Goal: Task Accomplishment & Management: Manage account settings

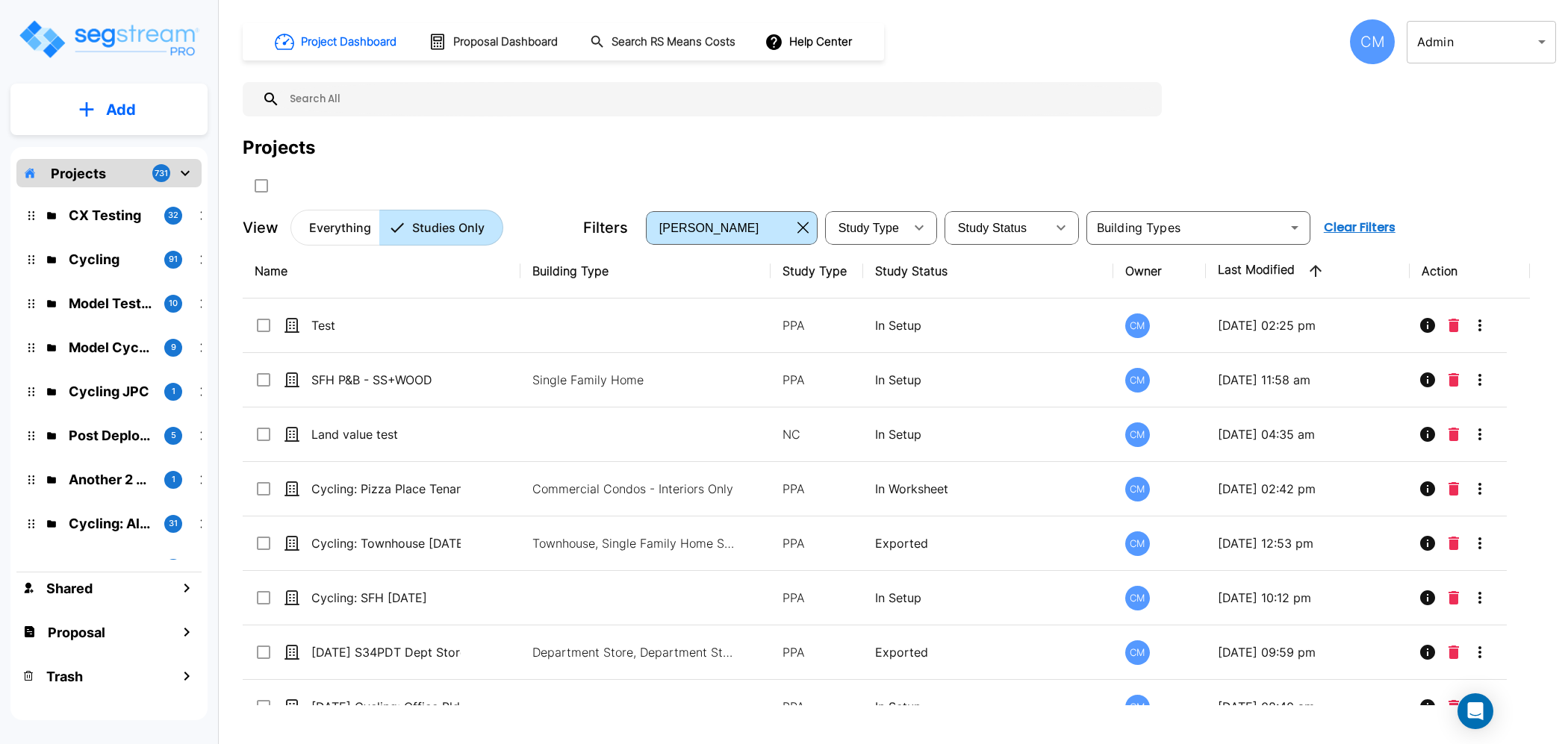
click at [1367, 42] on div "CM" at bounding box center [1372, 41] width 45 height 45
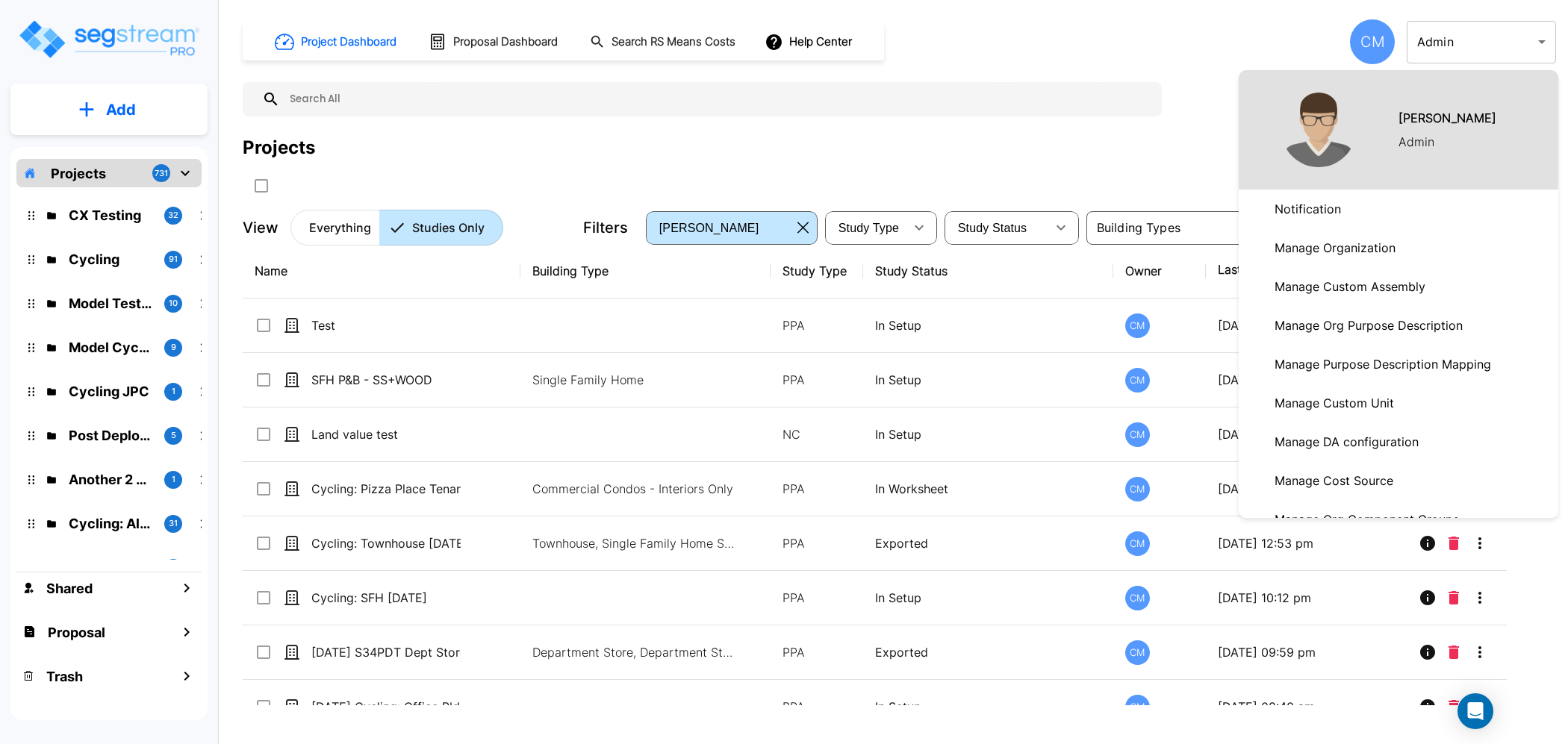
drag, startPoint x: 1335, startPoint y: 249, endPoint x: 1236, endPoint y: 245, distance: 99.1
click at [1335, 249] on p "Manage Organization" at bounding box center [1335, 247] width 133 height 30
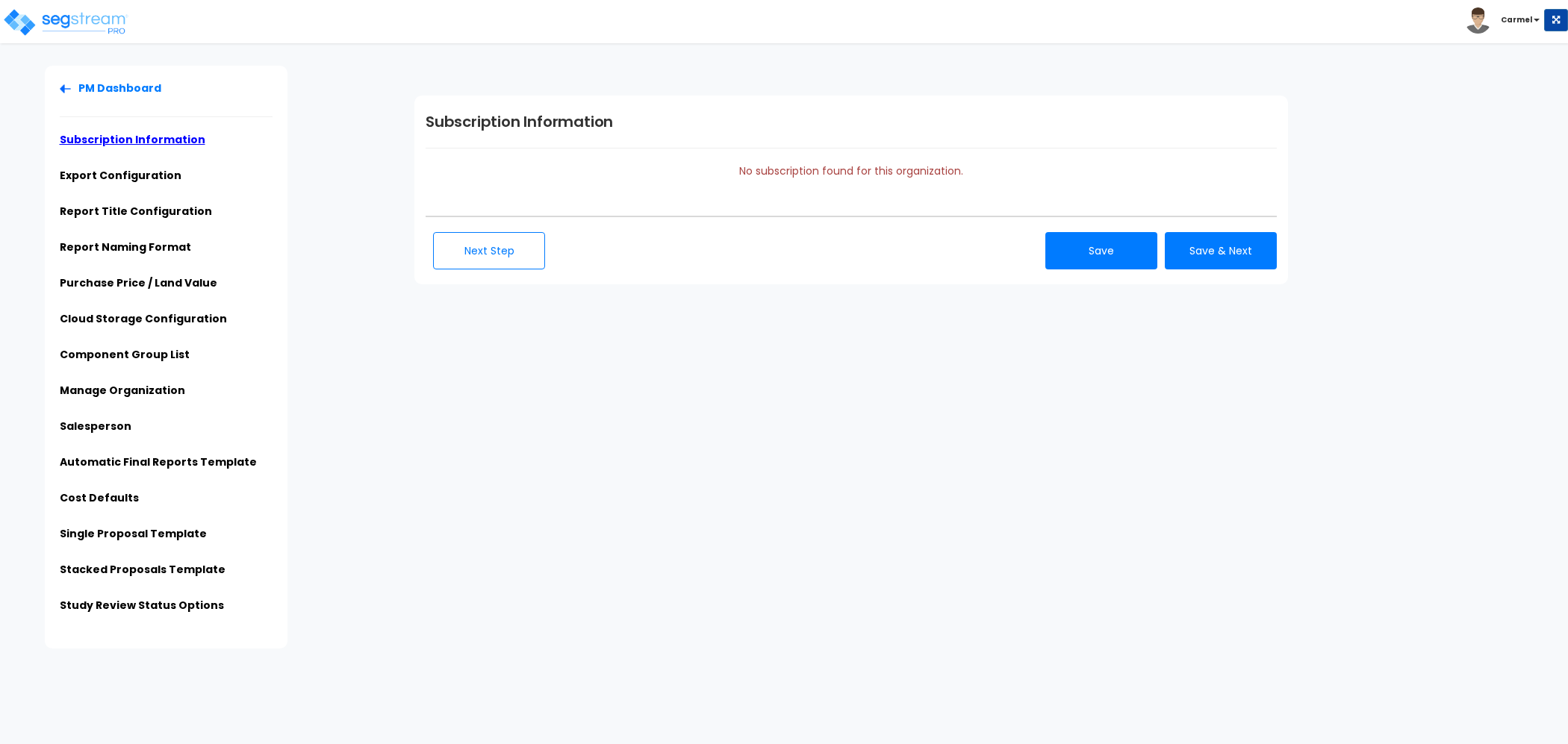
click at [355, 365] on div "PM Dashboard Subscription Information Export Configuration Report Title Configu…" at bounding box center [210, 357] width 388 height 583
click at [212, 457] on link "Automatic Final Reports Template" at bounding box center [158, 462] width 197 height 15
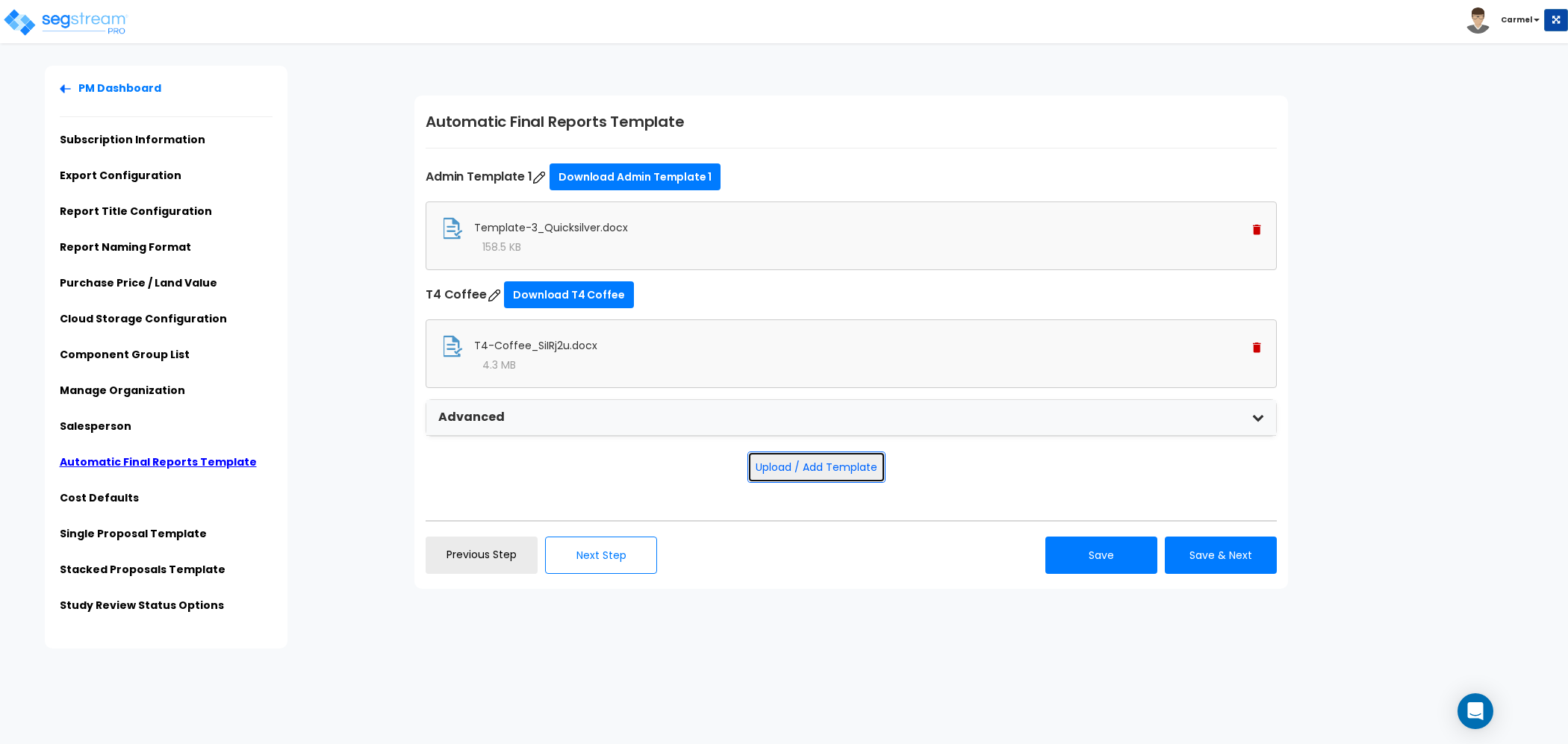
click at [826, 464] on button "Upload / Add Template" at bounding box center [817, 467] width 138 height 32
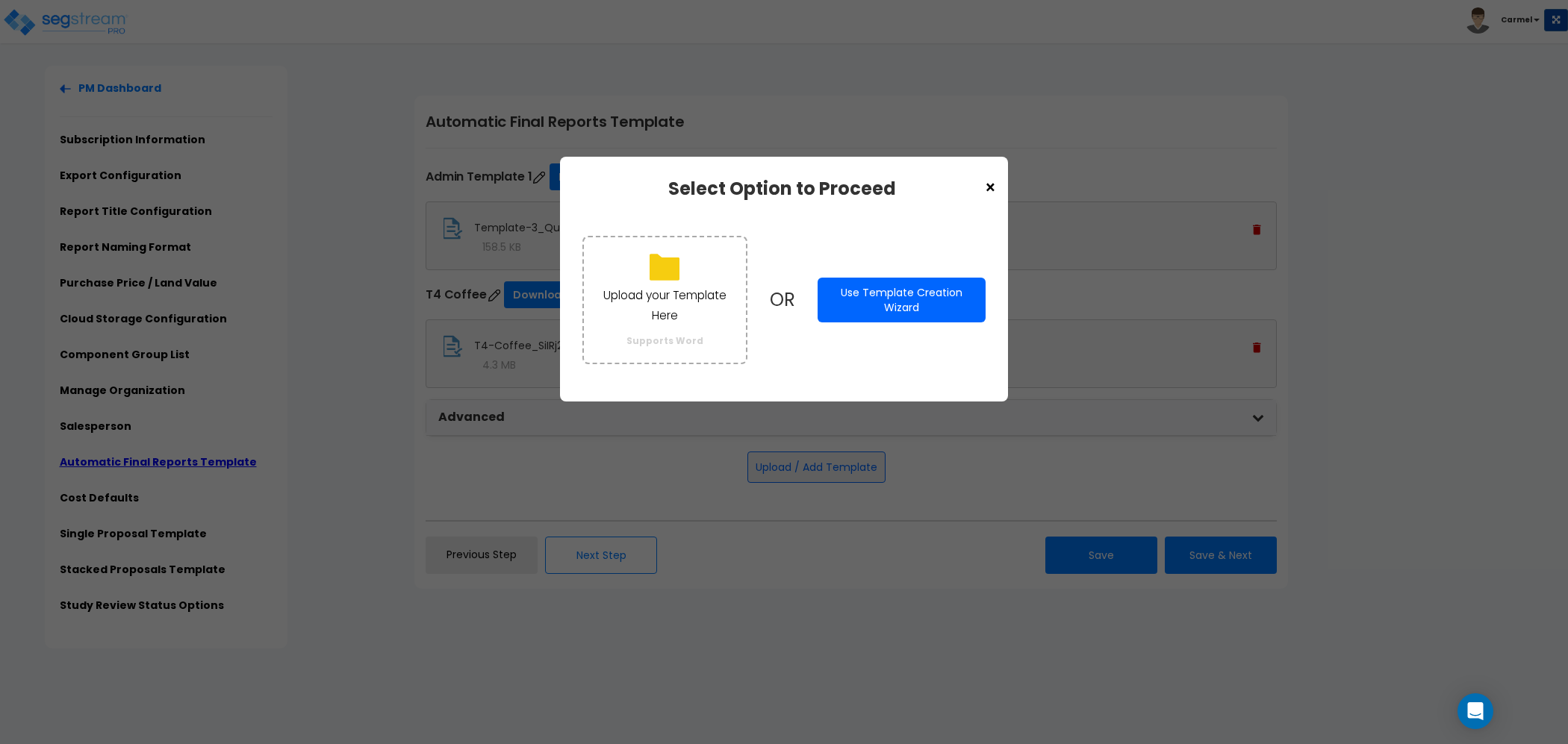
click at [863, 314] on button "Use Template Creation Wizard" at bounding box center [902, 300] width 168 height 45
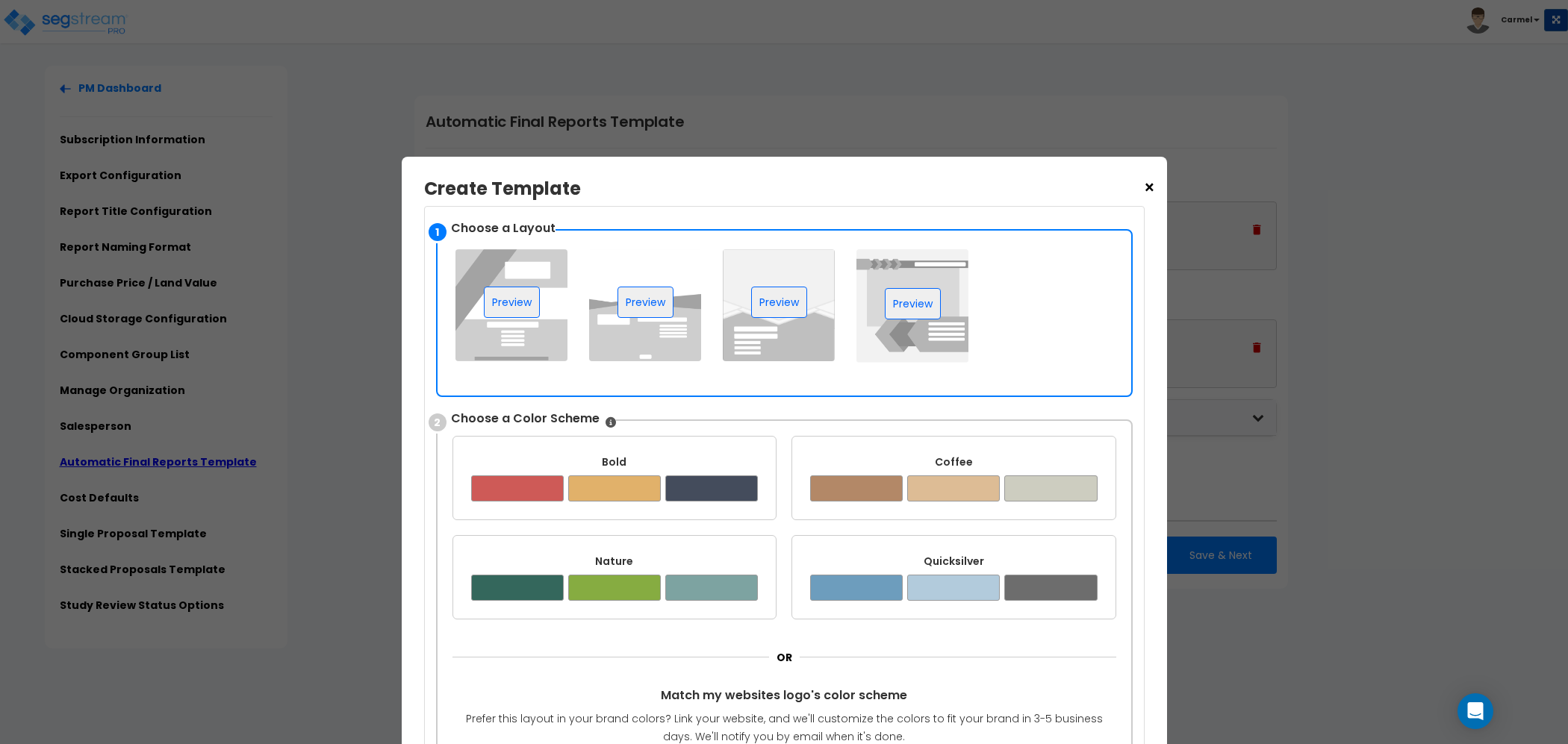
click at [553, 262] on img at bounding box center [511, 305] width 112 height 112
click at [573, 480] on div at bounding box center [614, 488] width 92 height 26
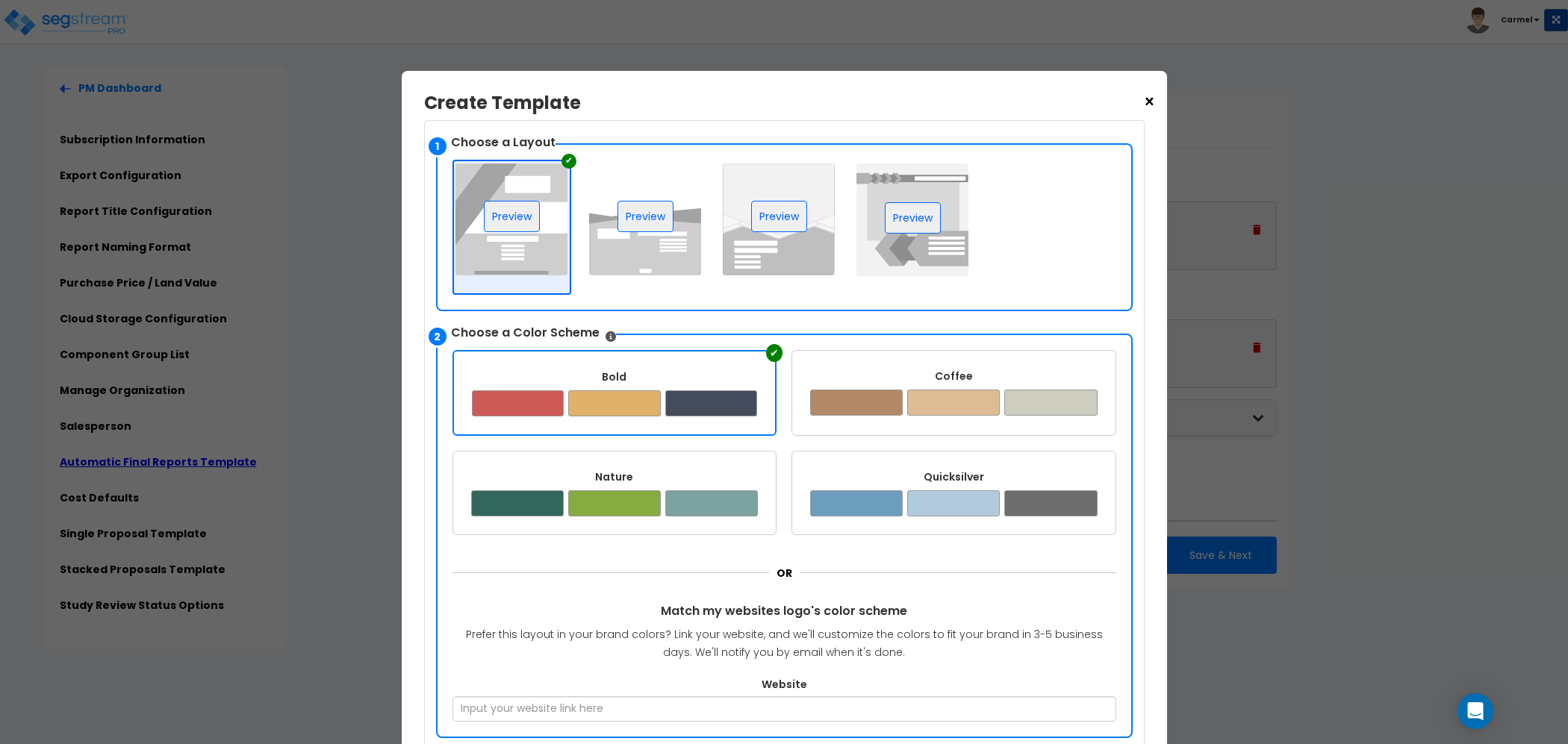
scroll to position [11, 0]
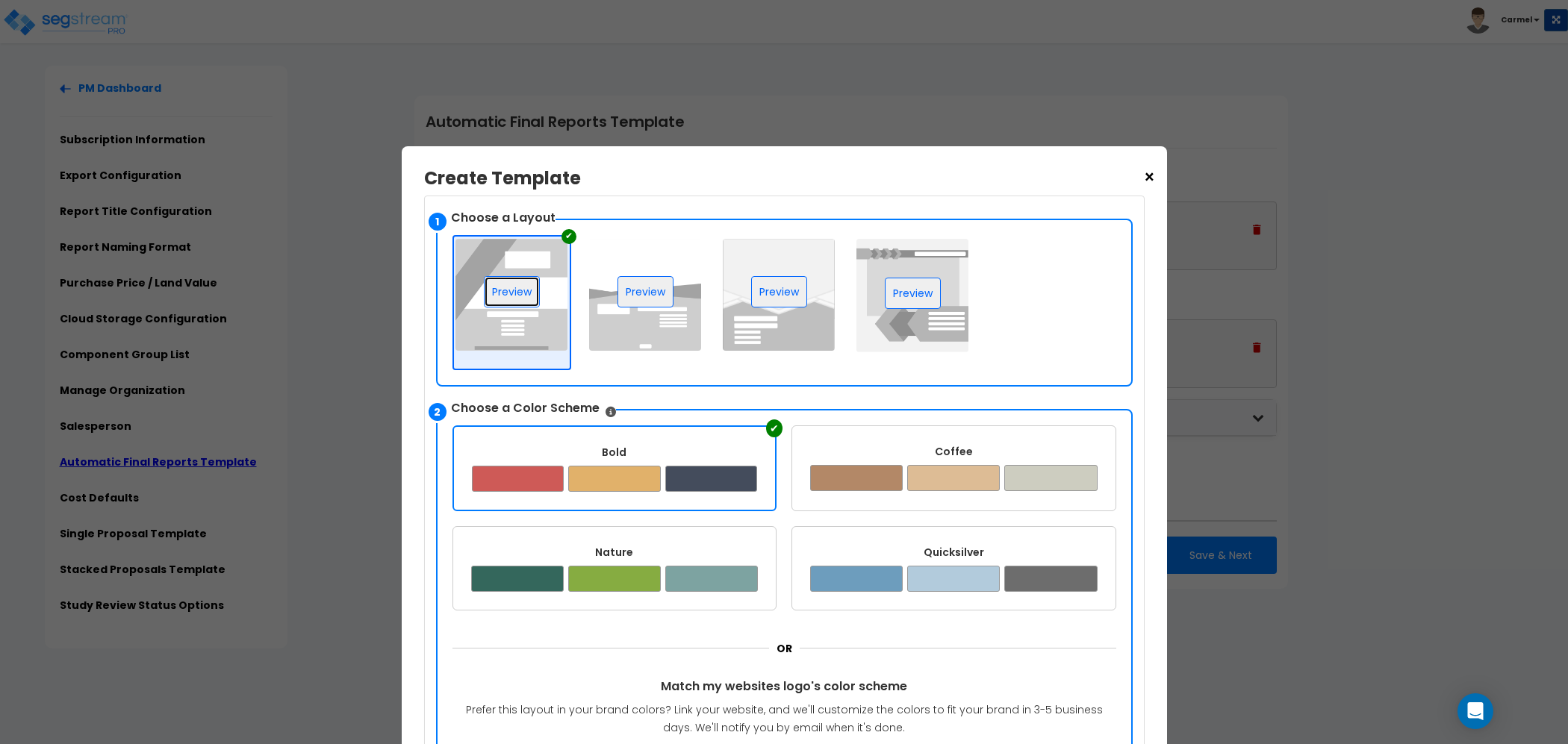
click at [523, 299] on button "Preview" at bounding box center [511, 291] width 56 height 32
drag, startPoint x: 512, startPoint y: 218, endPoint x: 560, endPoint y: 218, distance: 48.0
click at [560, 219] on div "1 Choose a Layout ✔ Preview ✔ Preview ✔ Preview" at bounding box center [784, 303] width 697 height 168
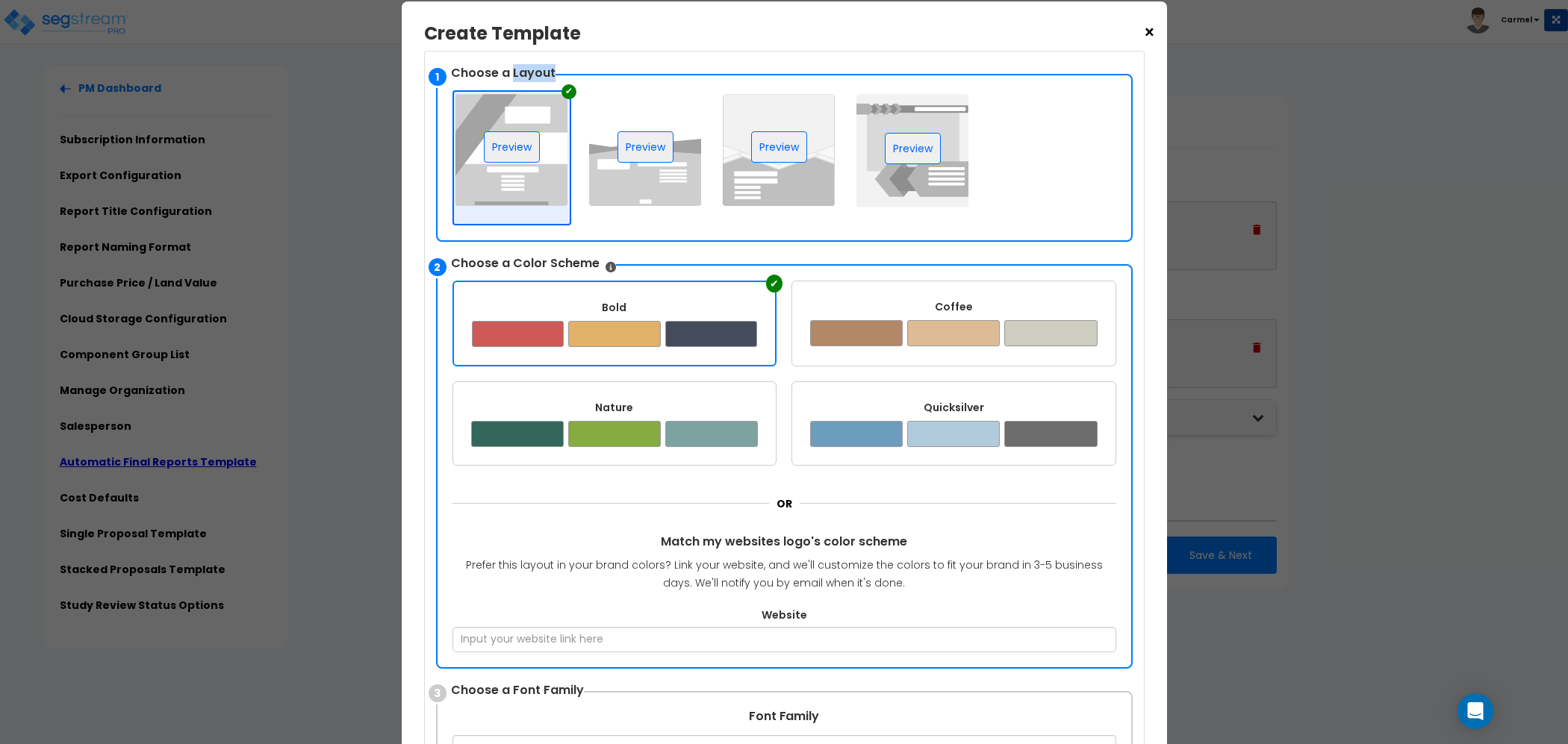
scroll to position [156, 0]
click at [811, 572] on p "Prefer this layout in your brand colors? Link your website, and we'll customize…" at bounding box center [784, 574] width 664 height 36
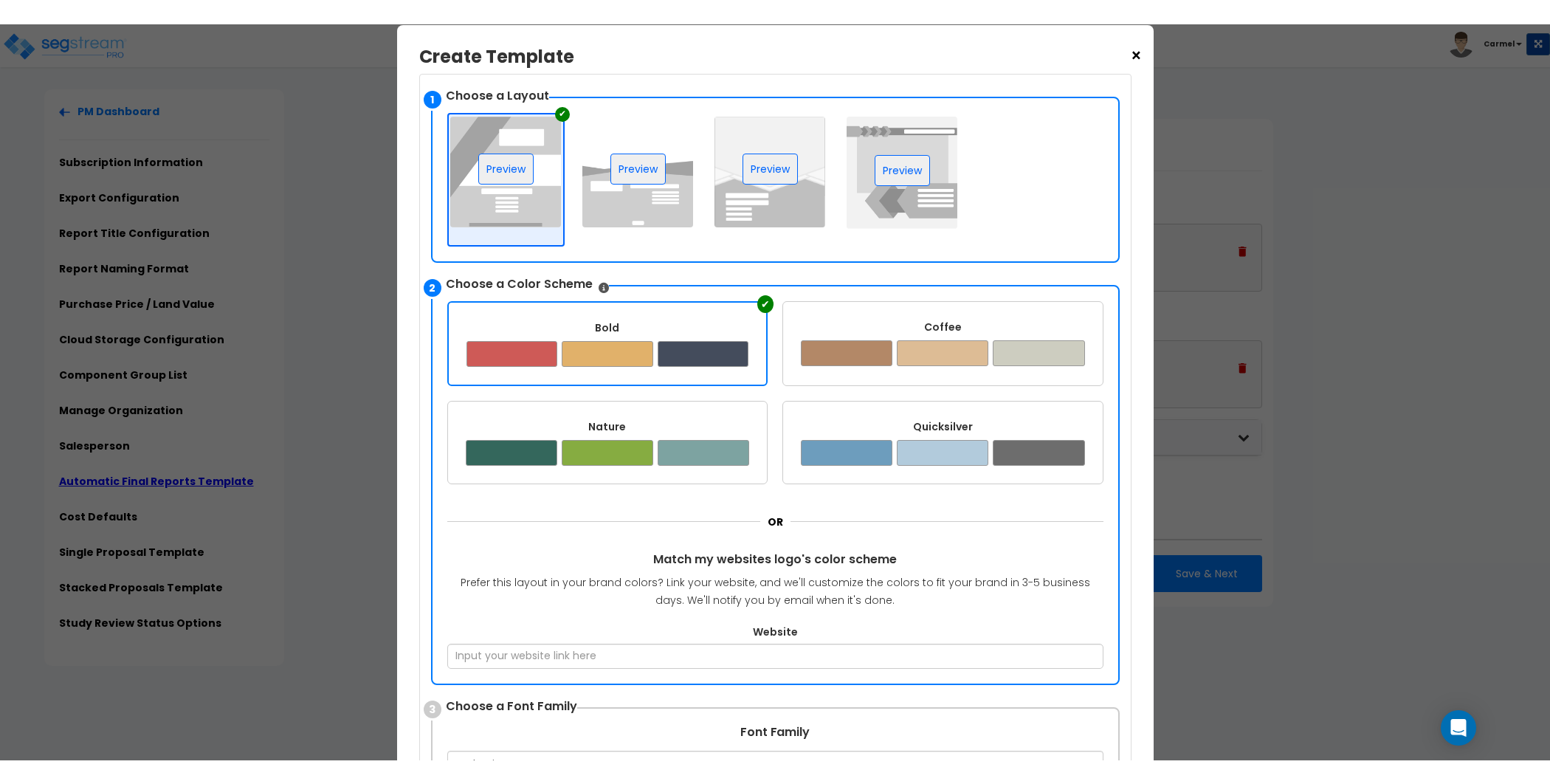
scroll to position [124, 0]
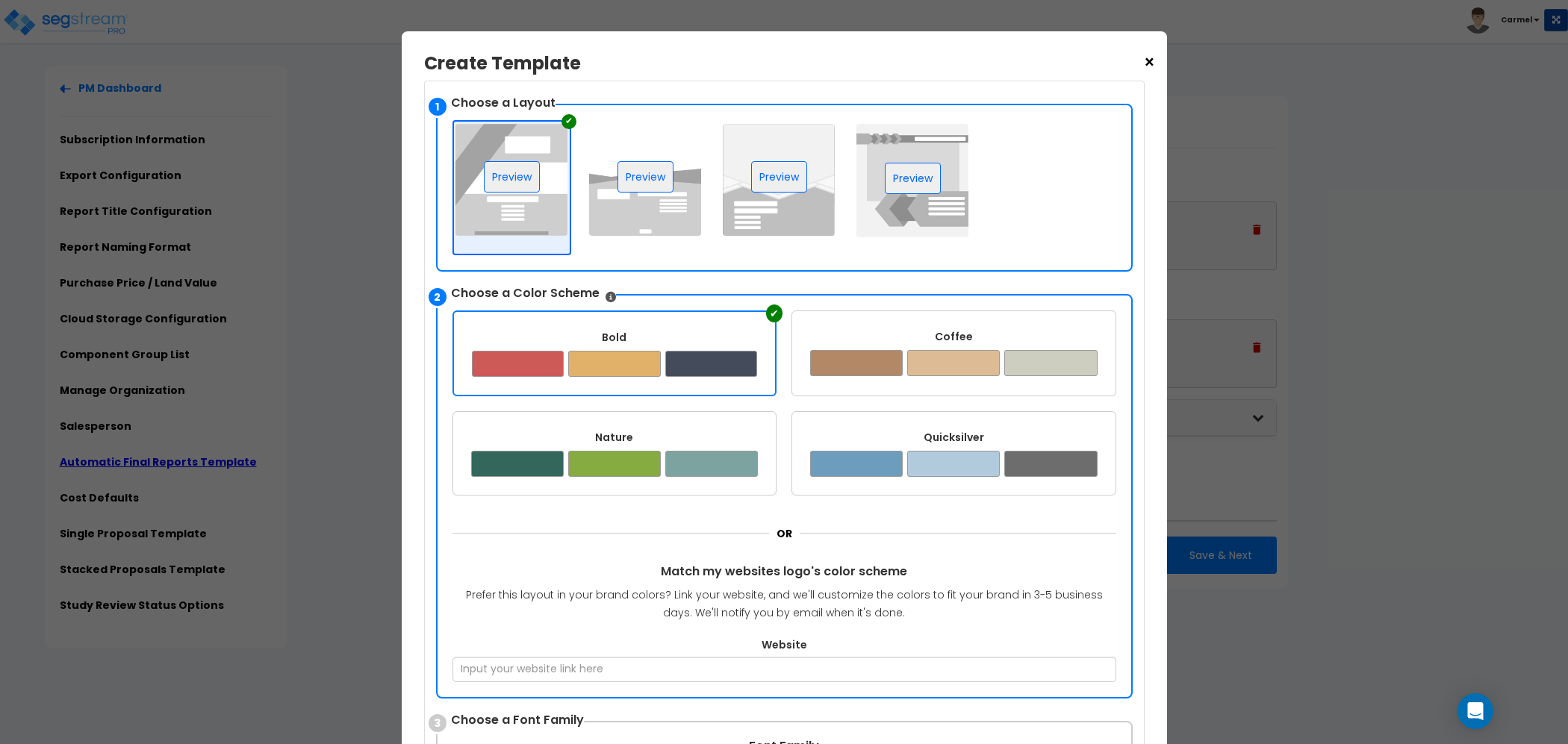
click at [632, 218] on img at bounding box center [645, 180] width 112 height 112
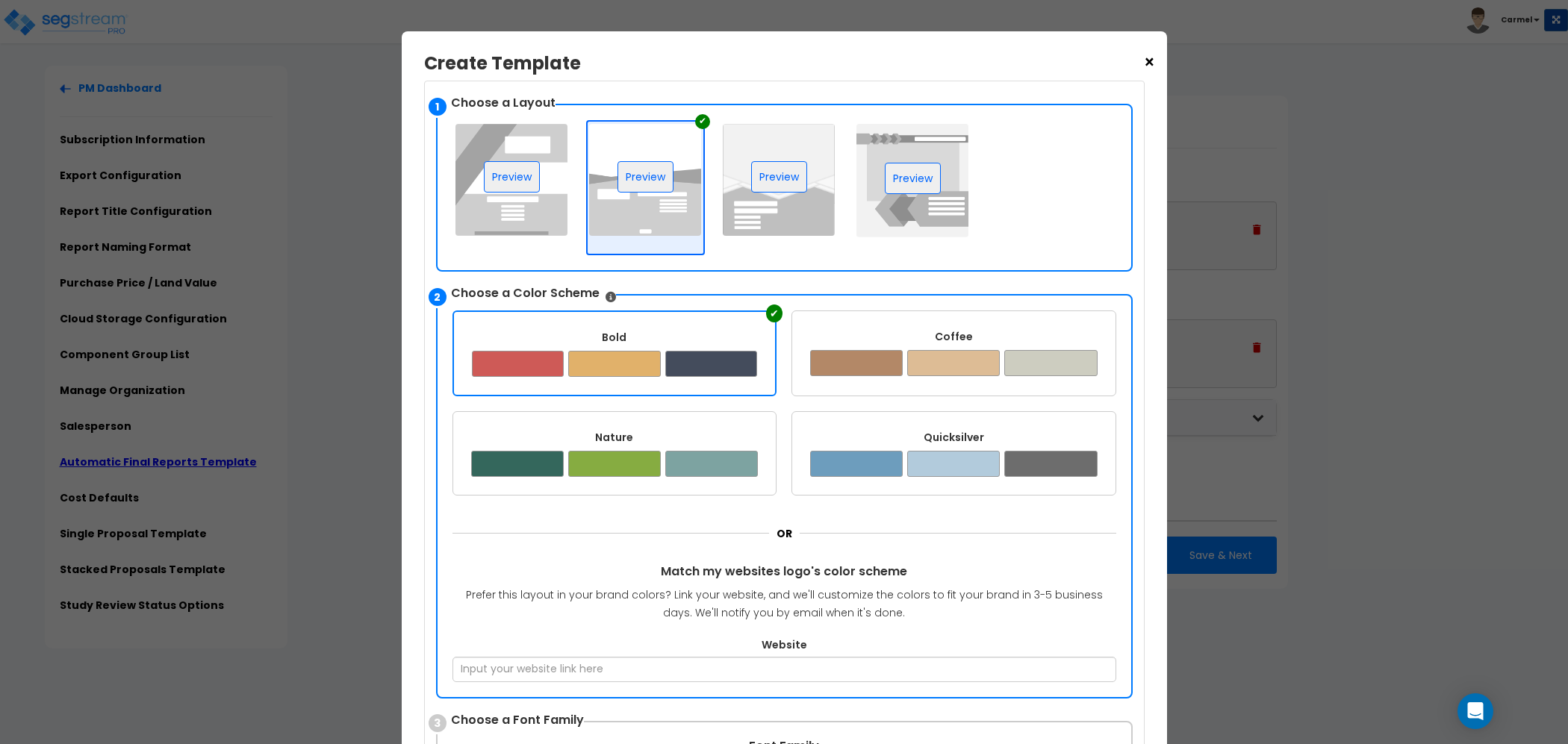
click at [800, 211] on img at bounding box center [779, 180] width 112 height 112
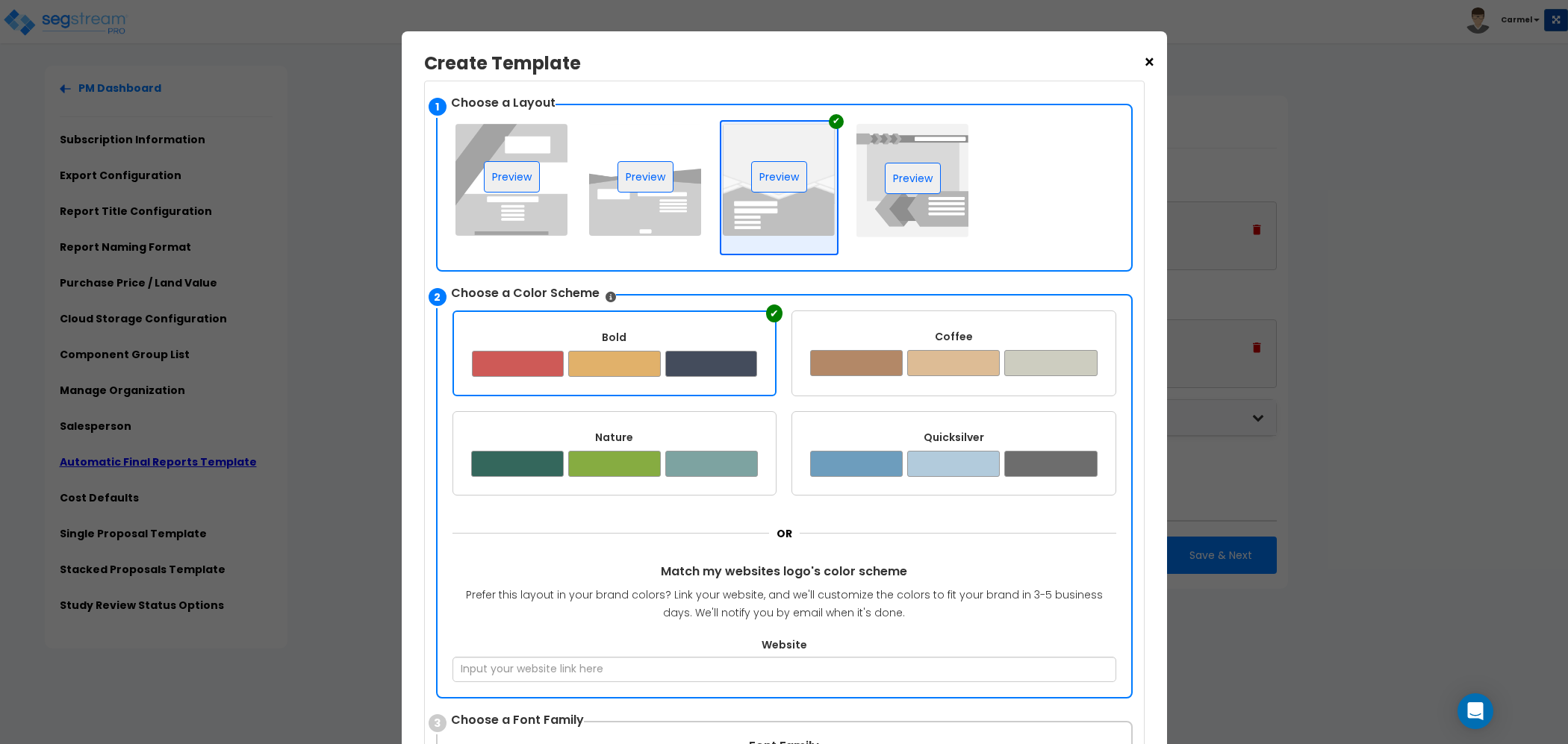
click at [910, 224] on img at bounding box center [912, 181] width 112 height 113
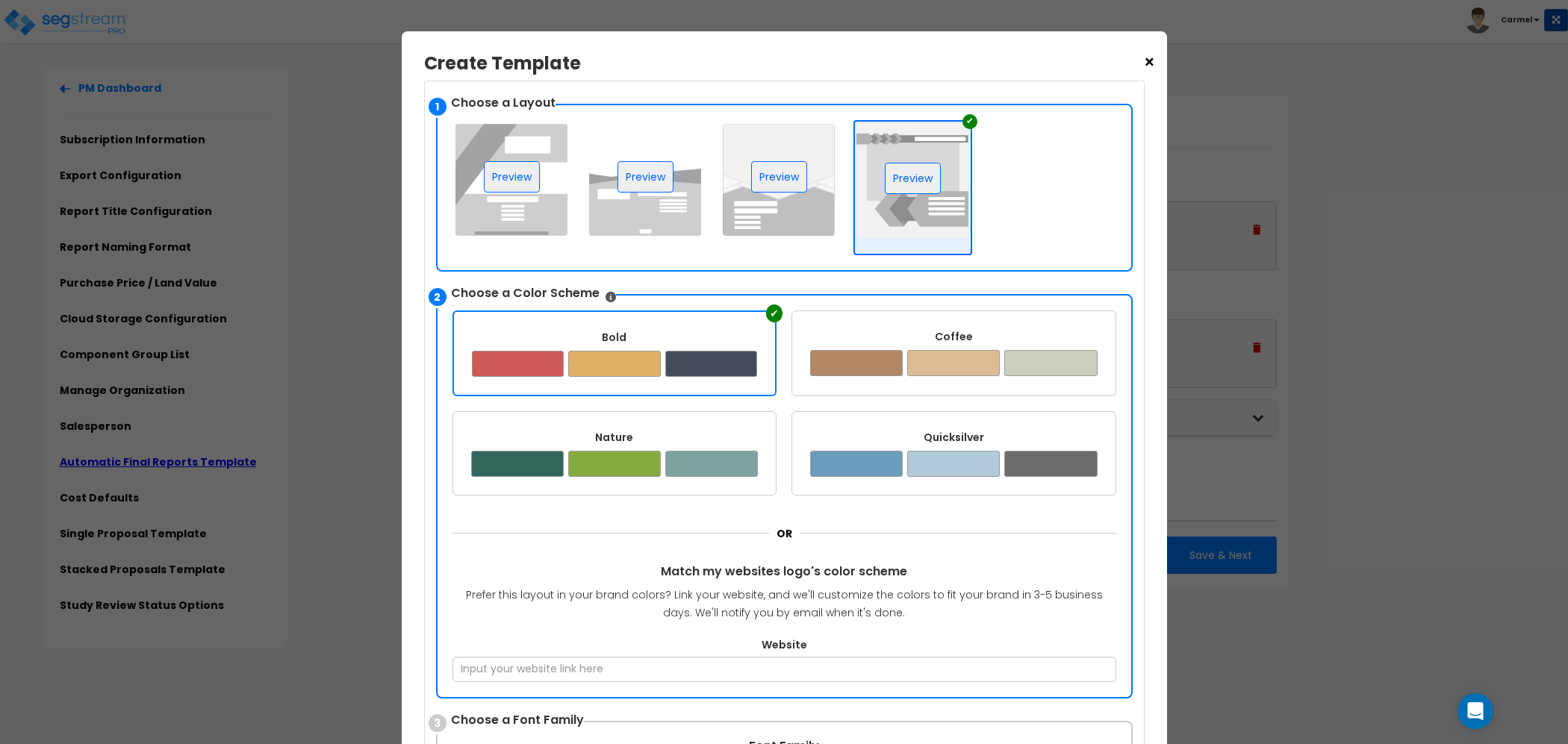
click at [507, 233] on img at bounding box center [511, 180] width 112 height 112
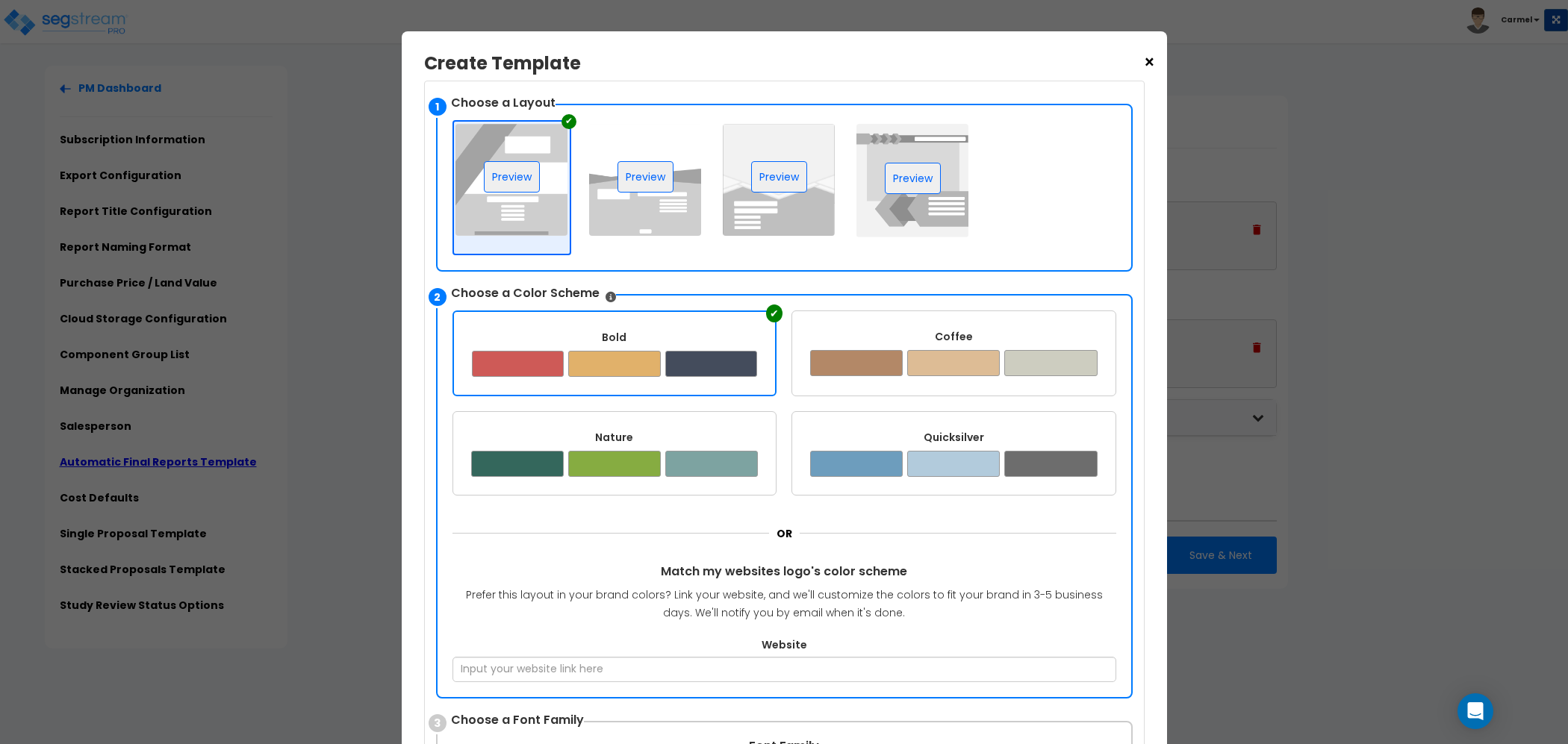
click at [266, 497] on div "× Create Template Upload your Template Here Supports Word OR Use Template Creat…" at bounding box center [784, 372] width 1568 height 744
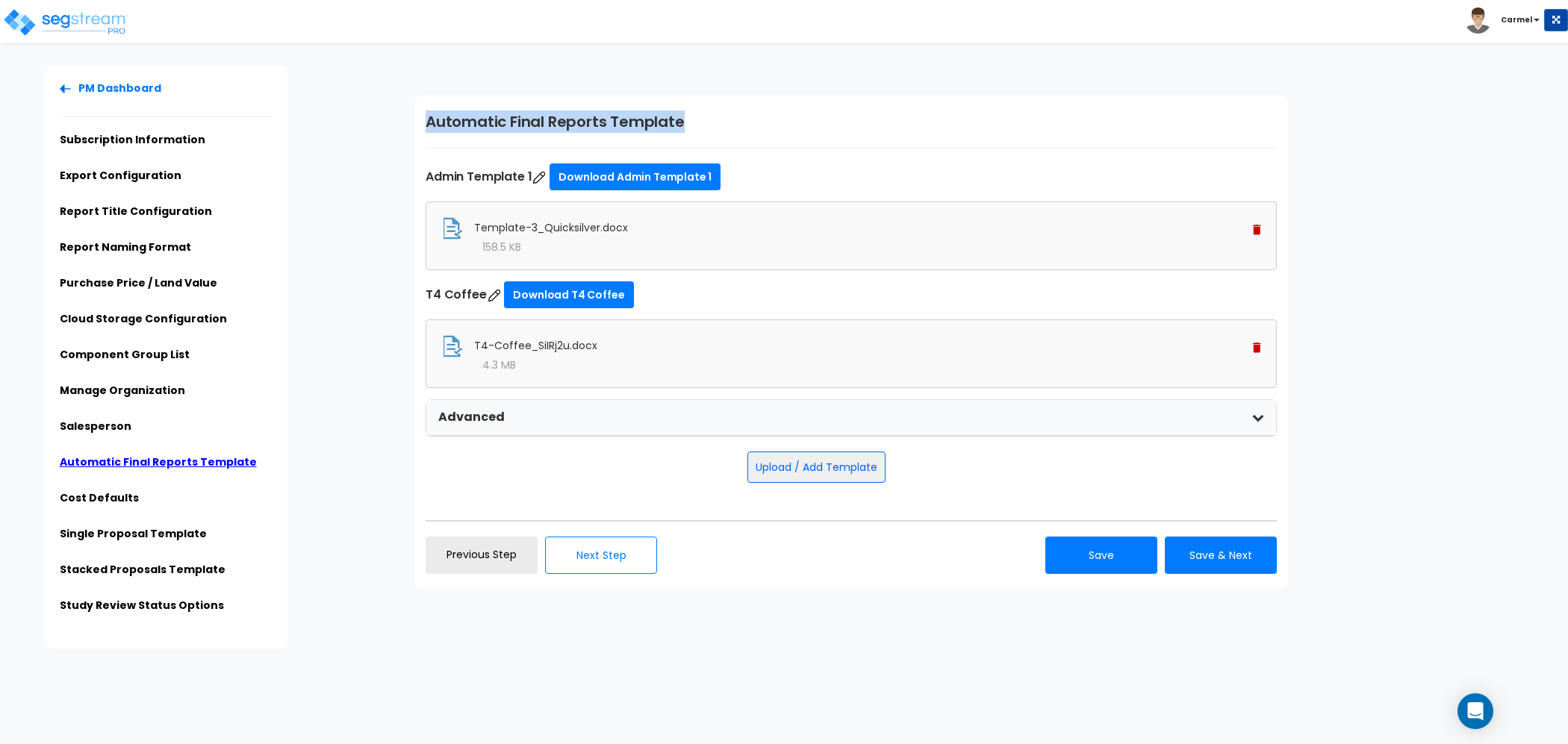
drag, startPoint x: 417, startPoint y: 121, endPoint x: 725, endPoint y: 110, distance: 308.2
click at [807, 123] on div "Automatic Final Reports Template Admin Template 1 Download Admin Template 1 Tem…" at bounding box center [851, 341] width 874 height 493
click at [117, 539] on link "Single Proposal Template" at bounding box center [133, 534] width 147 height 15
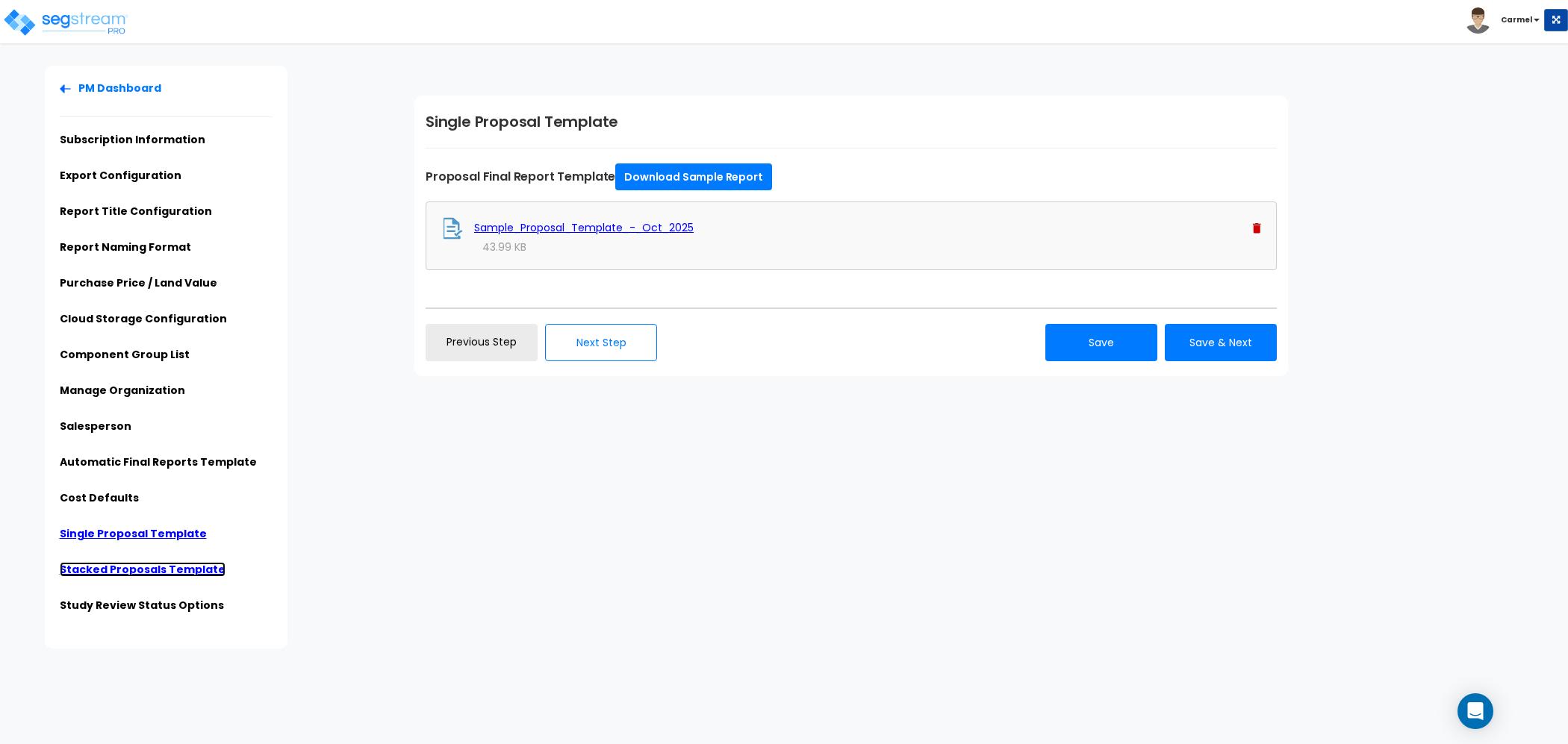
click at [126, 571] on link "Stacked Proposals Template" at bounding box center [142, 570] width 165 height 15
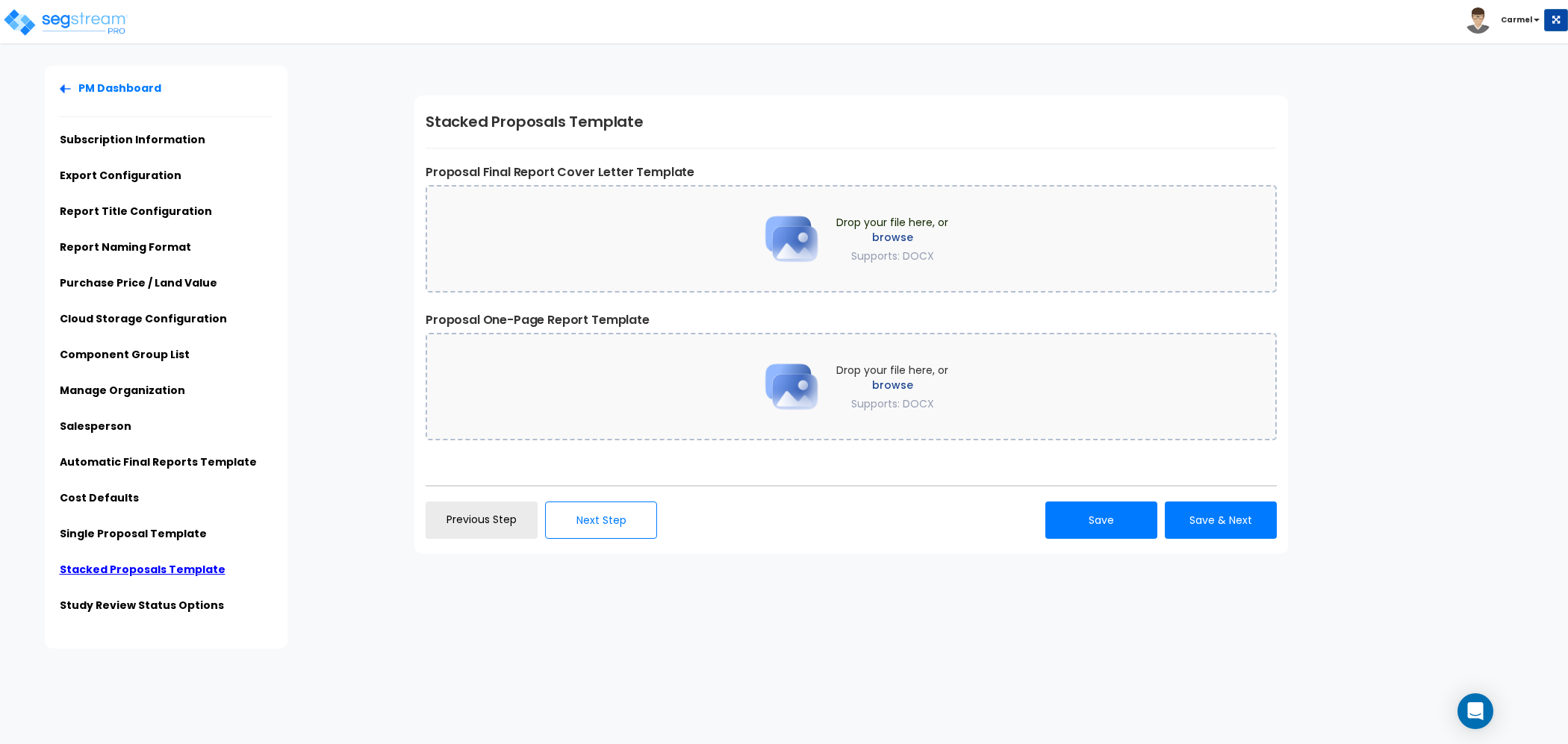
click at [1523, 12] on li "Carmel" at bounding box center [1516, 20] width 103 height 26
click at [1517, 19] on b "Carmel" at bounding box center [1516, 20] width 32 height 12
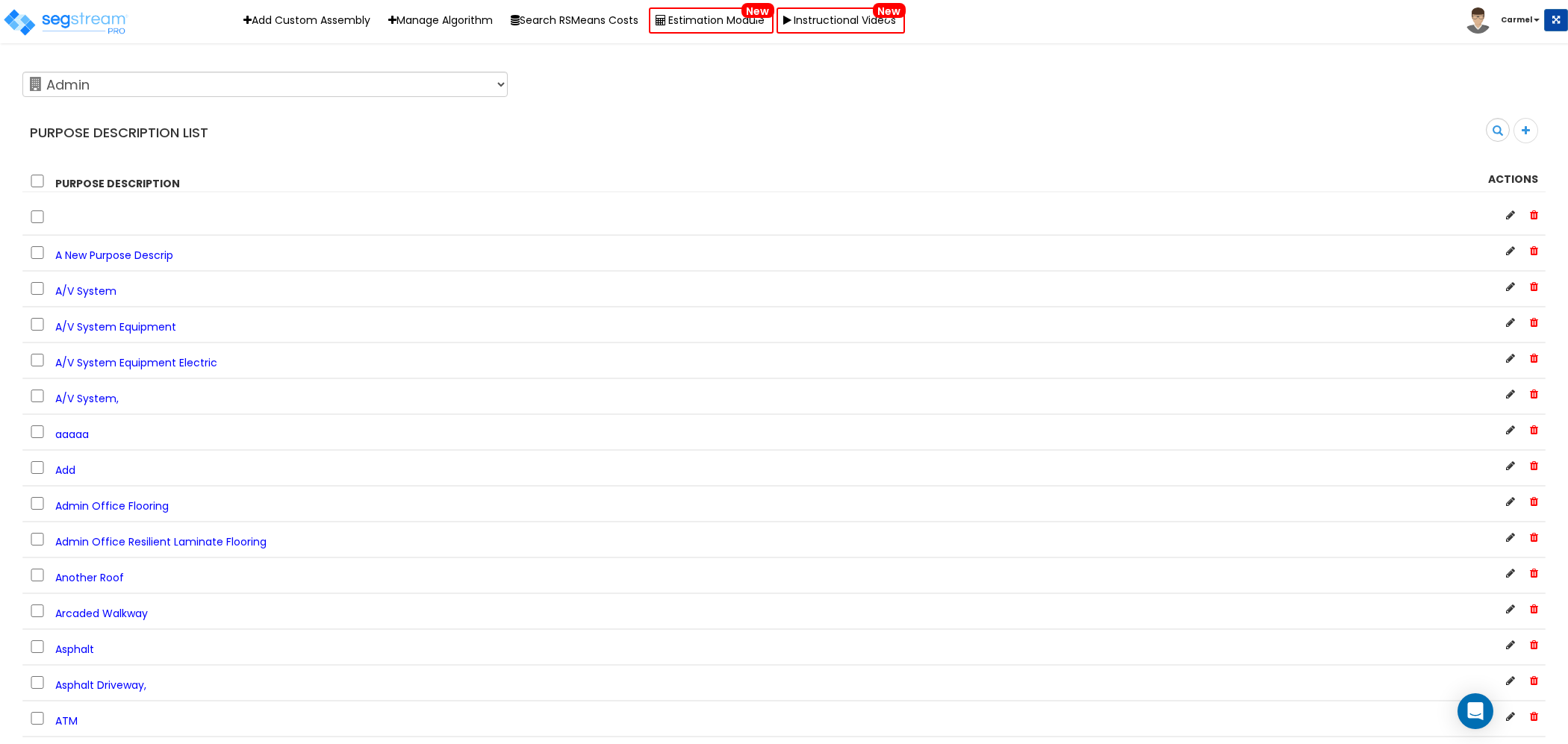
click at [113, 146] on div "Purpose Description List" at bounding box center [398, 133] width 773 height 30
click at [1534, 135] on span at bounding box center [1527, 131] width 25 height 25
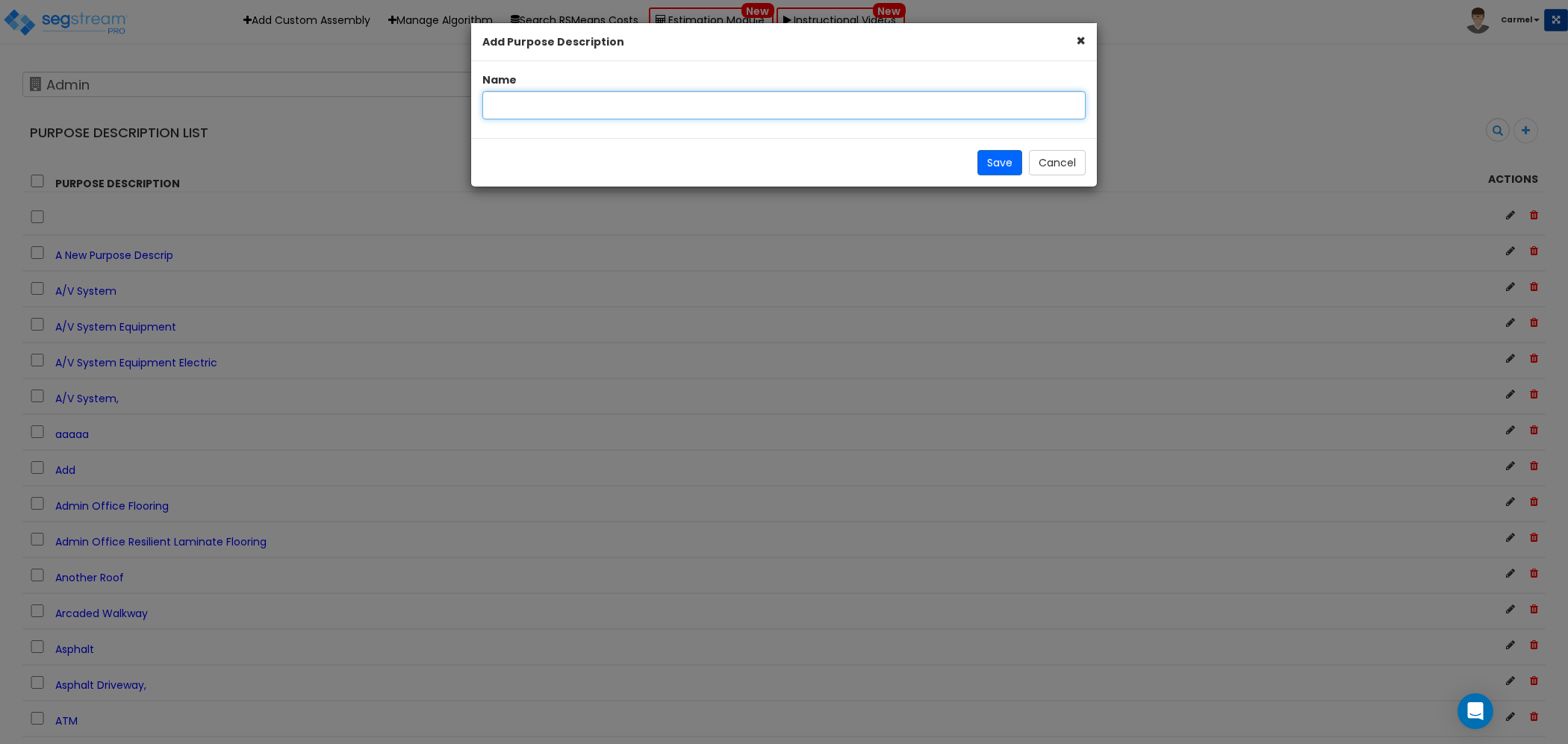
click at [660, 97] on input "text" at bounding box center [784, 106] width 604 height 29
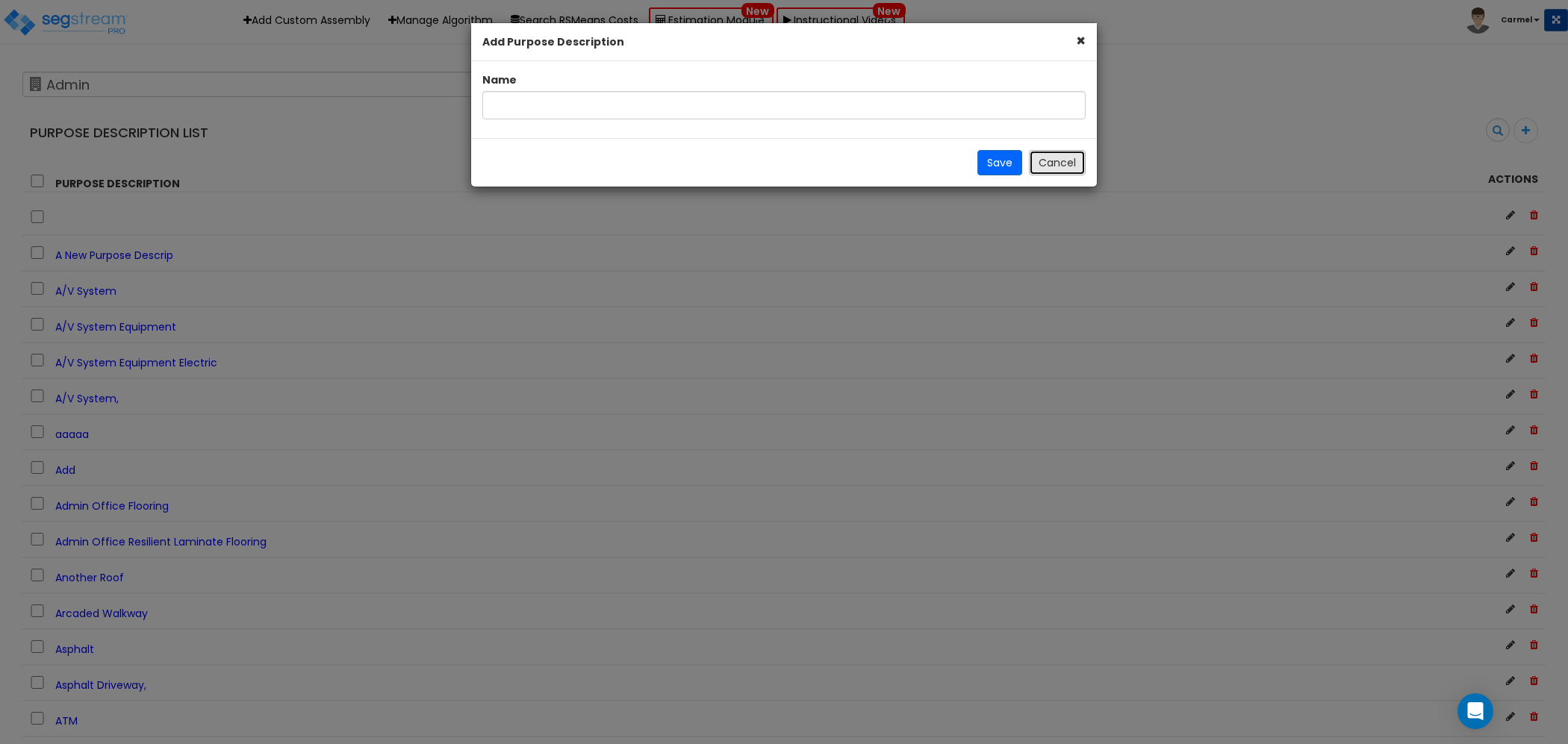
click at [1060, 162] on button "Cancel" at bounding box center [1057, 162] width 57 height 25
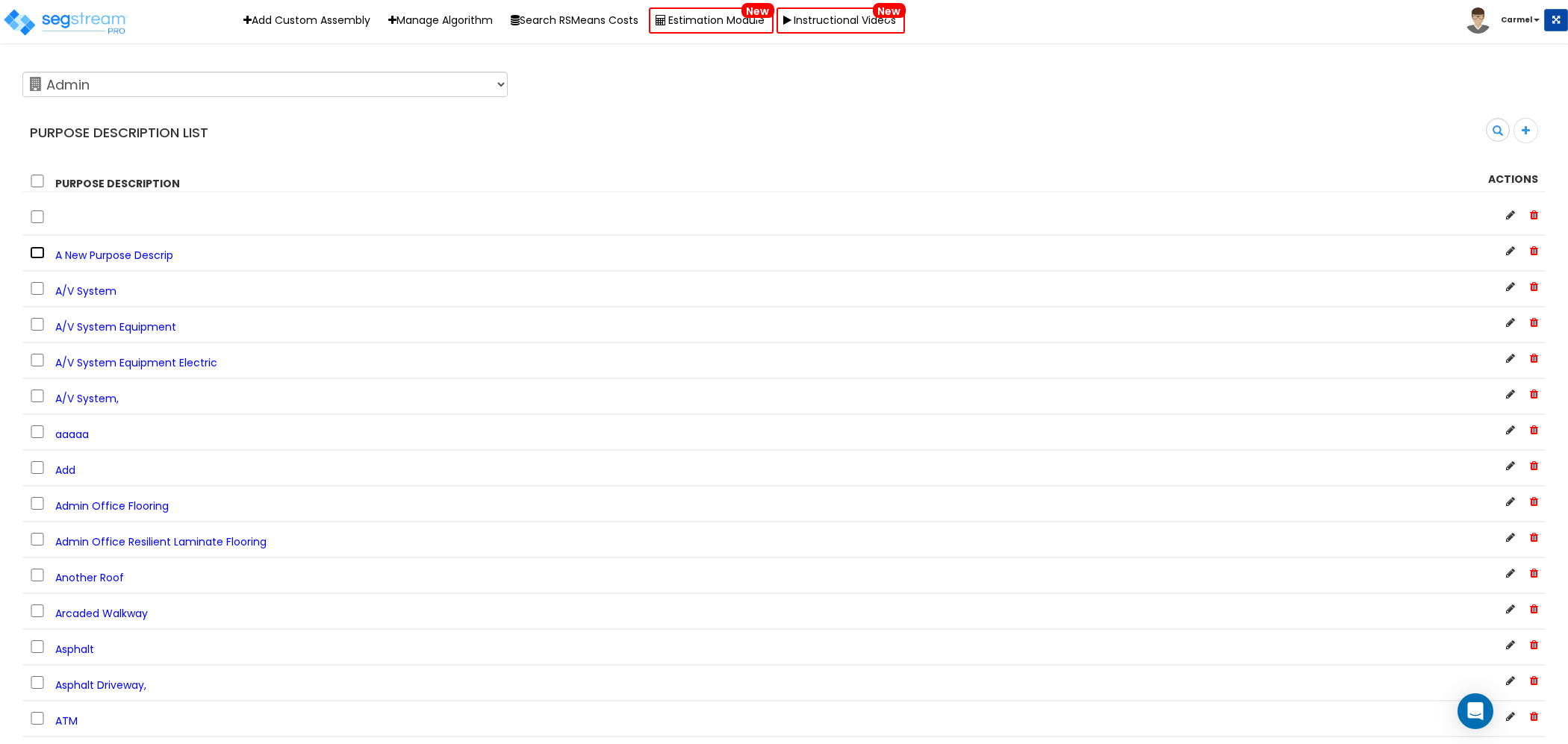
click at [36, 253] on input "checkbox" at bounding box center [37, 252] width 15 height 12
checkbox input "true"
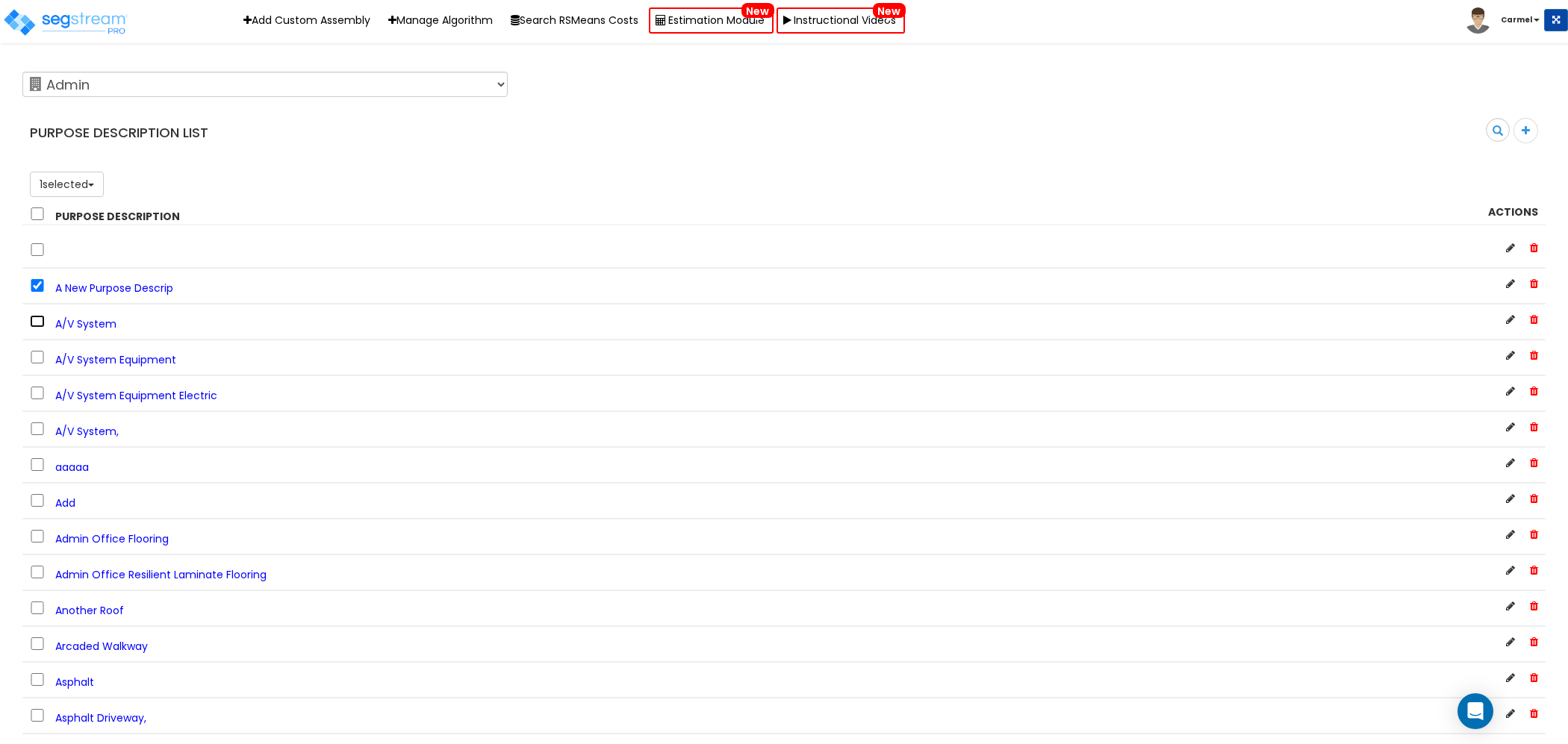
click at [34, 321] on input "checkbox" at bounding box center [37, 321] width 15 height 12
checkbox input "true"
click at [38, 356] on input "checkbox" at bounding box center [37, 357] width 15 height 12
checkbox input "true"
click at [38, 387] on input "checkbox" at bounding box center [37, 392] width 15 height 12
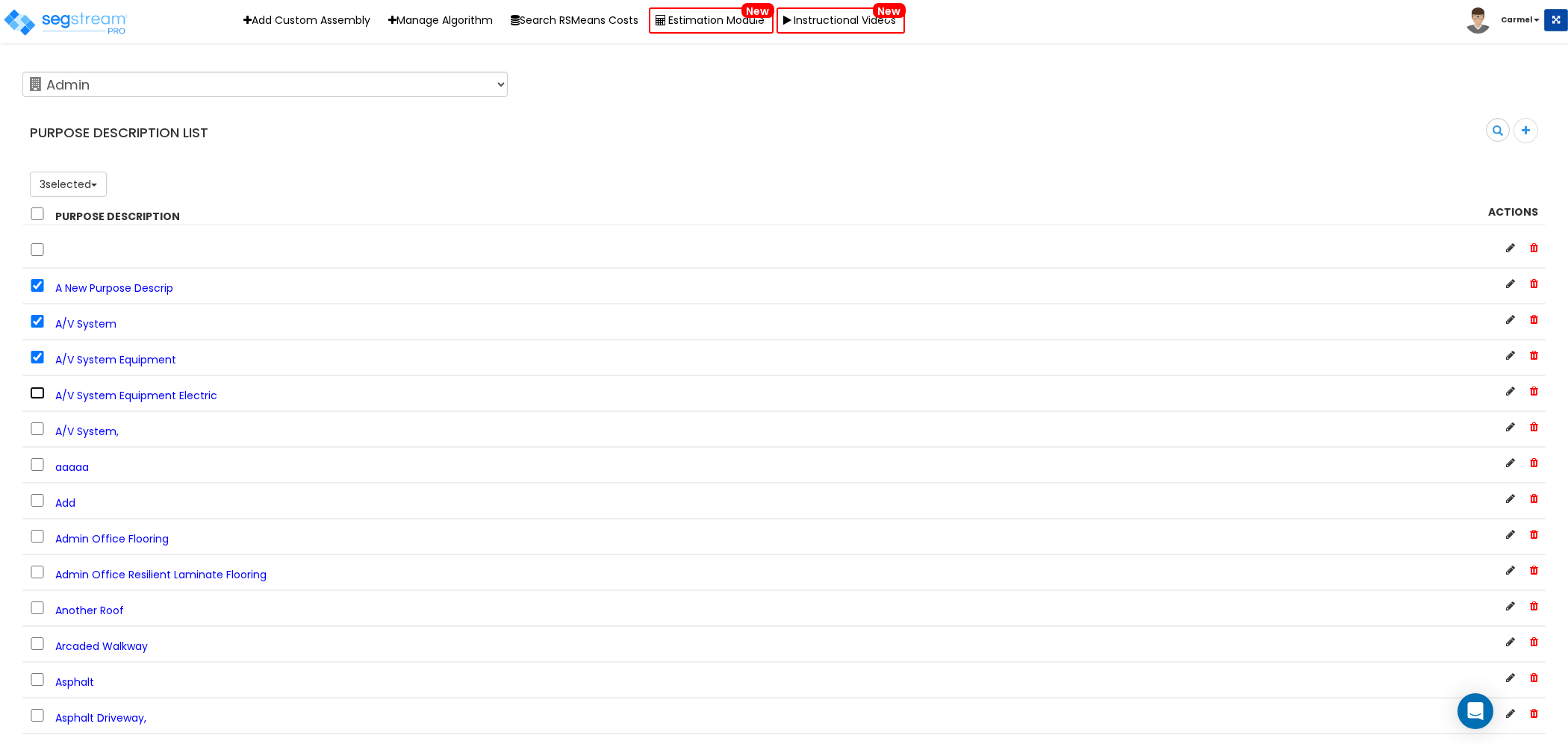
checkbox input "true"
click at [90, 185] on button "4 selected" at bounding box center [69, 185] width 79 height 25
click at [275, 186] on div "4 selected Delete" at bounding box center [784, 188] width 1531 height 33
click at [32, 289] on input "checkbox" at bounding box center [37, 285] width 15 height 12
checkbox input "false"
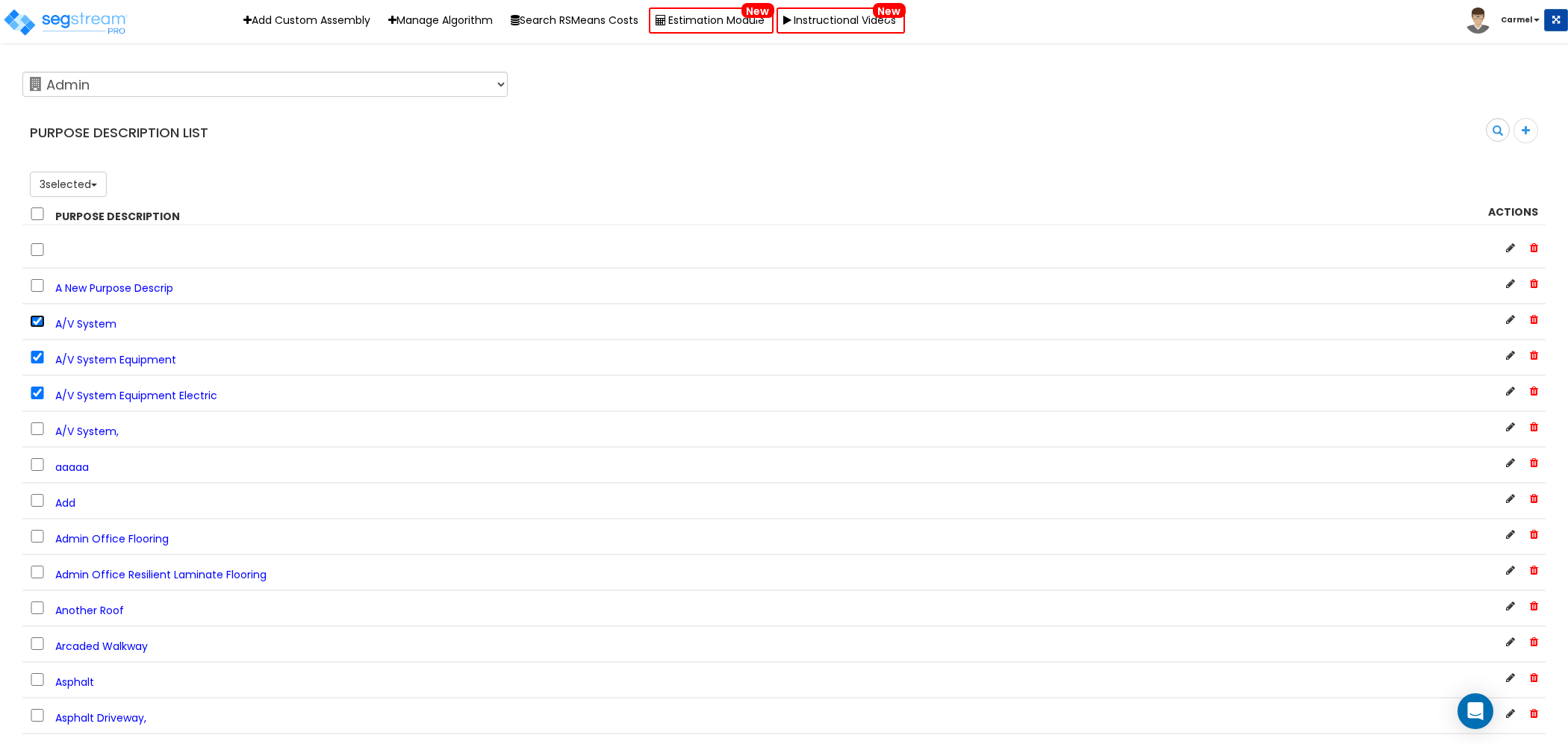
click at [37, 315] on input "checkbox" at bounding box center [37, 321] width 15 height 12
checkbox input "false"
click at [38, 351] on input "checkbox" at bounding box center [37, 357] width 15 height 12
checkbox input "false"
click at [38, 401] on div "A/V System Equipment Electric" at bounding box center [784, 393] width 1524 height 36
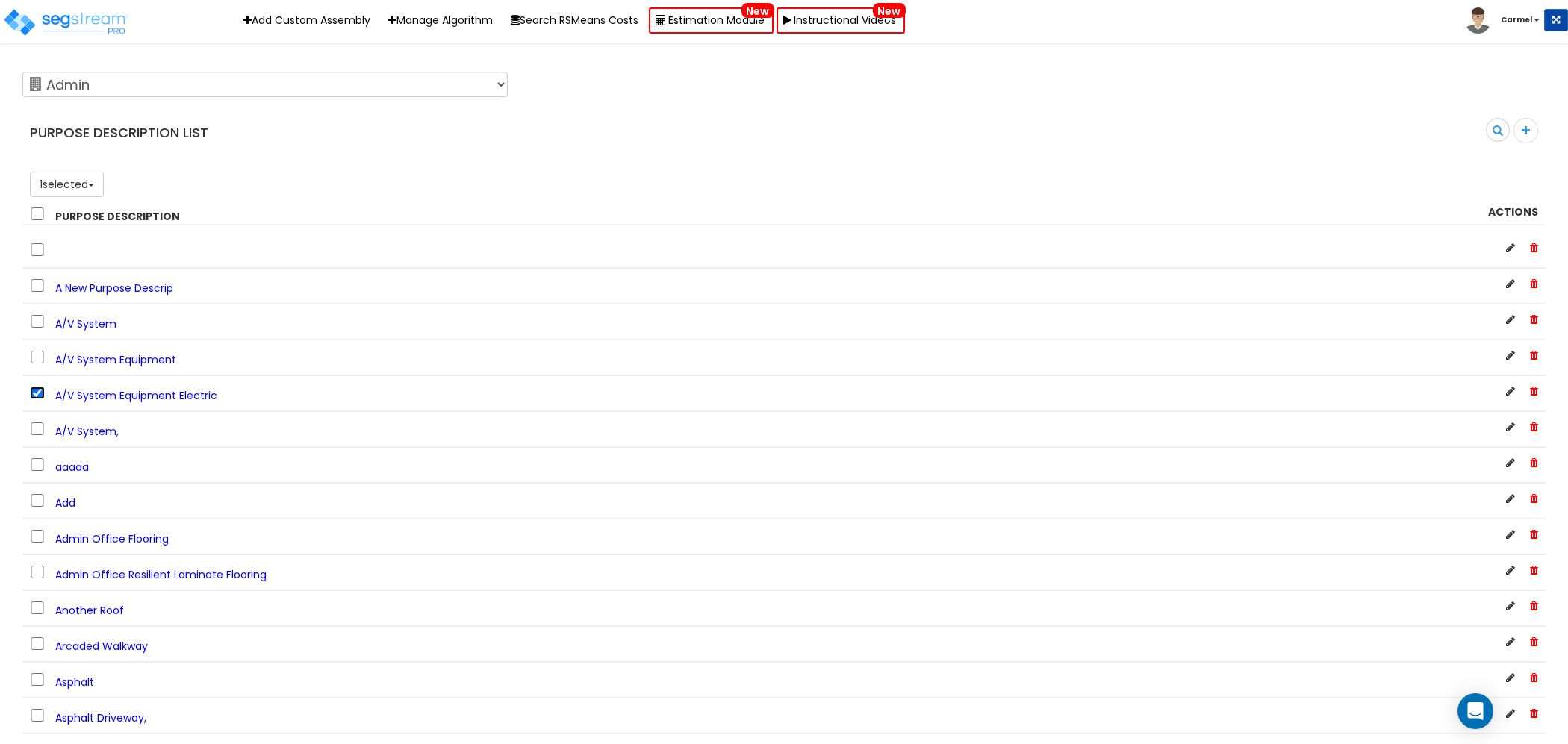
click at [38, 388] on input "checkbox" at bounding box center [37, 392] width 15 height 12
checkbox input "false"
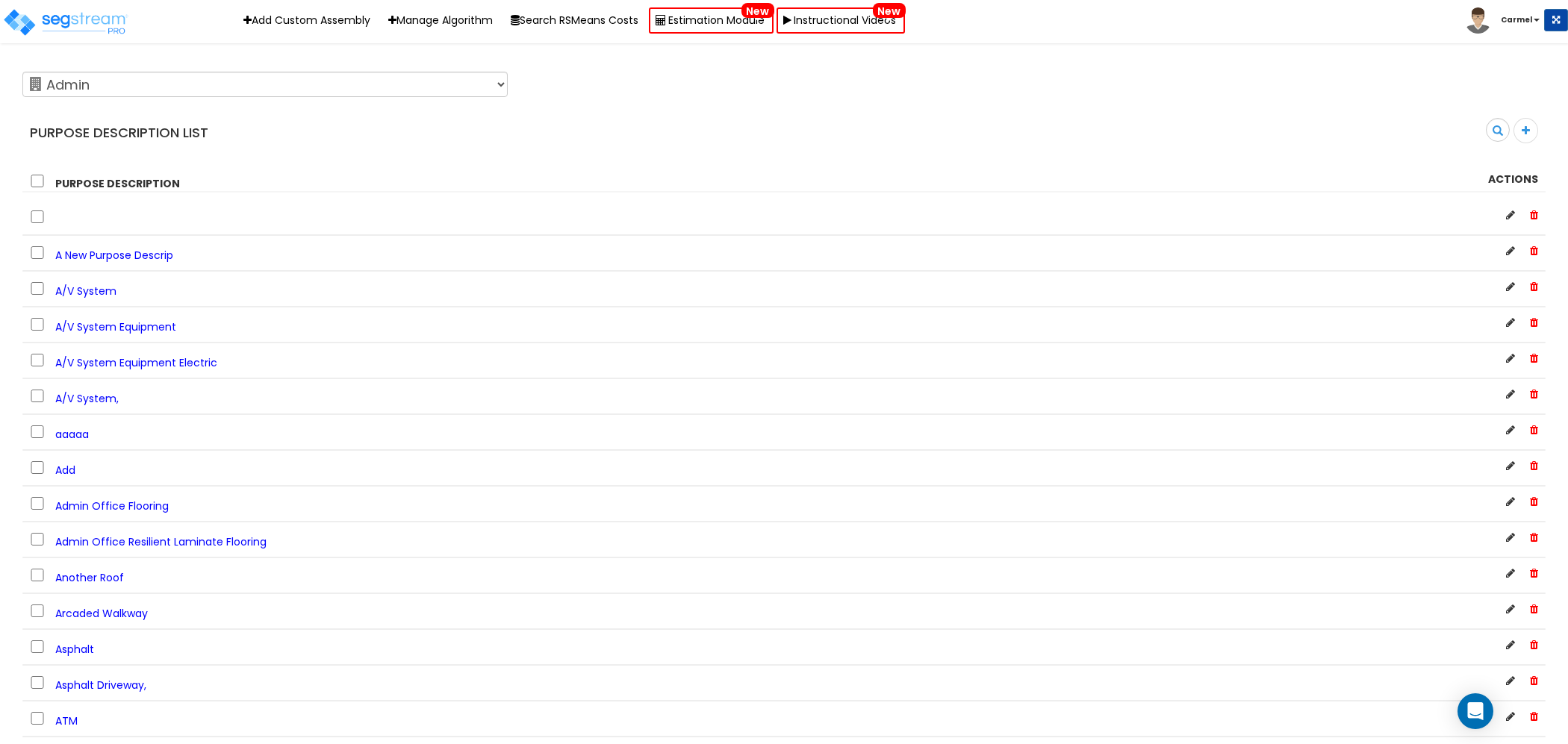
click at [1518, 17] on b "Carmel" at bounding box center [1516, 20] width 32 height 12
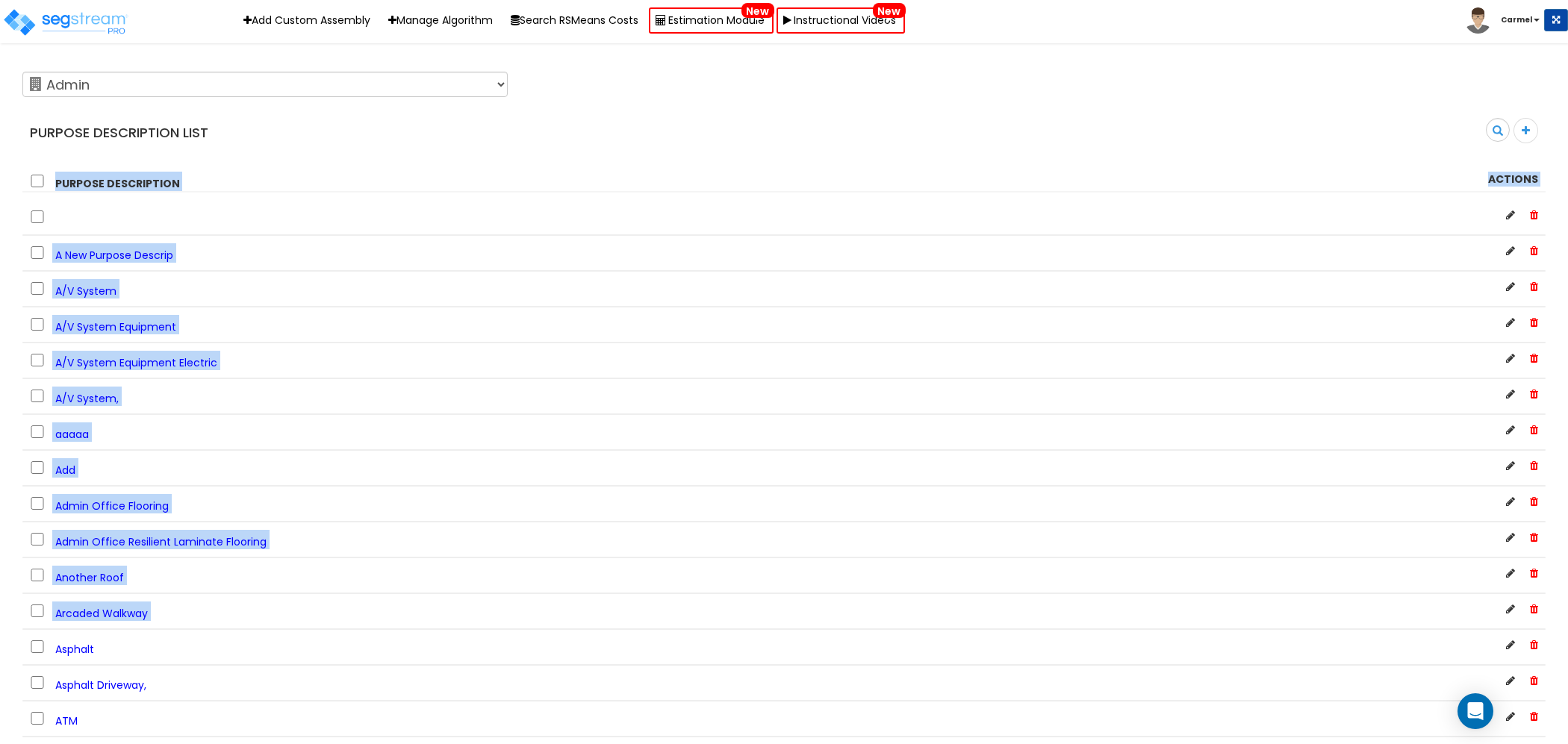
drag, startPoint x: 151, startPoint y: 283, endPoint x: 279, endPoint y: 629, distance: 368.9
click at [667, 136] on h4 "Purpose Description List" at bounding box center [401, 133] width 743 height 15
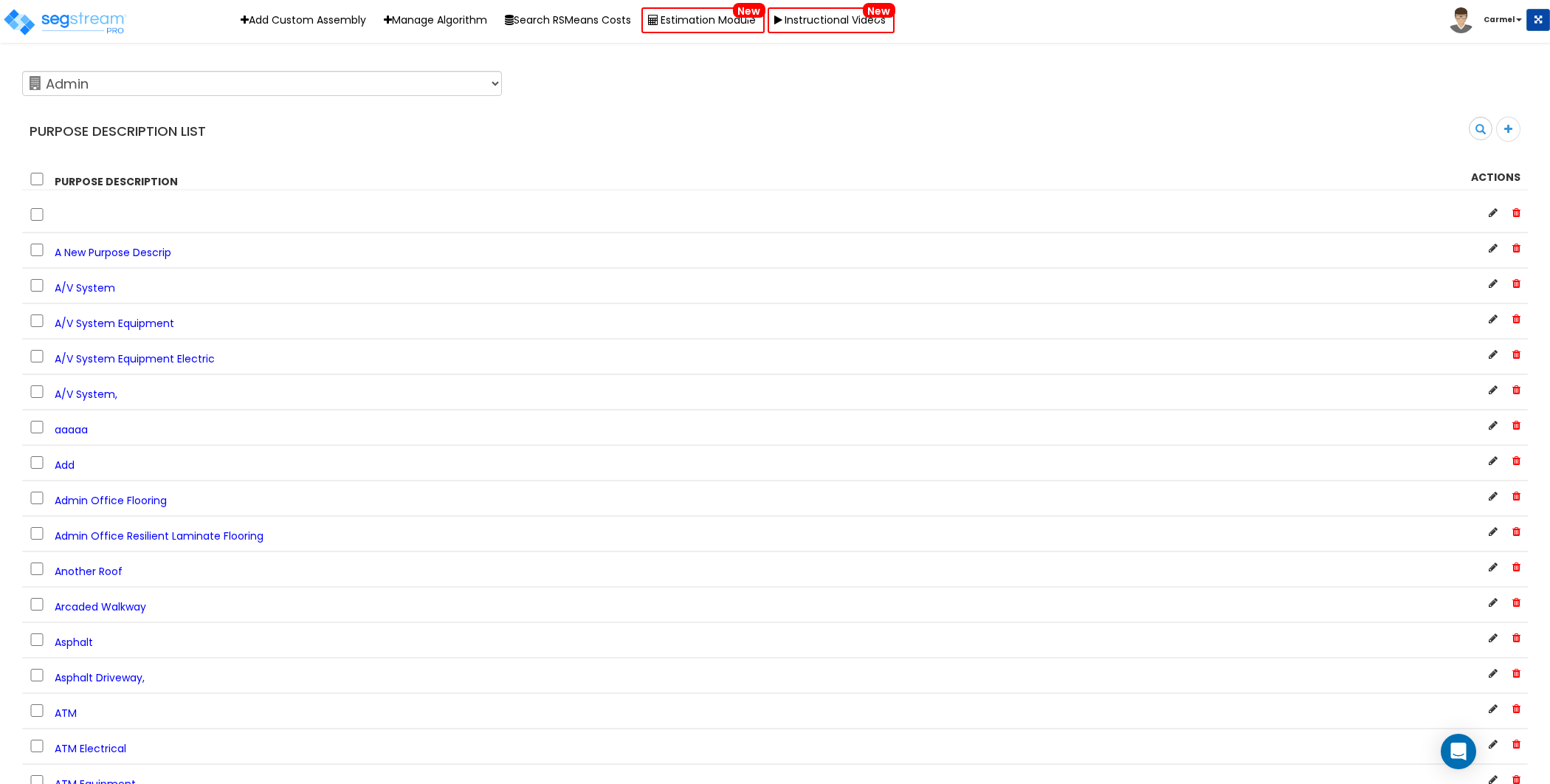
click at [1514, 132] on span at bounding box center [1509, 129] width 25 height 25
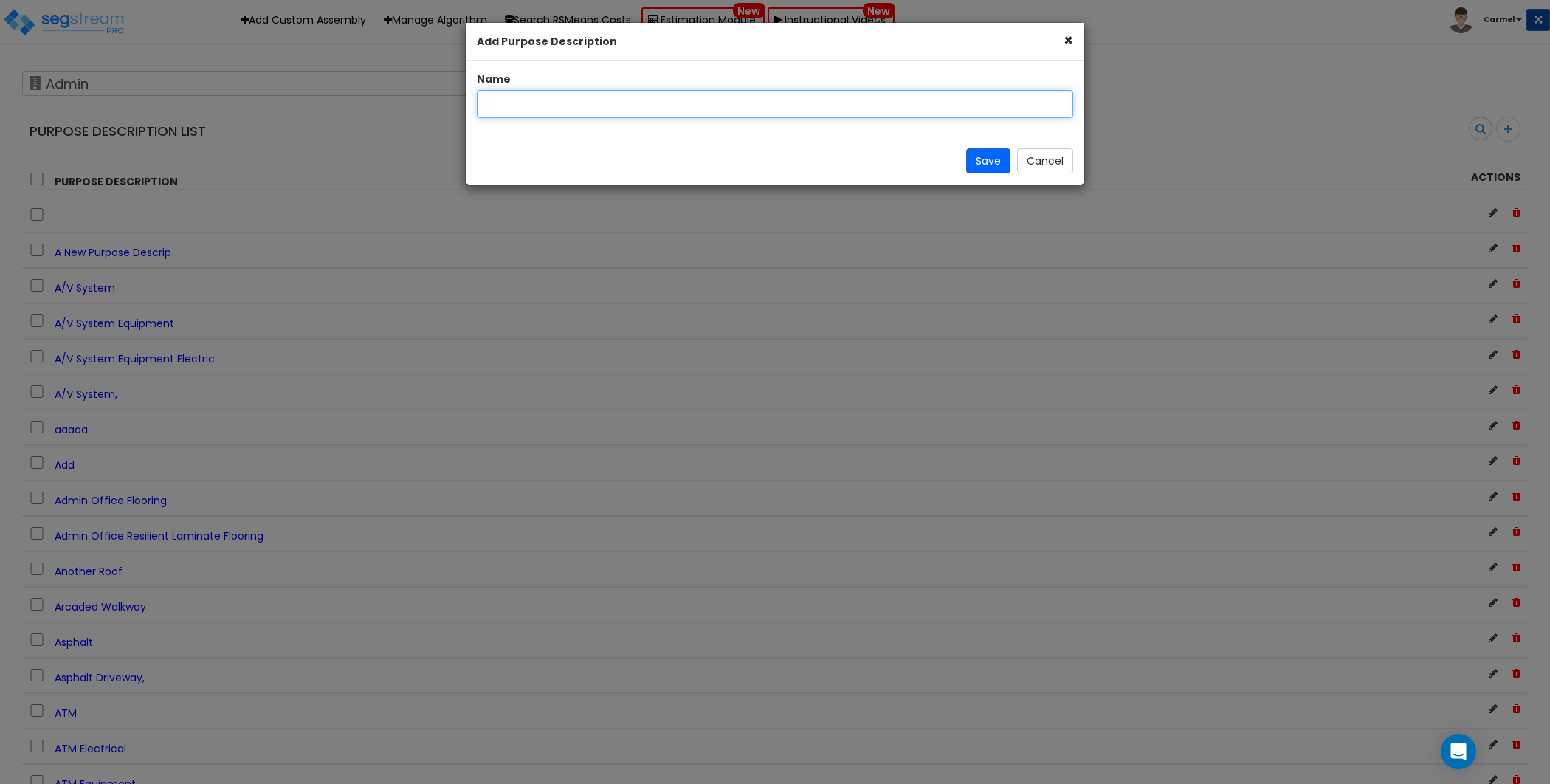
click at [826, 100] on input "text" at bounding box center [775, 105] width 597 height 29
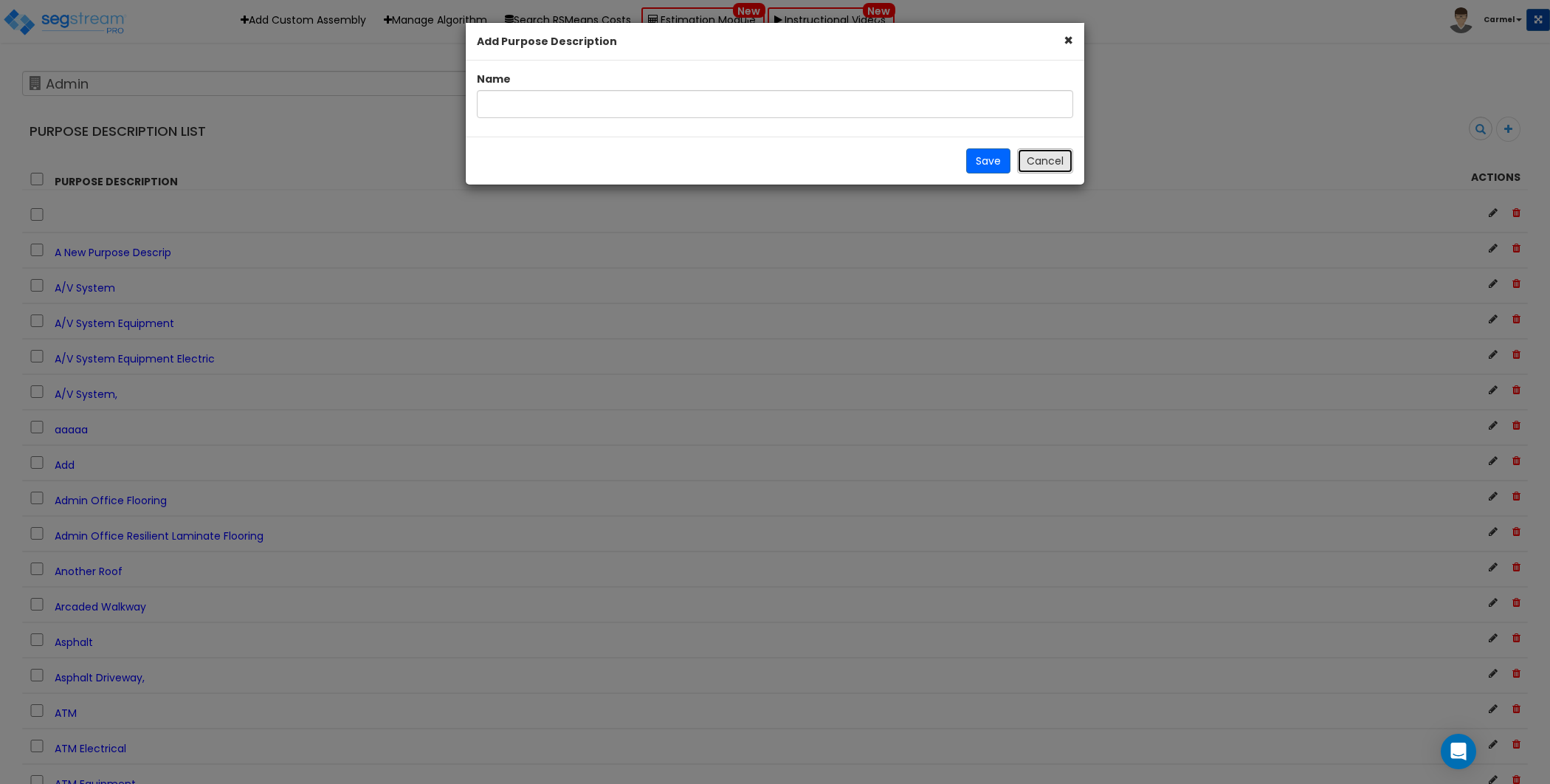
drag, startPoint x: 1051, startPoint y: 158, endPoint x: 1310, endPoint y: 180, distance: 259.9
click at [1051, 157] on button "Cancel" at bounding box center [1044, 161] width 56 height 25
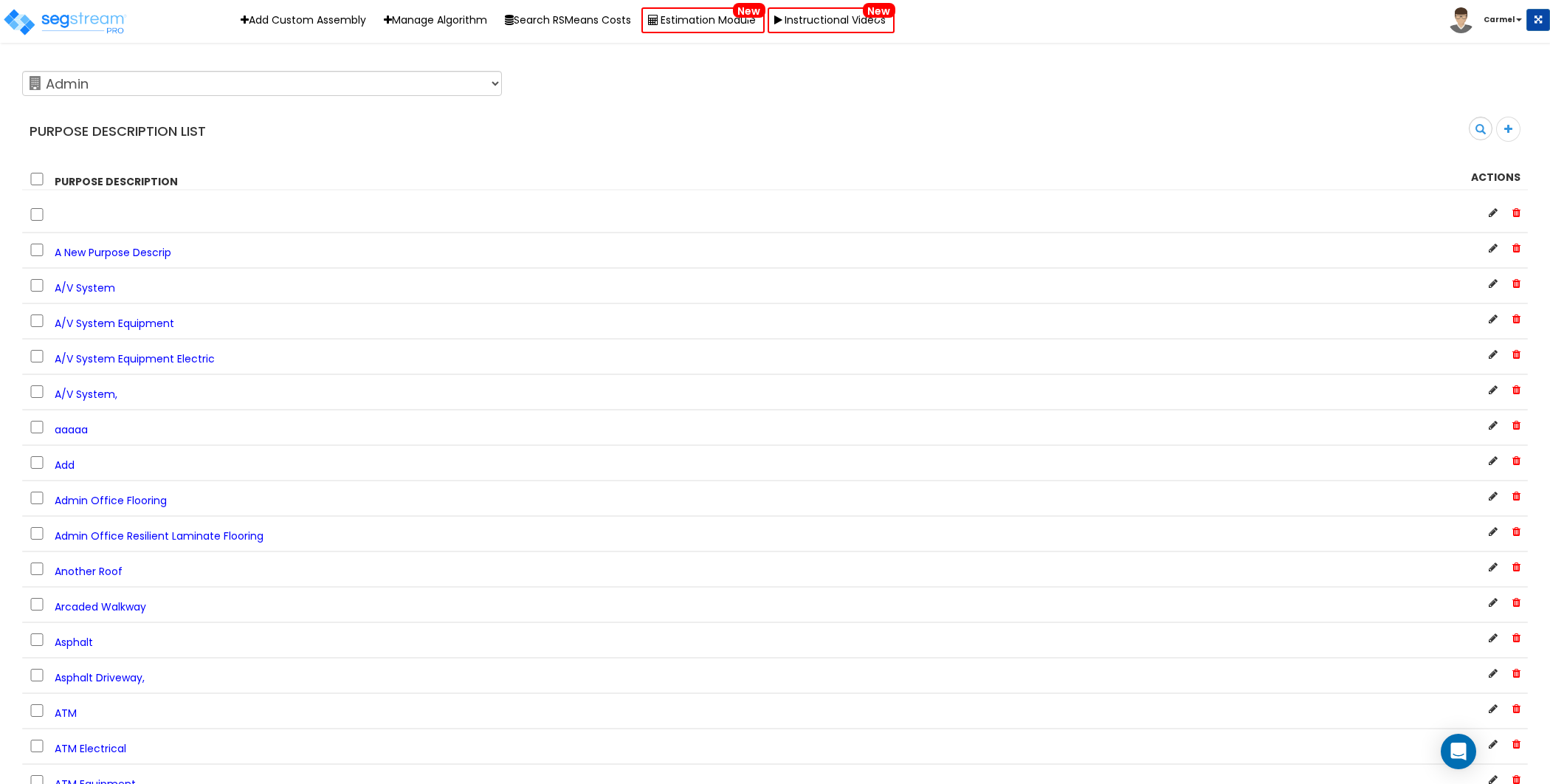
click at [1495, 213] on icon at bounding box center [1493, 212] width 9 height 10
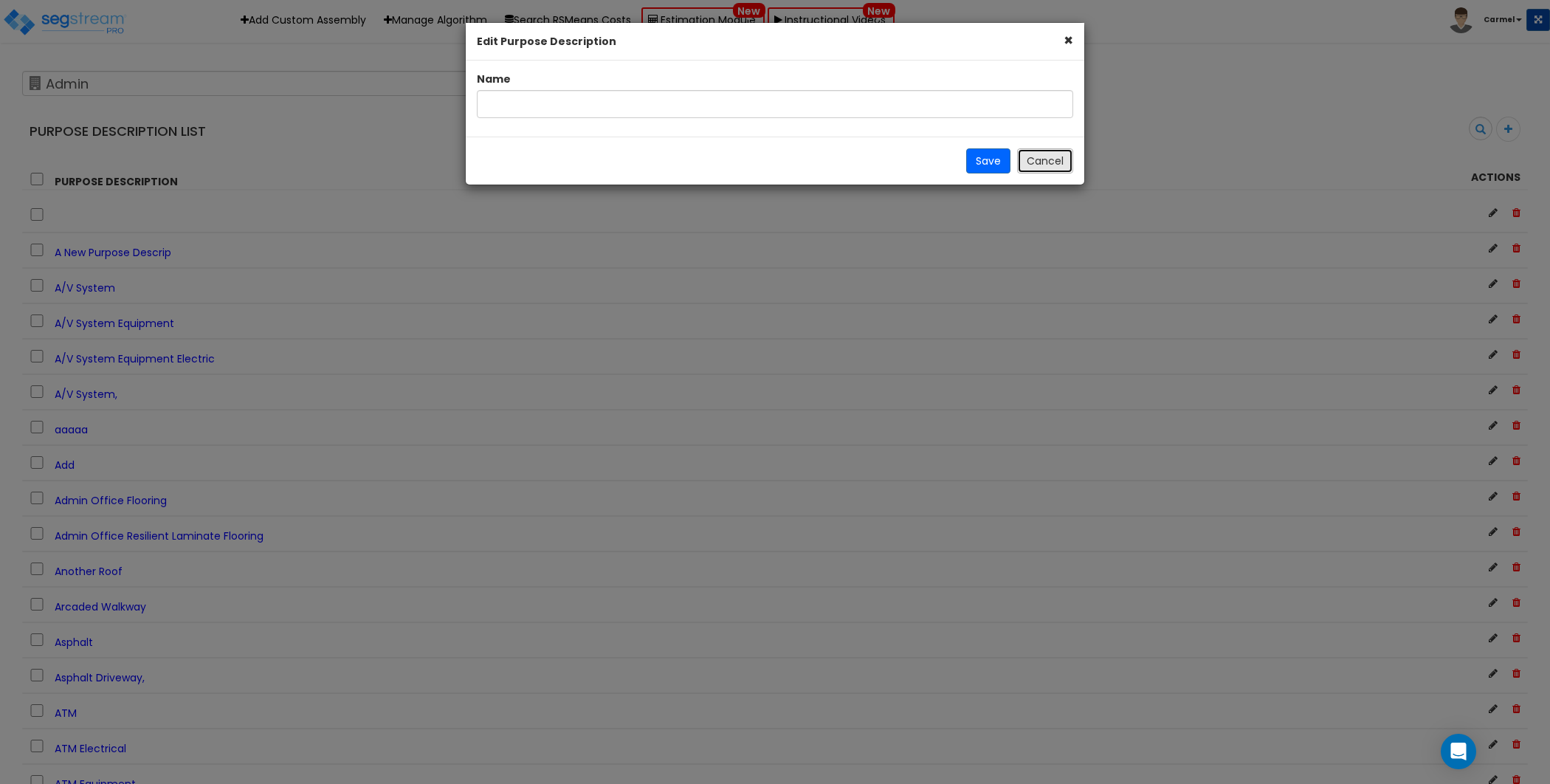
click at [1053, 163] on button "Cancel" at bounding box center [1044, 161] width 56 height 25
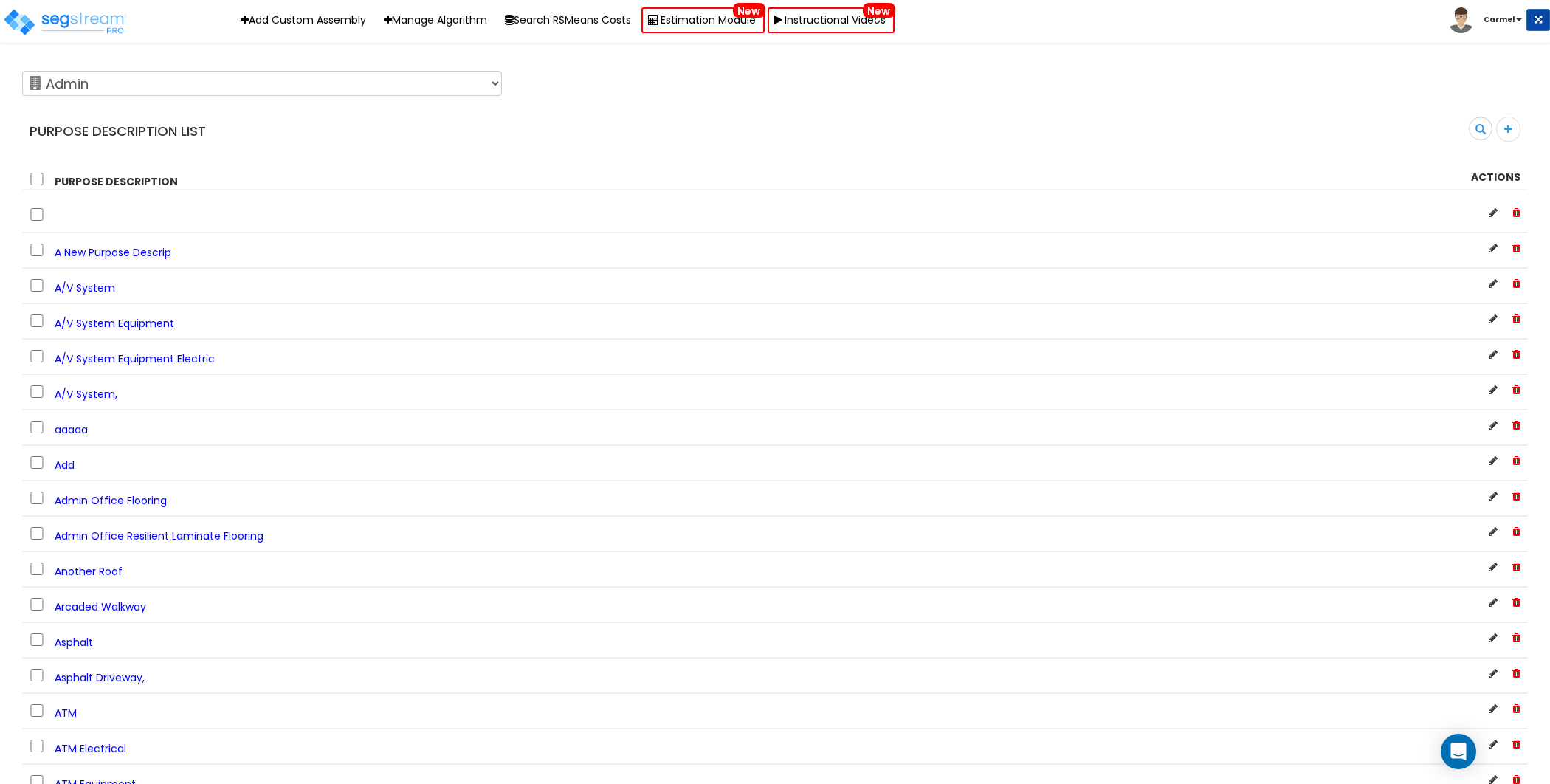
click at [1510, 156] on div "123 Test 586 MHH [GEOGRAPHIC_DATA] ABGi Accelerated Realty Consultant, LLC Acce…" at bounding box center [775, 127] width 1506 height 125
click at [1515, 127] on span at bounding box center [1509, 129] width 25 height 25
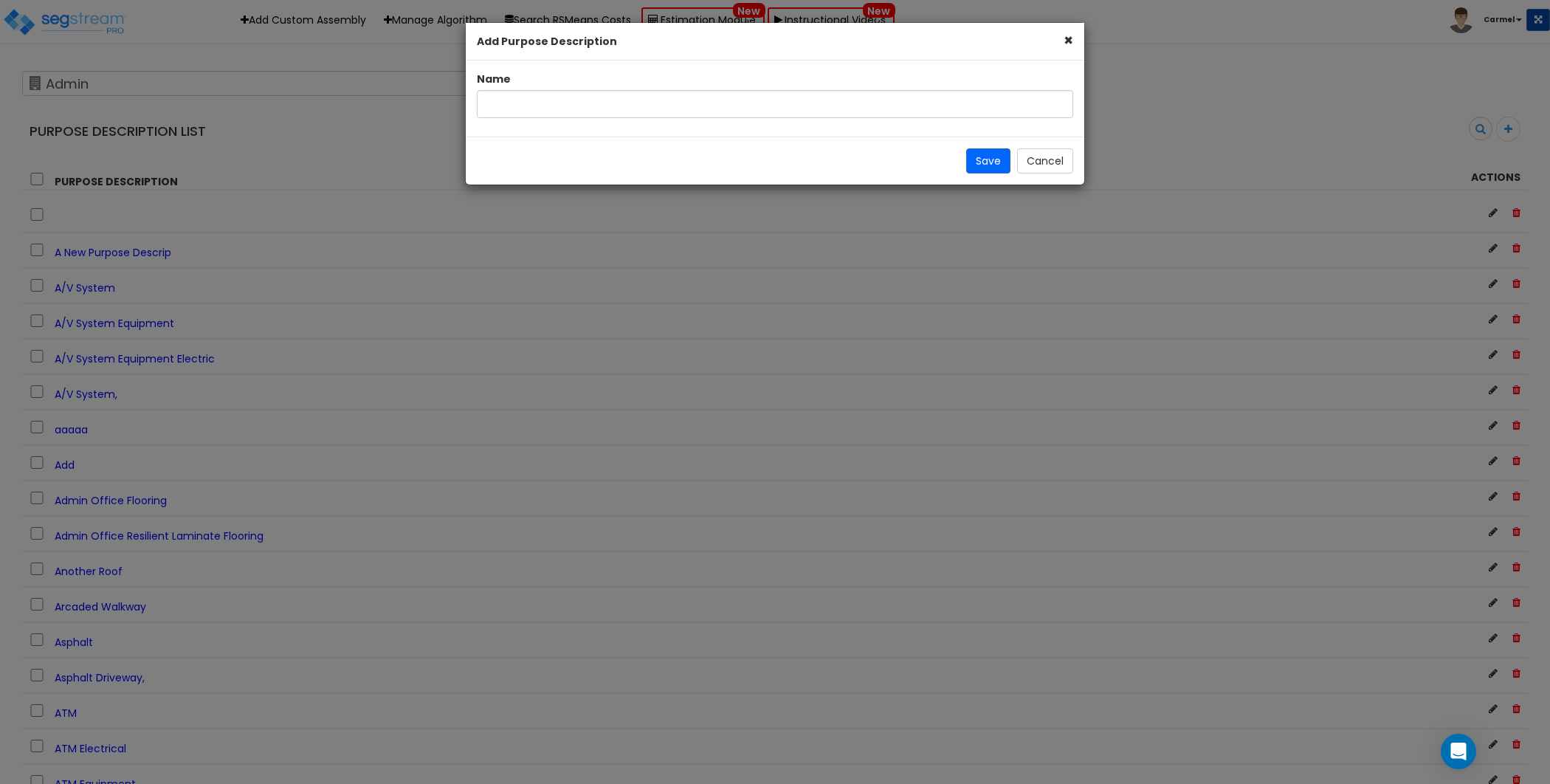
drag, startPoint x: 487, startPoint y: 45, endPoint x: 643, endPoint y: 43, distance: 156.0
click at [643, 43] on div "× Add Purpose Description" at bounding box center [775, 42] width 619 height 38
drag, startPoint x: 477, startPoint y: 79, endPoint x: 546, endPoint y: 81, distance: 69.0
click at [546, 81] on div "Name" at bounding box center [775, 94] width 619 height 47
click at [1053, 161] on button "Cancel" at bounding box center [1044, 161] width 56 height 25
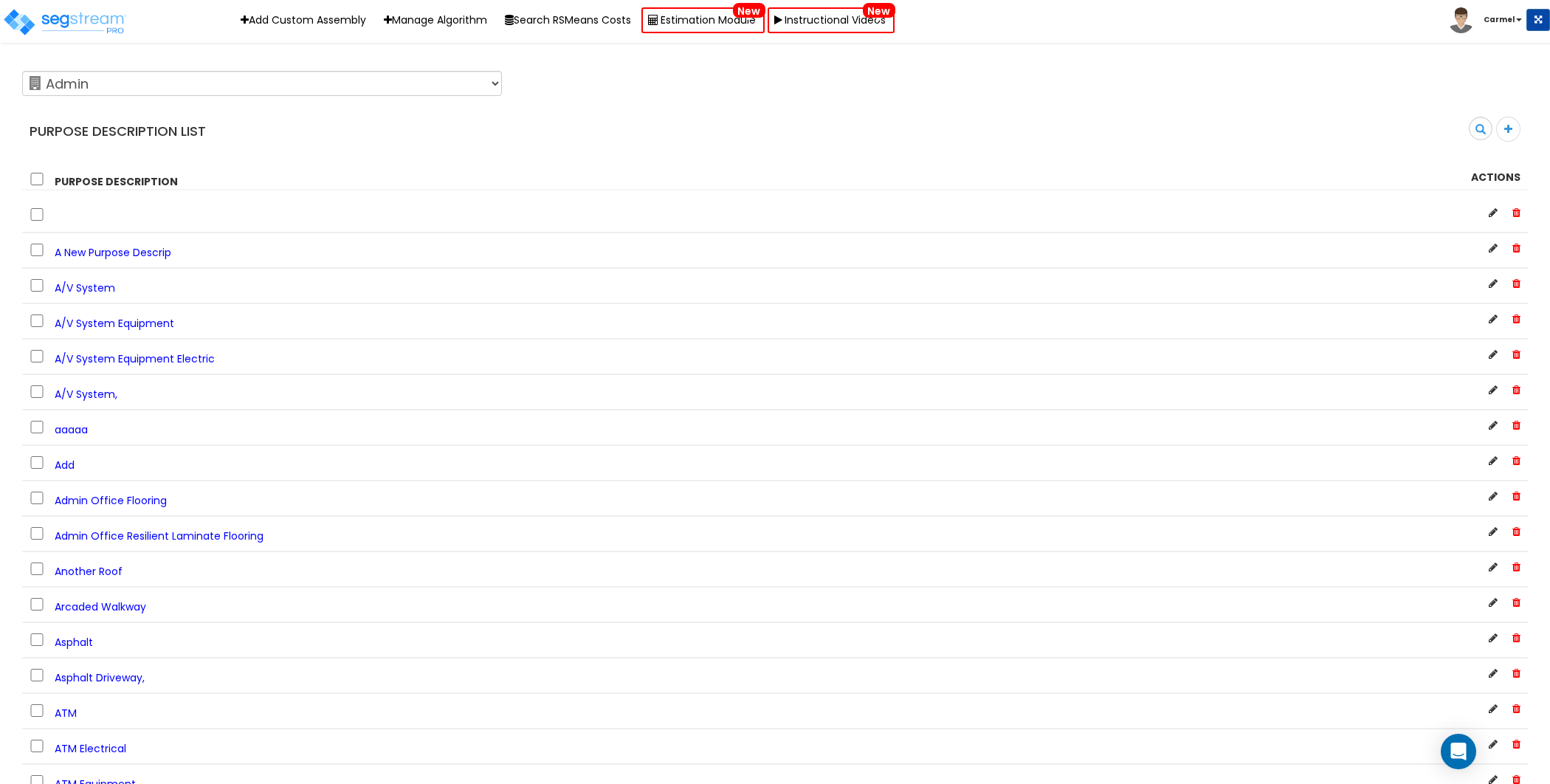
click at [1514, 25] on span "Carmel" at bounding box center [1487, 18] width 78 height 12
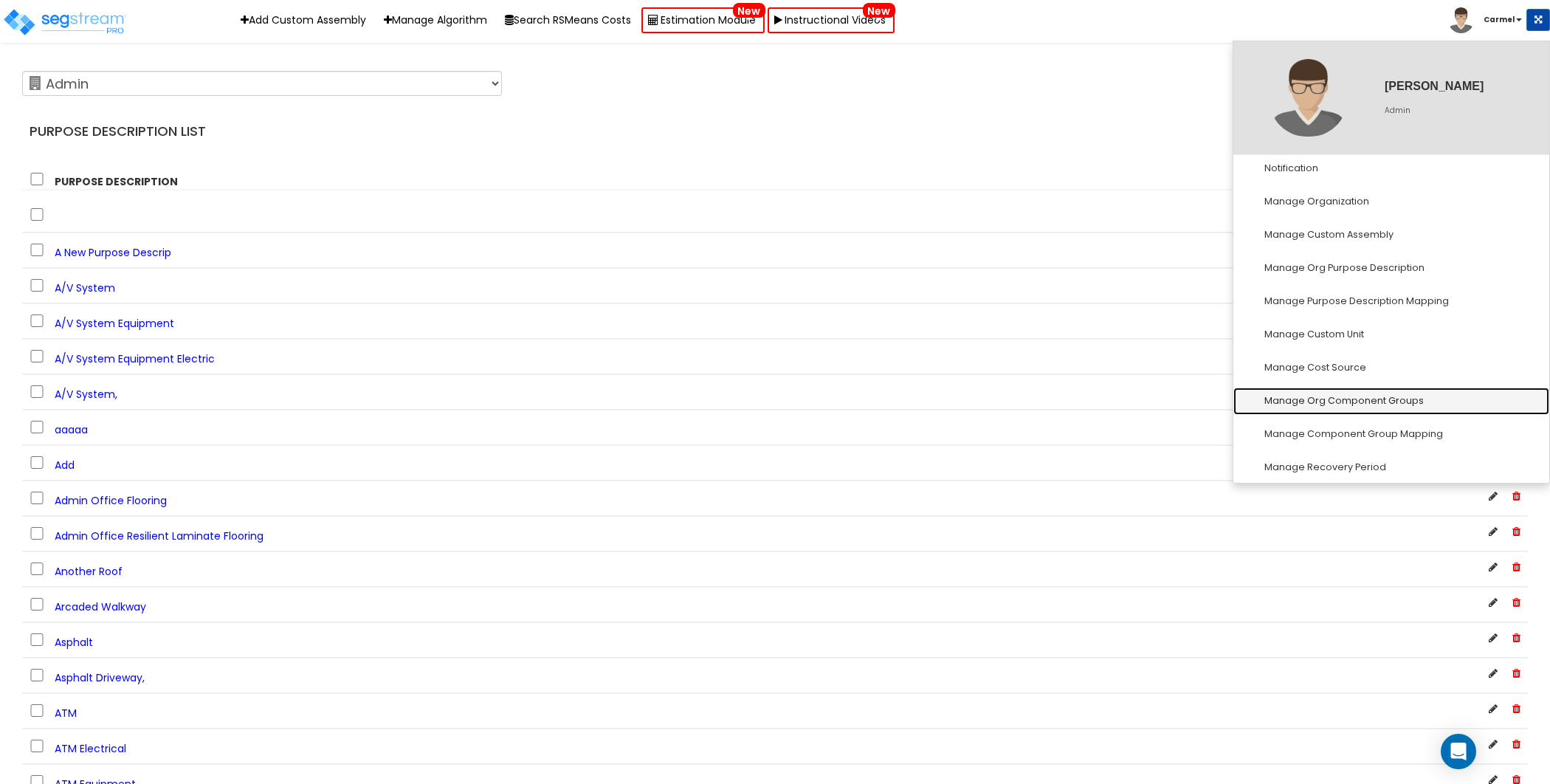
click at [1387, 399] on link "Manage Org Component Groups" at bounding box center [1391, 401] width 316 height 28
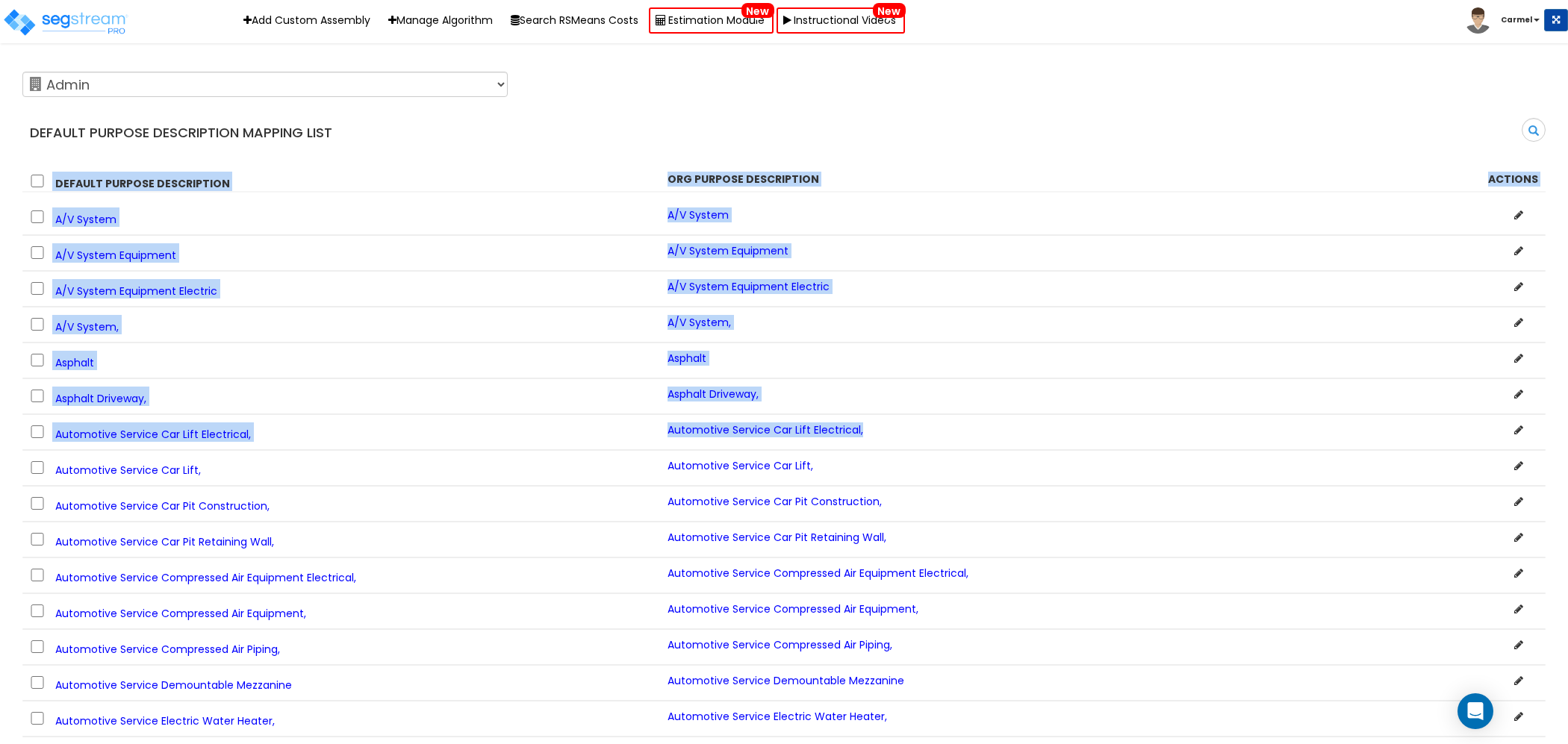
drag, startPoint x: 693, startPoint y: 197, endPoint x: 798, endPoint y: 442, distance: 266.6
click at [806, 120] on div "Search" at bounding box center [1171, 136] width 773 height 36
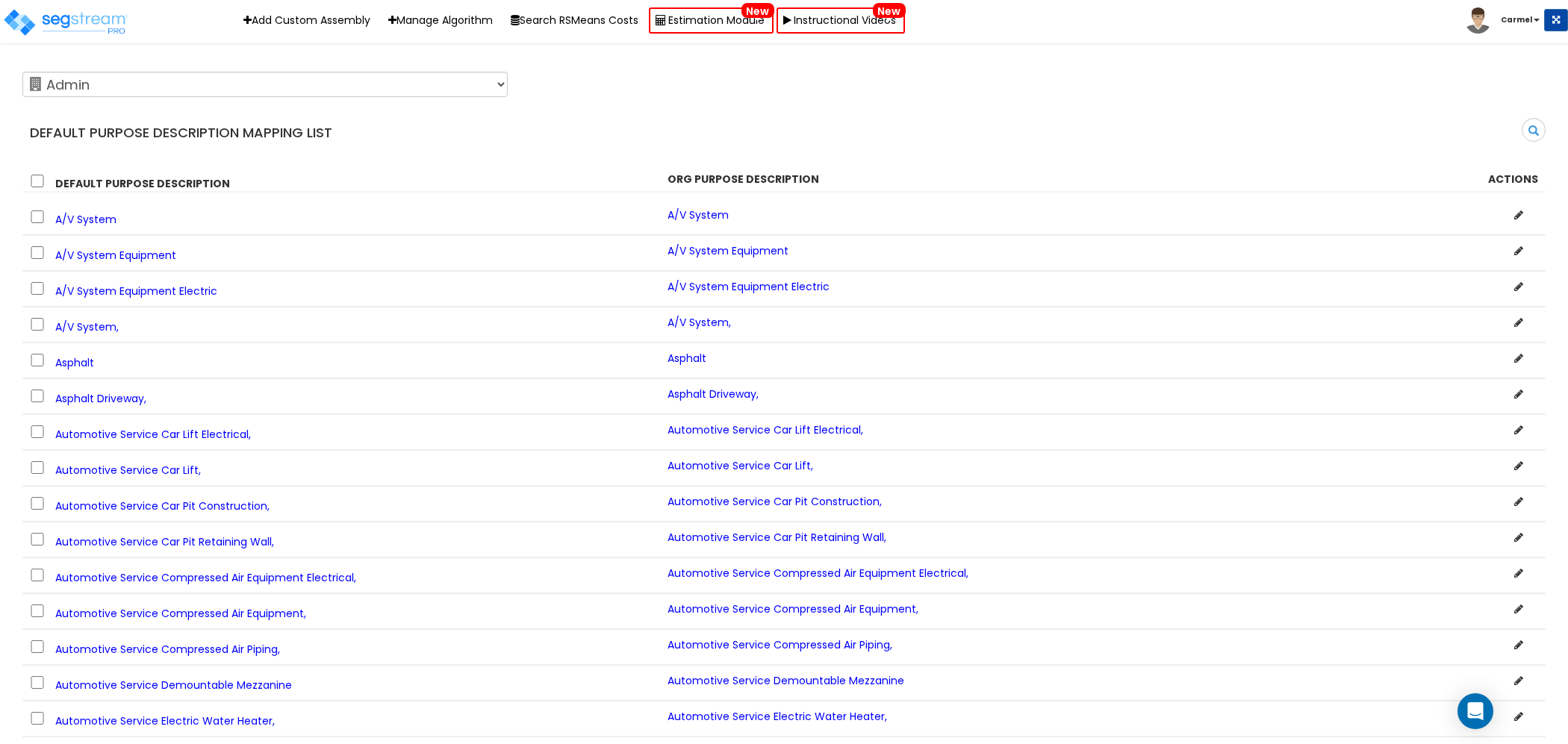
drag, startPoint x: 673, startPoint y: 172, endPoint x: 901, endPoint y: 169, distance: 228.0
click at [901, 169] on div "0 selected Edit × Delete selected records Are you sure you want to delete 0 sel…" at bounding box center [784, 178] width 1524 height 27
drag, startPoint x: 679, startPoint y: 180, endPoint x: 821, endPoint y: 179, distance: 142.0
click at [821, 179] on div "Org Purpose Description" at bounding box center [975, 180] width 637 height 15
click at [903, 153] on div "123 Test 586 MHH Abaco ABGi Accelerated Realty Consultant, LLC Accelerated Real…" at bounding box center [784, 129] width 1524 height 127
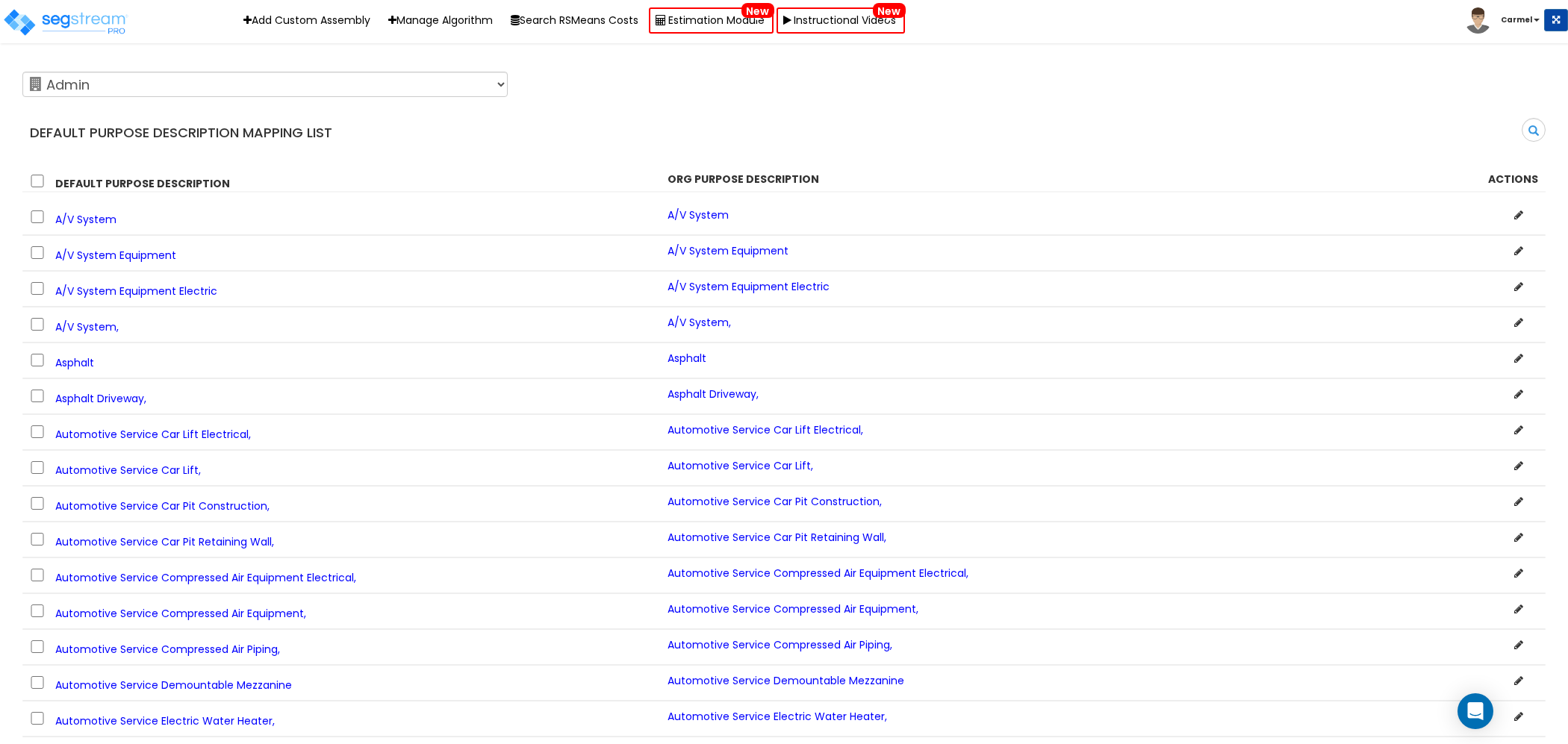
click at [1039, 138] on div "Search" at bounding box center [1171, 136] width 773 height 36
drag, startPoint x: 31, startPoint y: 131, endPoint x: 400, endPoint y: 126, distance: 369.0
click at [400, 126] on h4 "Default Purpose Description Mapping List" at bounding box center [401, 133] width 743 height 15
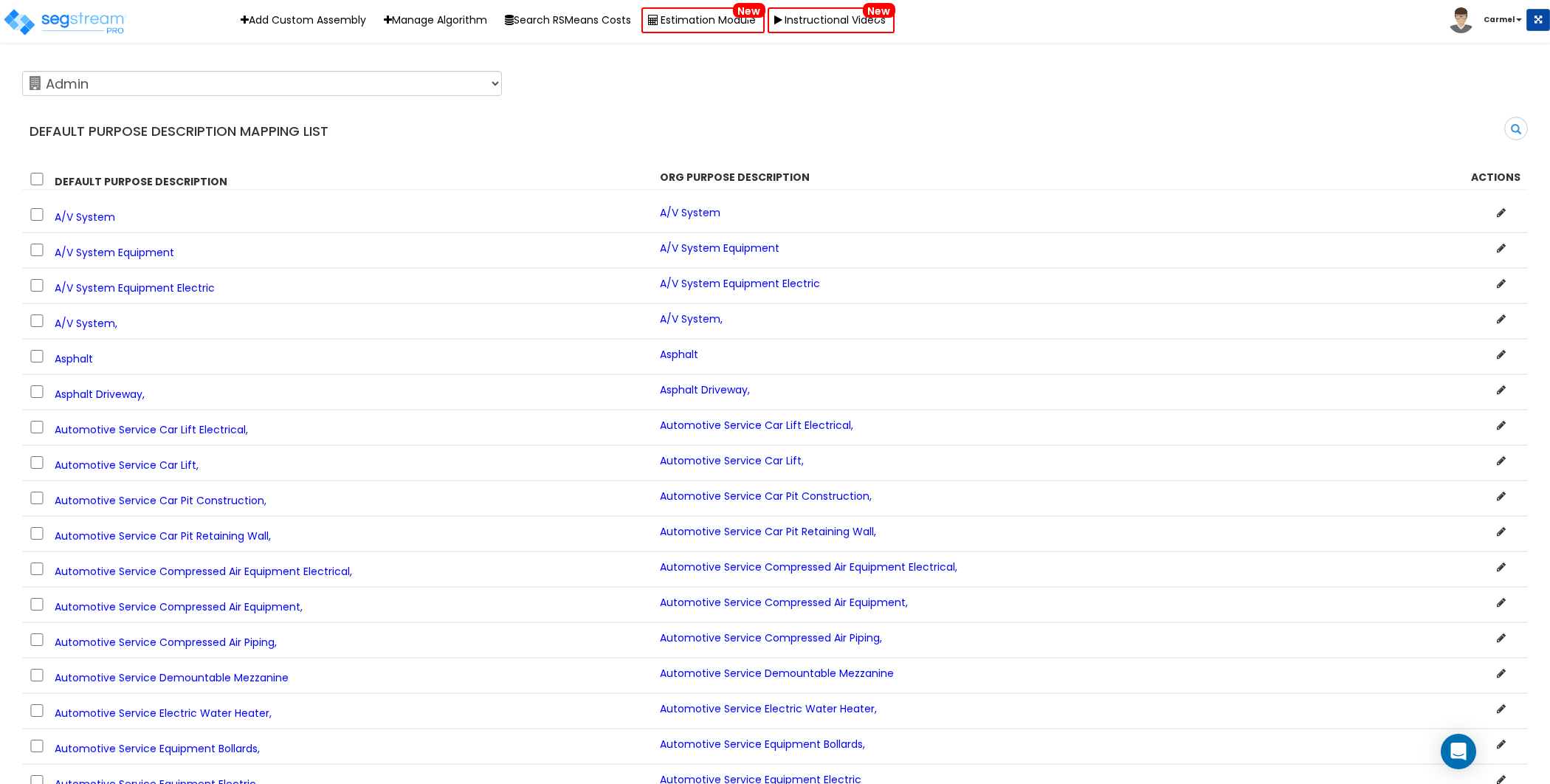
click at [850, 108] on div "Default Purpose Description Mapping List Search" at bounding box center [775, 107] width 1528 height 86
click at [1503, 215] on icon at bounding box center [1501, 212] width 9 height 10
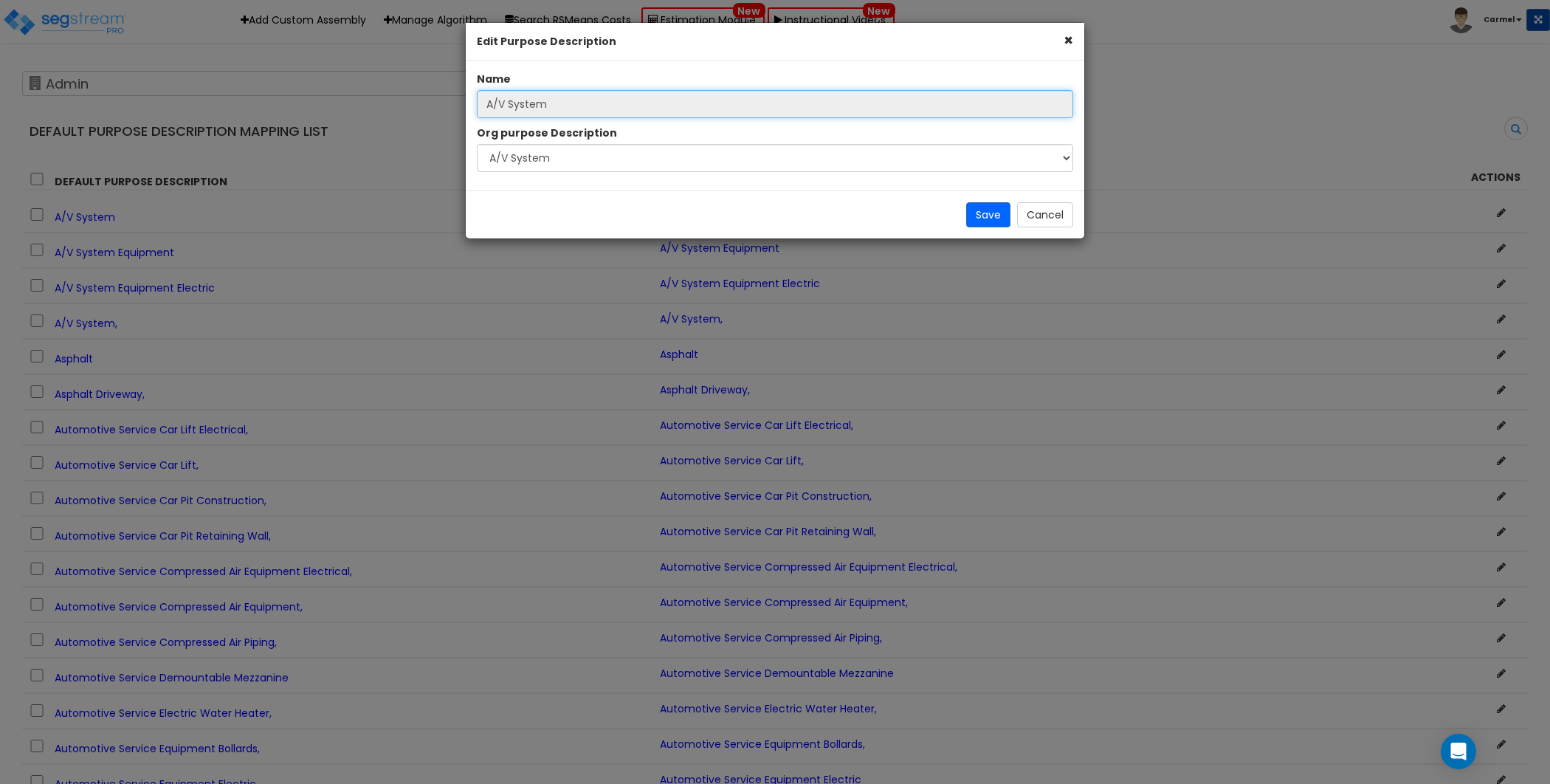
drag, startPoint x: 507, startPoint y: 106, endPoint x: 660, endPoint y: 107, distance: 153.0
click at [660, 107] on input "A/V System" at bounding box center [775, 105] width 597 height 29
click at [718, 102] on input "A/V System" at bounding box center [775, 105] width 597 height 29
click at [775, 105] on input "A/V System" at bounding box center [775, 105] width 597 height 29
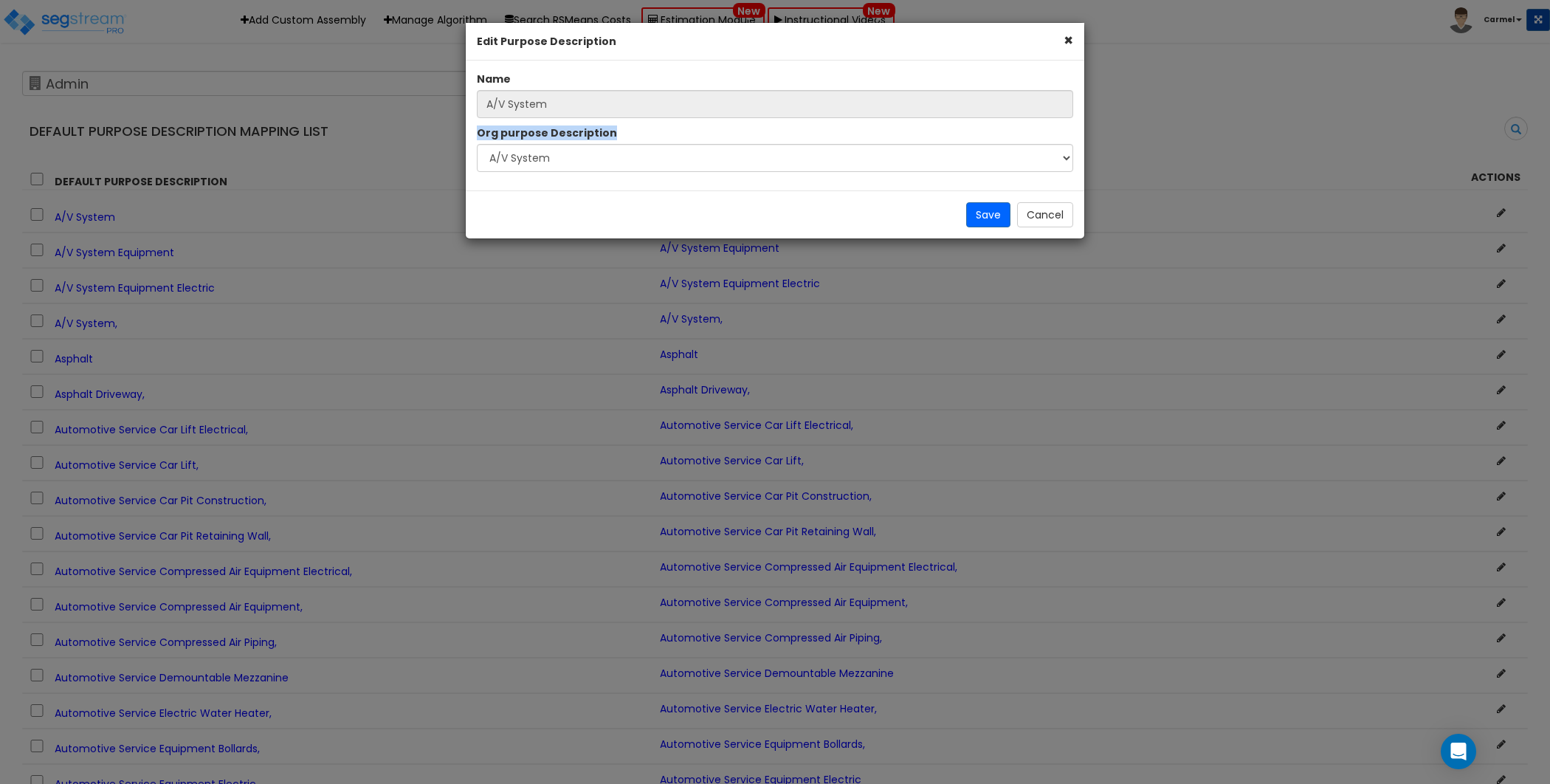
drag, startPoint x: 474, startPoint y: 132, endPoint x: 627, endPoint y: 141, distance: 153.3
click at [627, 141] on div "Org purpose Description Select A New Purpose Descrip A/V System A/V System Equi…" at bounding box center [775, 148] width 619 height 47
drag, startPoint x: 841, startPoint y: 17, endPoint x: 871, endPoint y: 18, distance: 30.0
click at [871, 18] on div "× Edit Purpose Description Name A/V System Org purpose Description Select A New…" at bounding box center [775, 392] width 1550 height 784
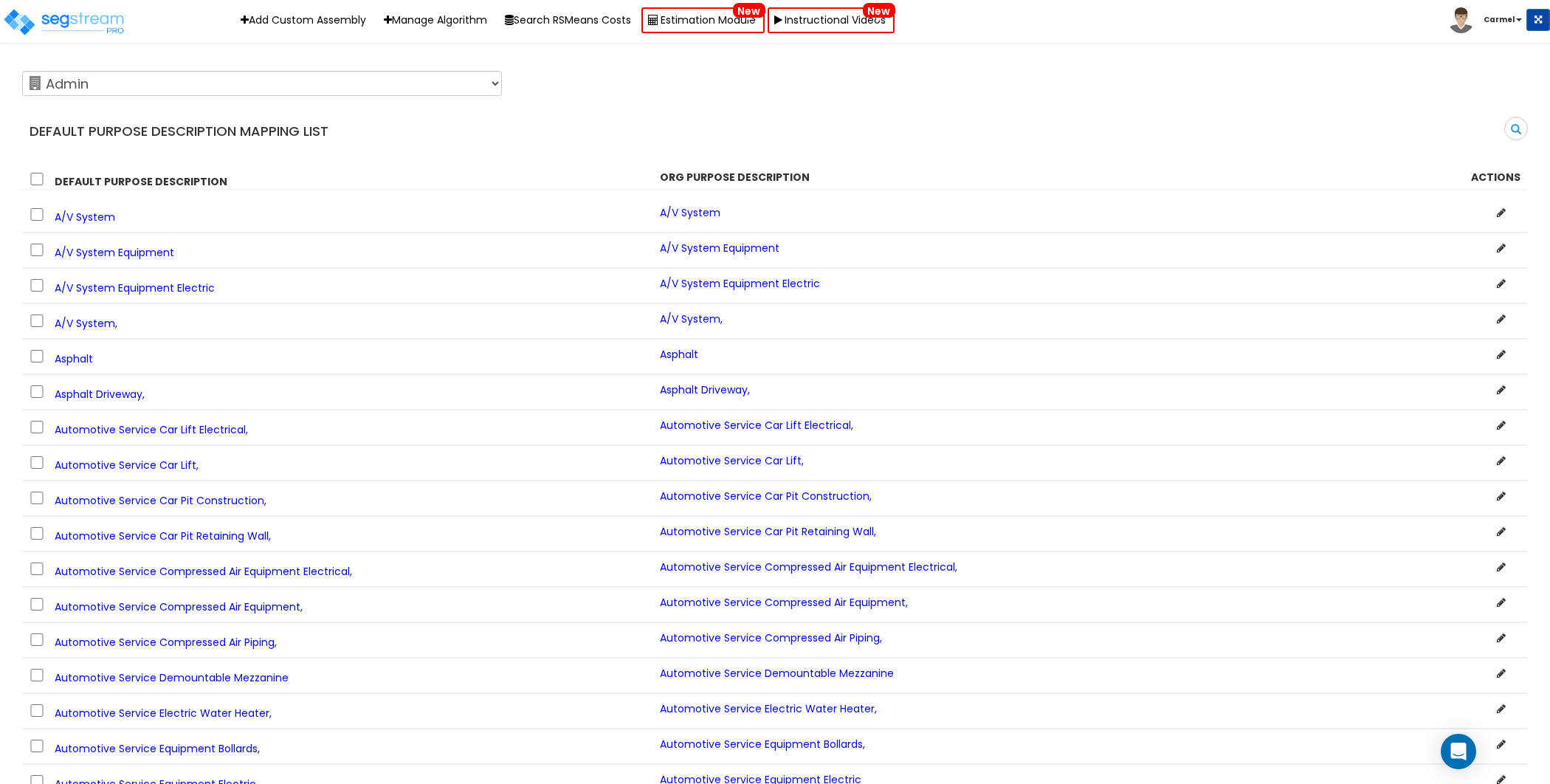
click at [1506, 209] on div at bounding box center [1406, 213] width 253 height 15
click at [1502, 213] on icon at bounding box center [1501, 212] width 9 height 10
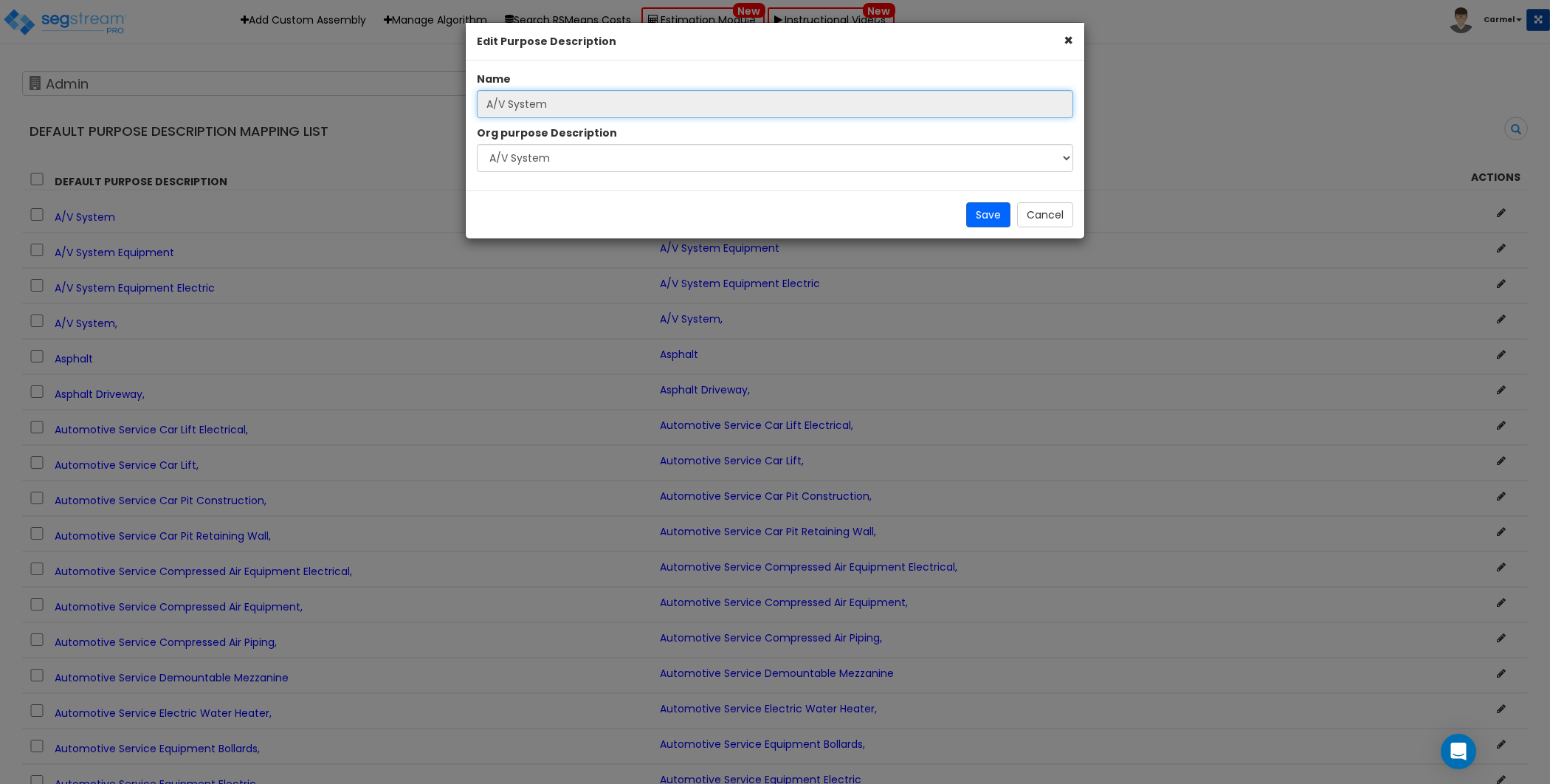
drag, startPoint x: 482, startPoint y: 100, endPoint x: 556, endPoint y: 99, distance: 74.0
click at [556, 99] on input "A/V System" at bounding box center [775, 105] width 597 height 29
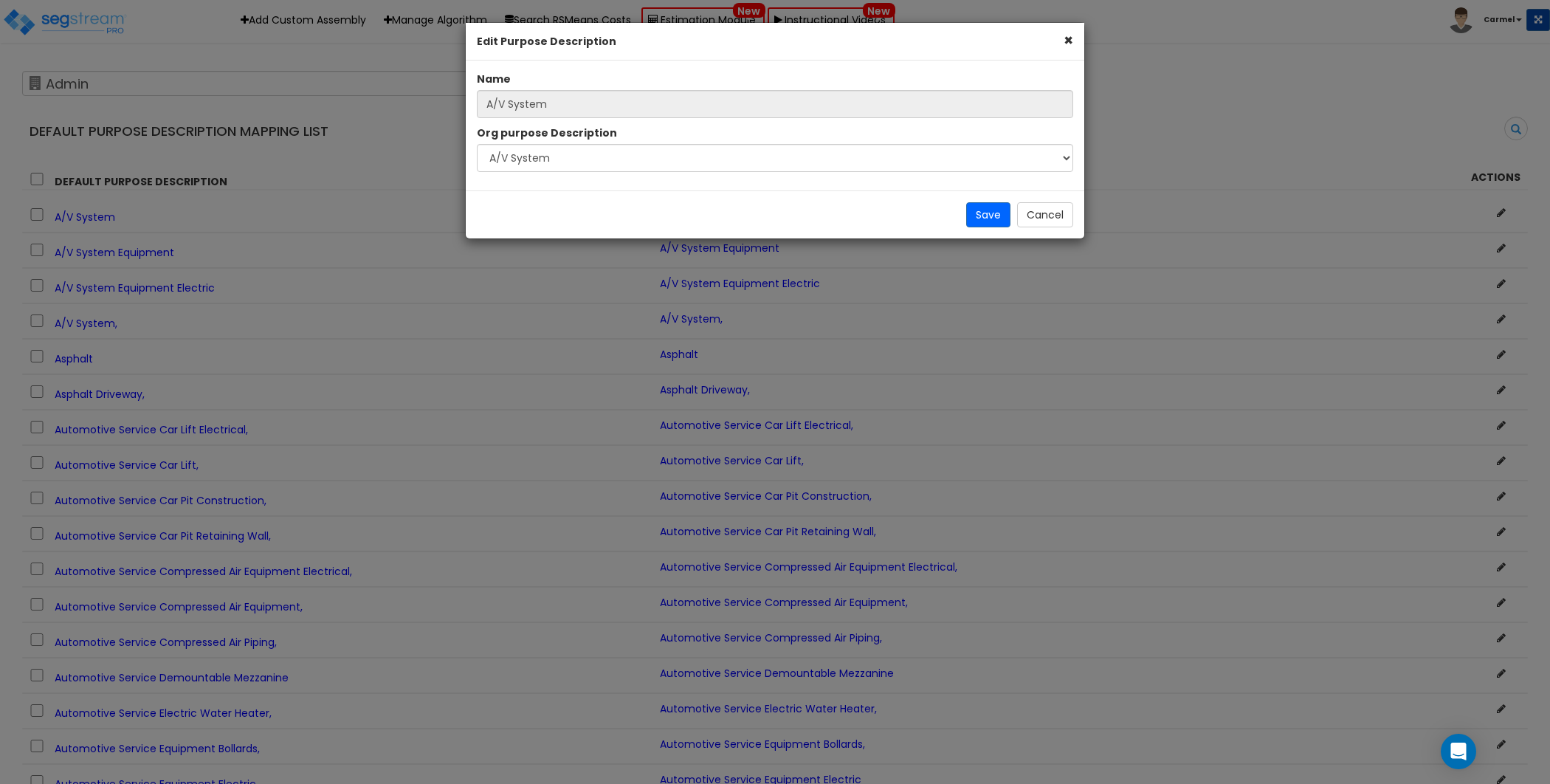
click at [596, 74] on div "Name A/V System" at bounding box center [775, 94] width 619 height 47
drag, startPoint x: 478, startPoint y: 134, endPoint x: 635, endPoint y: 135, distance: 157.0
click at [635, 135] on div "Org purpose Description Select A New Purpose Descrip A/V System A/V System Equi…" at bounding box center [775, 148] width 619 height 47
click at [552, 185] on div "Name A/V System Org purpose Description Select A New Purpose Descrip A/V System…" at bounding box center [775, 125] width 619 height 130
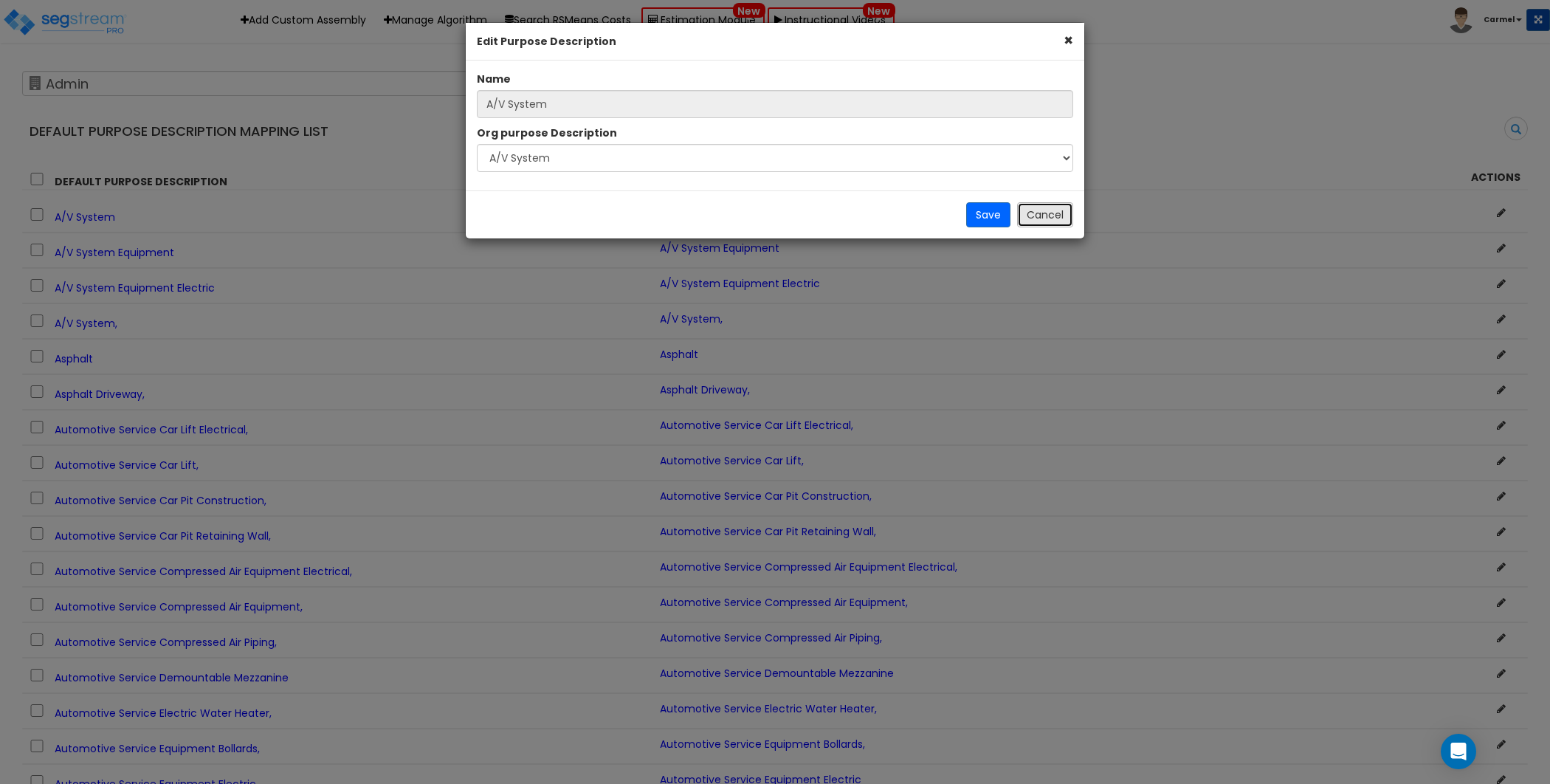
click at [1037, 207] on button "Cancel" at bounding box center [1044, 215] width 56 height 25
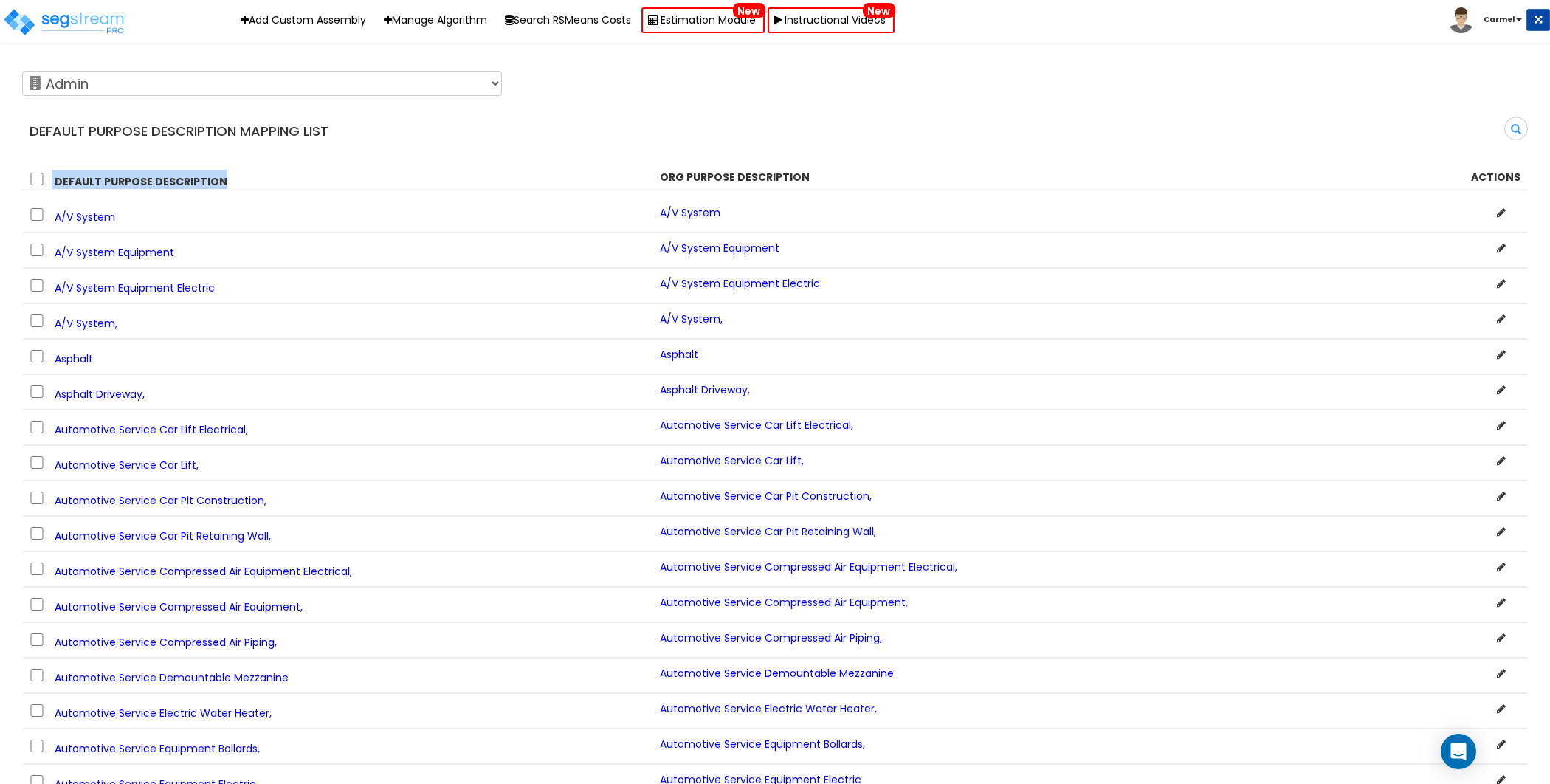
drag, startPoint x: 52, startPoint y: 181, endPoint x: 259, endPoint y: 182, distance: 207.0
click at [259, 182] on div "Default Purpose Description" at bounding box center [333, 180] width 630 height 19
drag, startPoint x: 676, startPoint y: 174, endPoint x: 861, endPoint y: 186, distance: 185.4
click at [861, 186] on div "Default Purpose Description Org Purpose Description Actions" at bounding box center [775, 180] width 1513 height 19
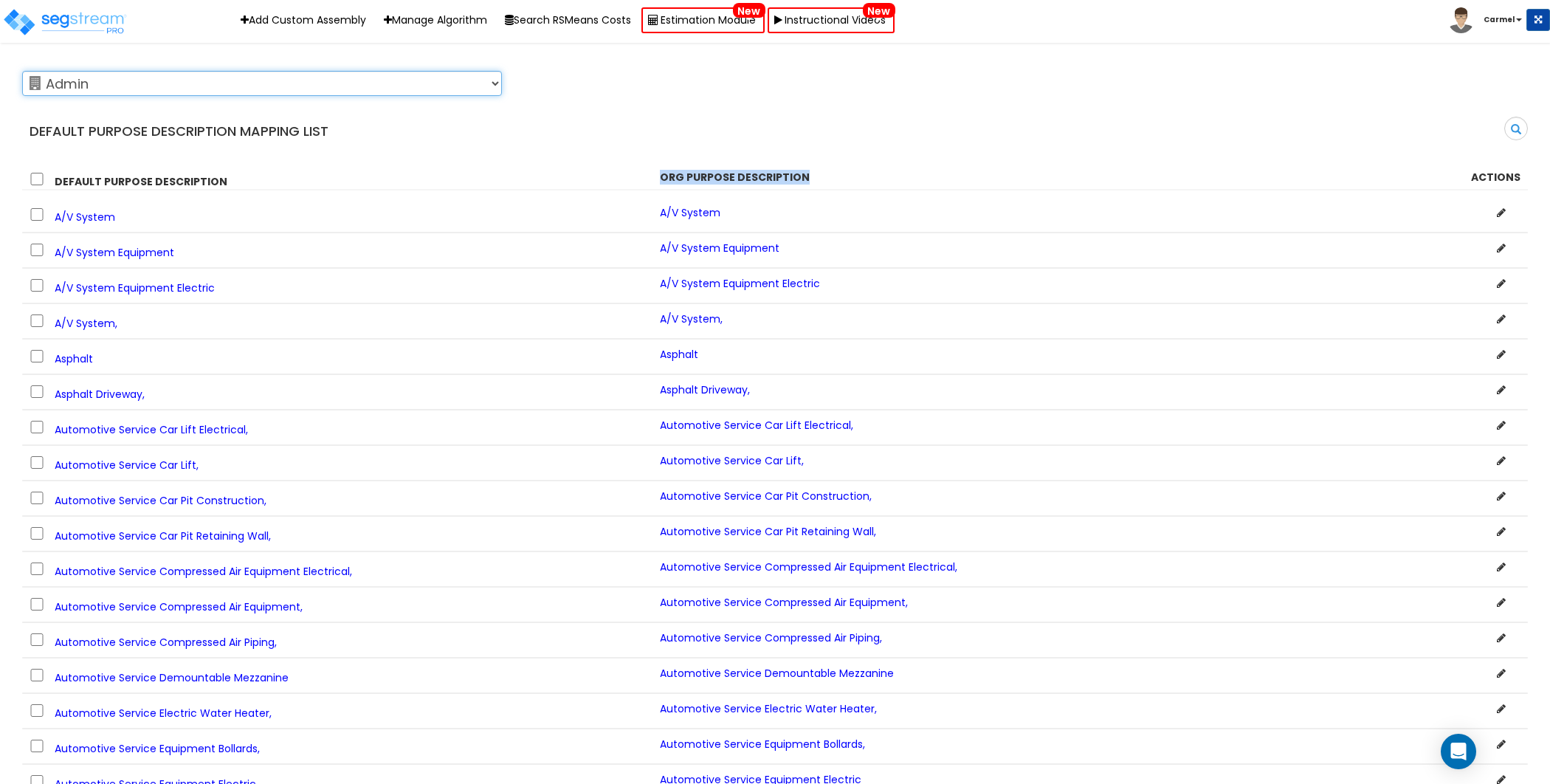
click at [247, 91] on select "123 Test 586 MHH [GEOGRAPHIC_DATA] ABGi Accelerated Realty Consultant, LLC Acce…" at bounding box center [261, 84] width 480 height 25
click at [874, 123] on div "Search" at bounding box center [1158, 134] width 764 height 35
click at [1329, 68] on div "123 Test 586 MHH [GEOGRAPHIC_DATA] ABGi Accelerated Realty Consultant, LLC Acce…" at bounding box center [764, 83] width 1506 height 37
click at [1500, 210] on icon at bounding box center [1501, 212] width 9 height 10
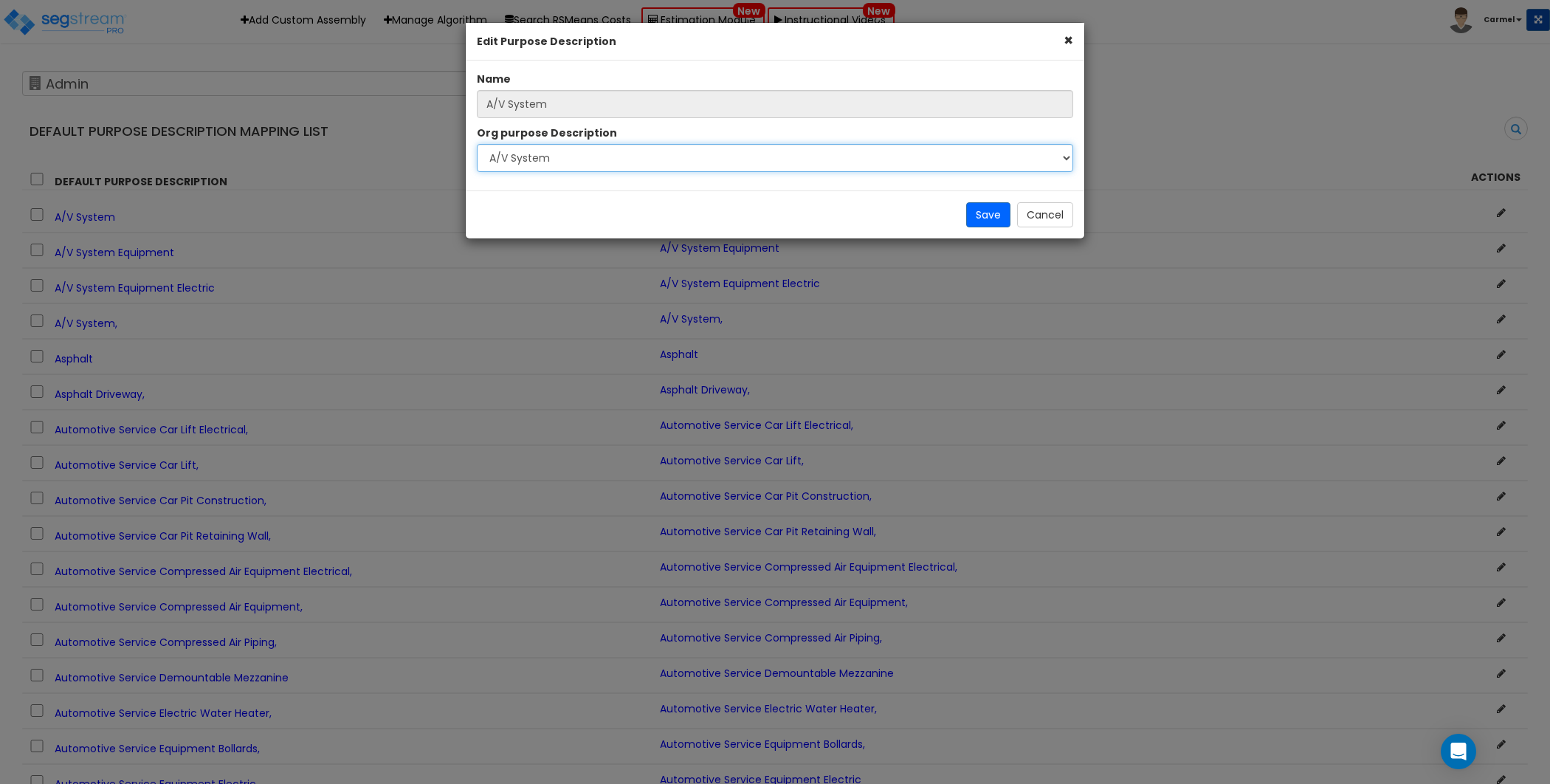
click at [499, 166] on select "Select A New Purpose Descrip A/V System A/V System Equipment A/V System Equipme…" at bounding box center [775, 158] width 597 height 29
click at [794, 175] on div "Name A/V System Org purpose Description Select A New Purpose Descrip A/V System…" at bounding box center [775, 124] width 619 height 107
click at [794, 204] on div "Save Cancel" at bounding box center [775, 214] width 619 height 48
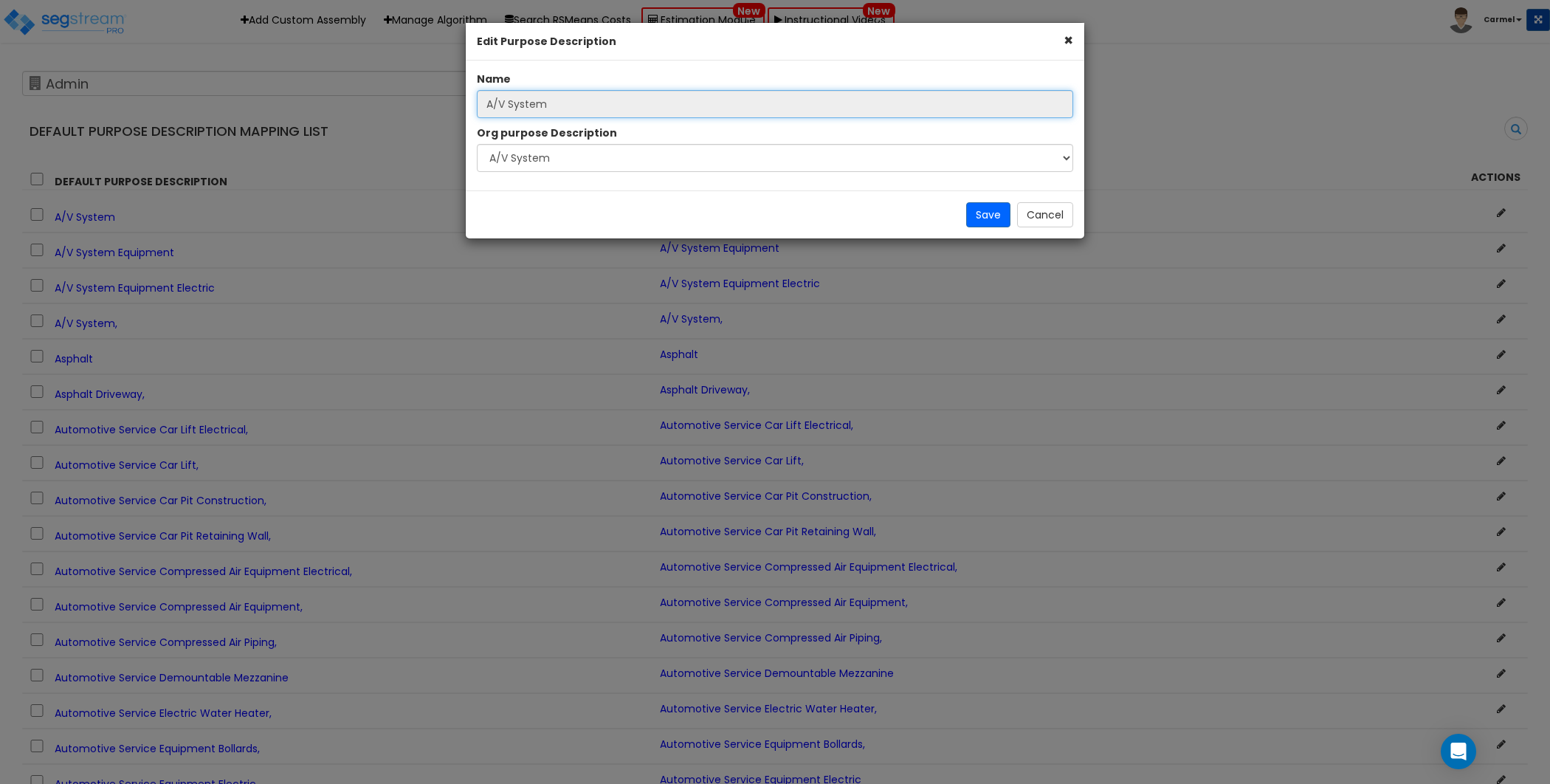
drag, startPoint x: 590, startPoint y: 99, endPoint x: 459, endPoint y: 104, distance: 131.1
click at [459, 104] on div "× Edit Purpose Description Name A/V System Org purpose Description Select A New…" at bounding box center [775, 392] width 1550 height 784
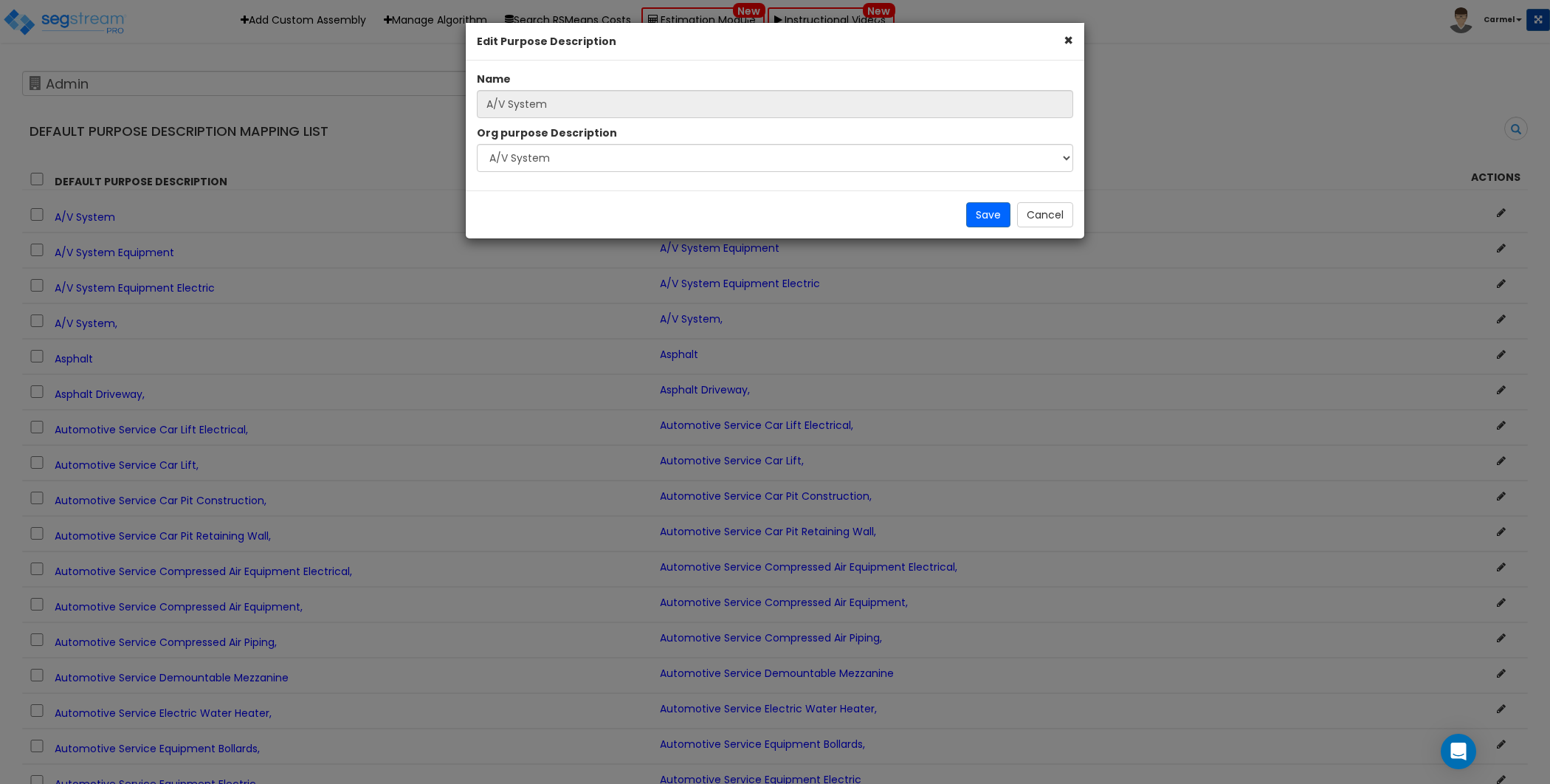
click at [757, 182] on div "Name A/V System Org purpose Description Select A New Purpose Descrip A/V System…" at bounding box center [775, 125] width 619 height 130
drag, startPoint x: 518, startPoint y: 130, endPoint x: 626, endPoint y: 126, distance: 108.1
click at [626, 126] on div "Org purpose Description Select A New Purpose Descrip A/V System A/V System Equi…" at bounding box center [775, 148] width 619 height 47
click at [585, 163] on select "Select A New Purpose Descrip A/V System A/V System Equipment A/V System Equipme…" at bounding box center [775, 158] width 597 height 29
click at [1060, 222] on button "Cancel" at bounding box center [1044, 215] width 56 height 25
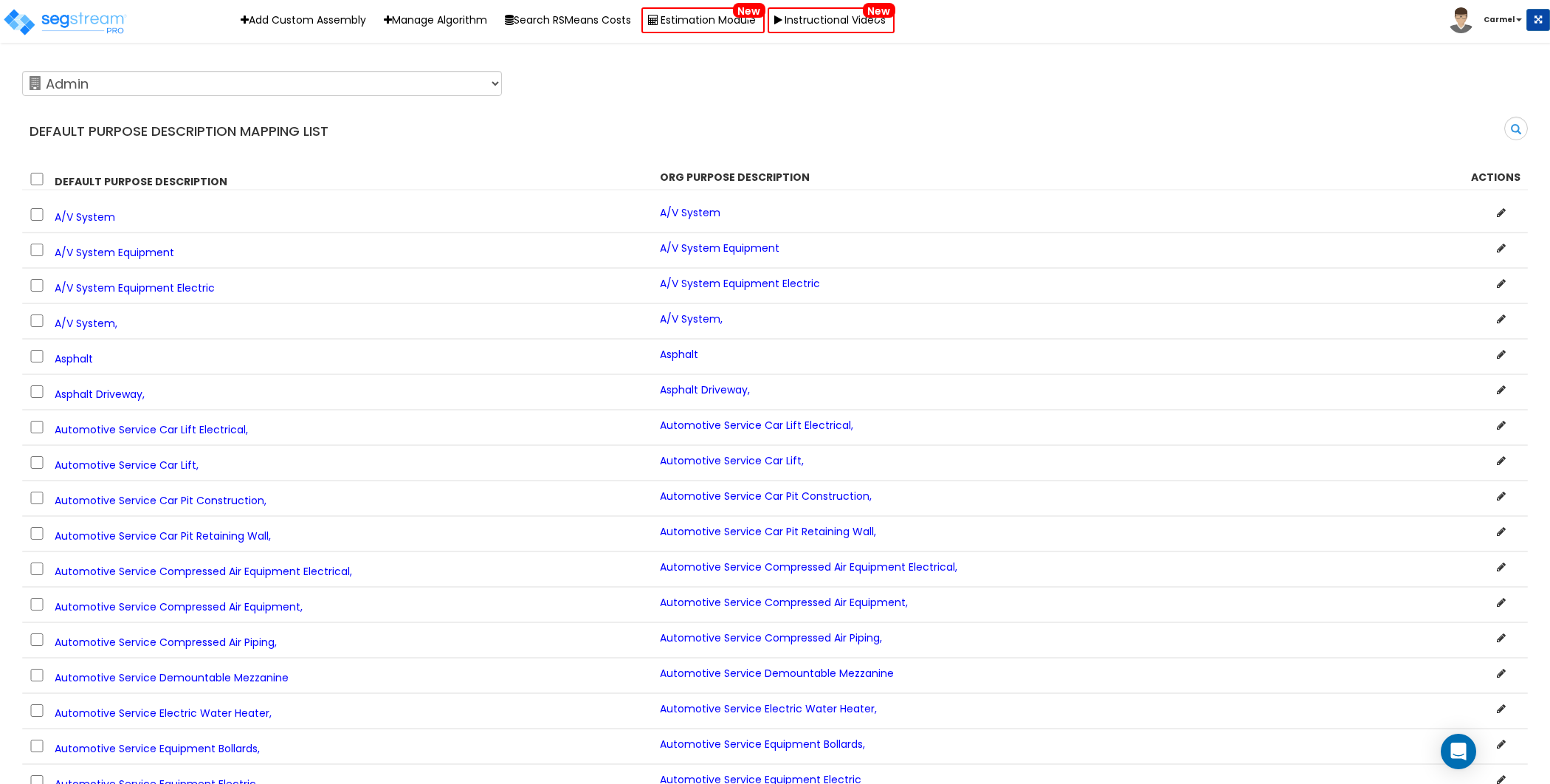
click at [1501, 212] on icon at bounding box center [1501, 212] width 9 height 10
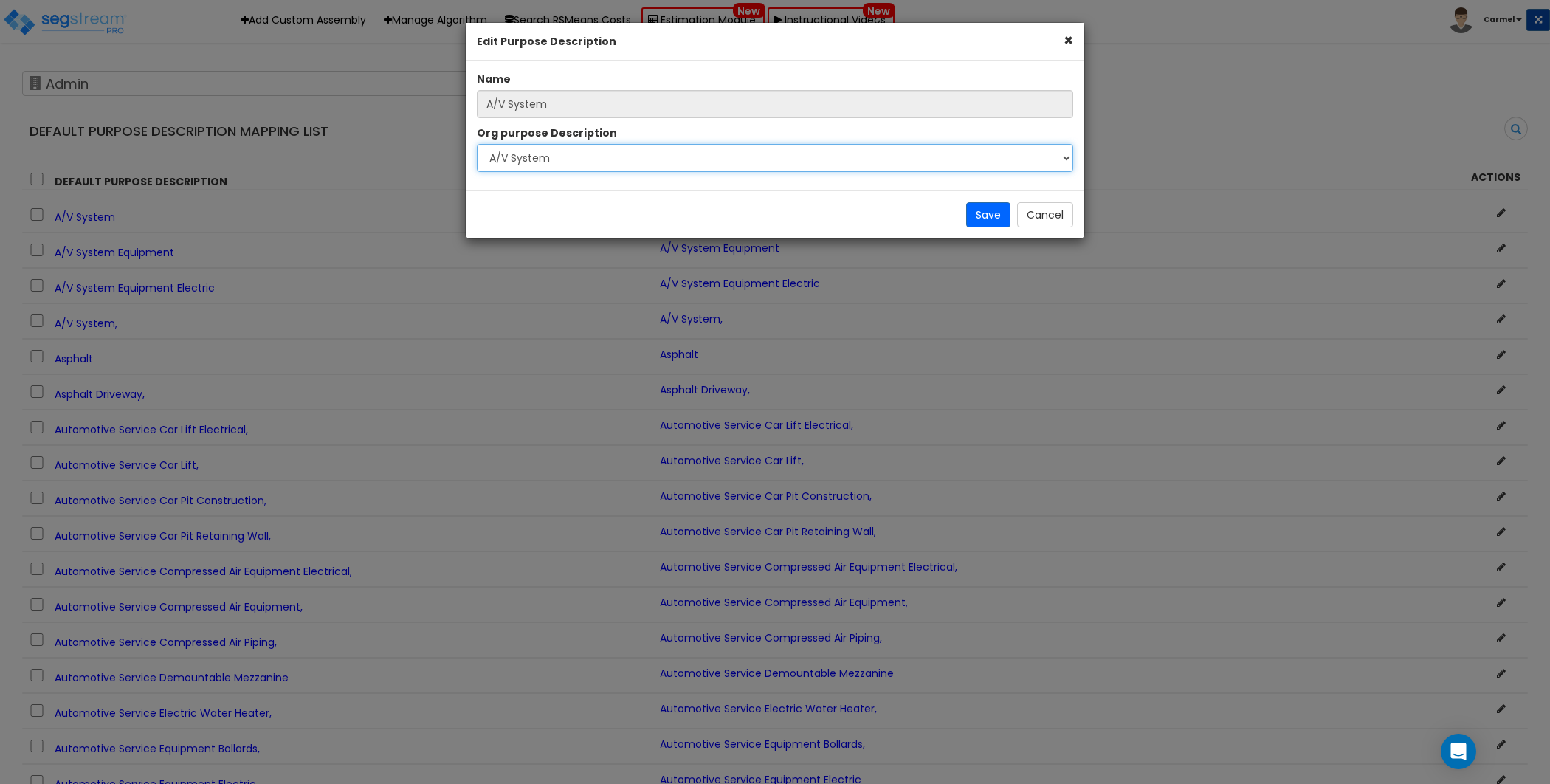
click at [975, 163] on select "Select A New Purpose Descrip A/V System A/V System Equipment A/V System Equipme…" at bounding box center [775, 158] width 597 height 29
drag, startPoint x: 474, startPoint y: 79, endPoint x: 531, endPoint y: 75, distance: 57.1
click at [531, 75] on div "Name A/V System" at bounding box center [775, 94] width 619 height 47
click at [733, 150] on select "Select A New Purpose Descrip A/V System A/V System Equipment A/V System Equipme…" at bounding box center [775, 158] width 597 height 29
click at [762, 210] on div "Save Cancel" at bounding box center [775, 214] width 619 height 48
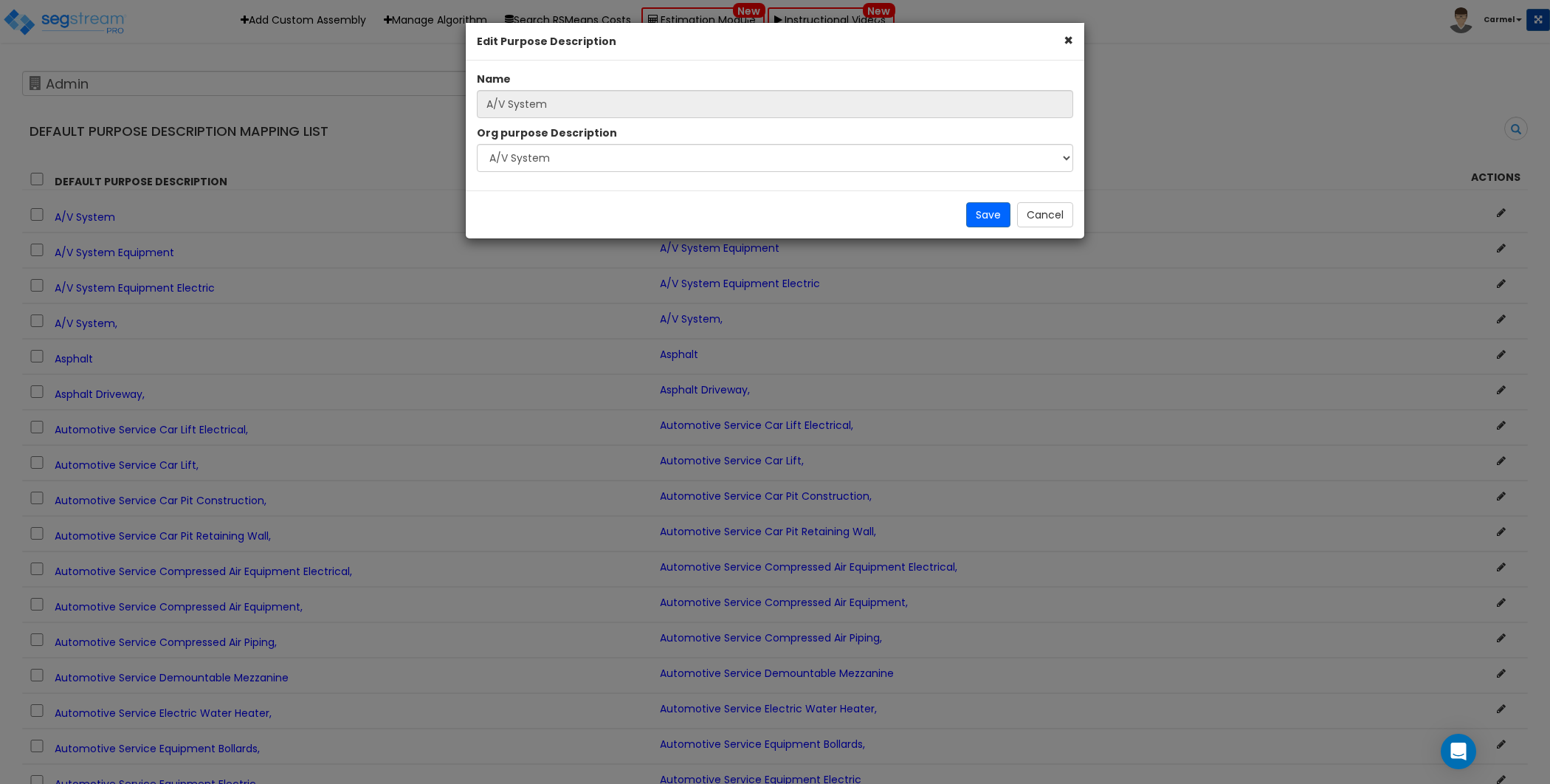
drag, startPoint x: 499, startPoint y: 45, endPoint x: 554, endPoint y: 149, distance: 117.6
click at [620, 46] on div "× Edit Purpose Description" at bounding box center [775, 42] width 619 height 38
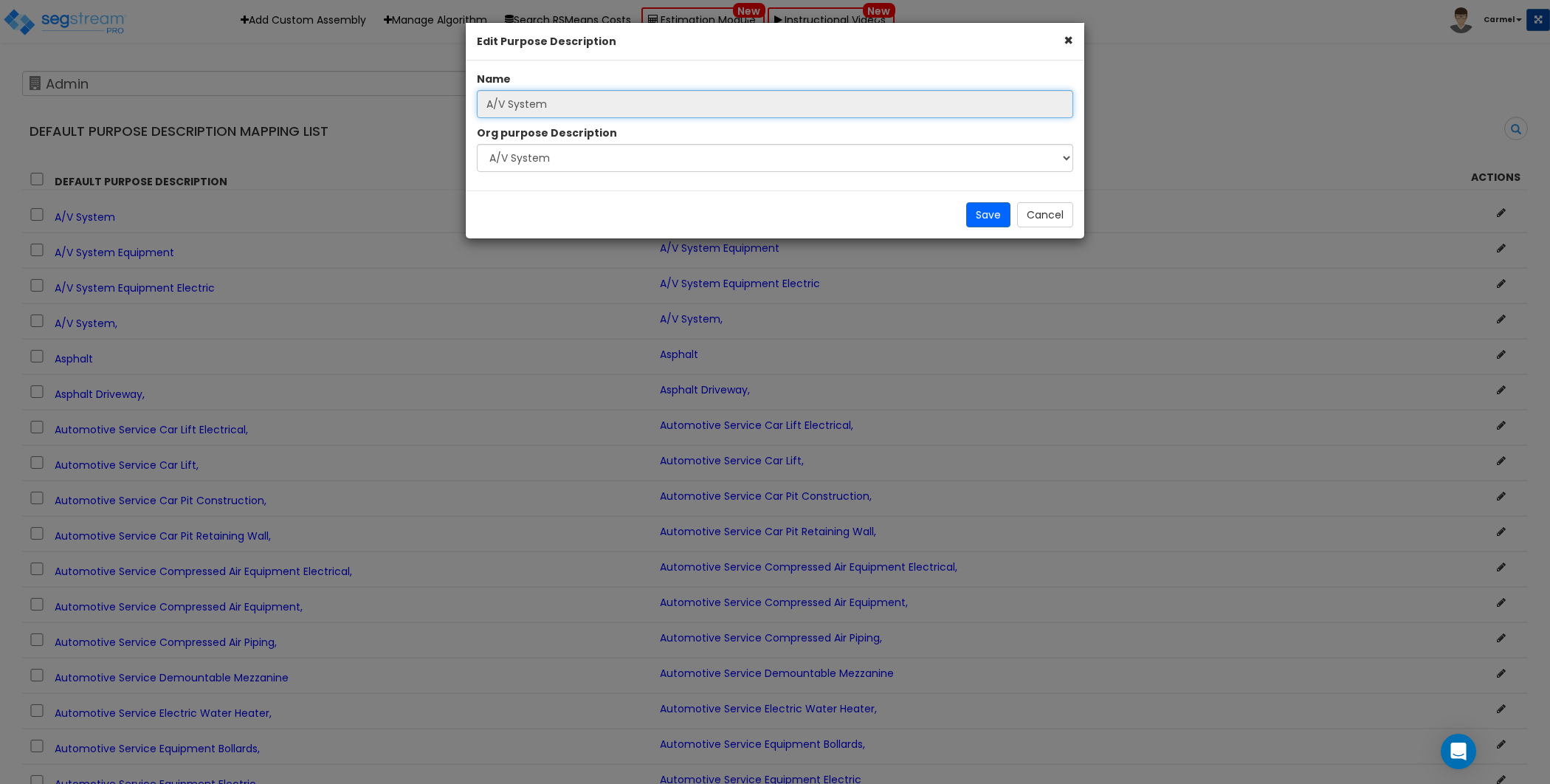
drag, startPoint x: 488, startPoint y: 107, endPoint x: 556, endPoint y: 108, distance: 68.0
click at [556, 108] on input "A/V System" at bounding box center [775, 105] width 597 height 29
click at [579, 108] on input "A/V System" at bounding box center [775, 105] width 597 height 29
click at [587, 107] on input "A/V System" at bounding box center [775, 105] width 597 height 29
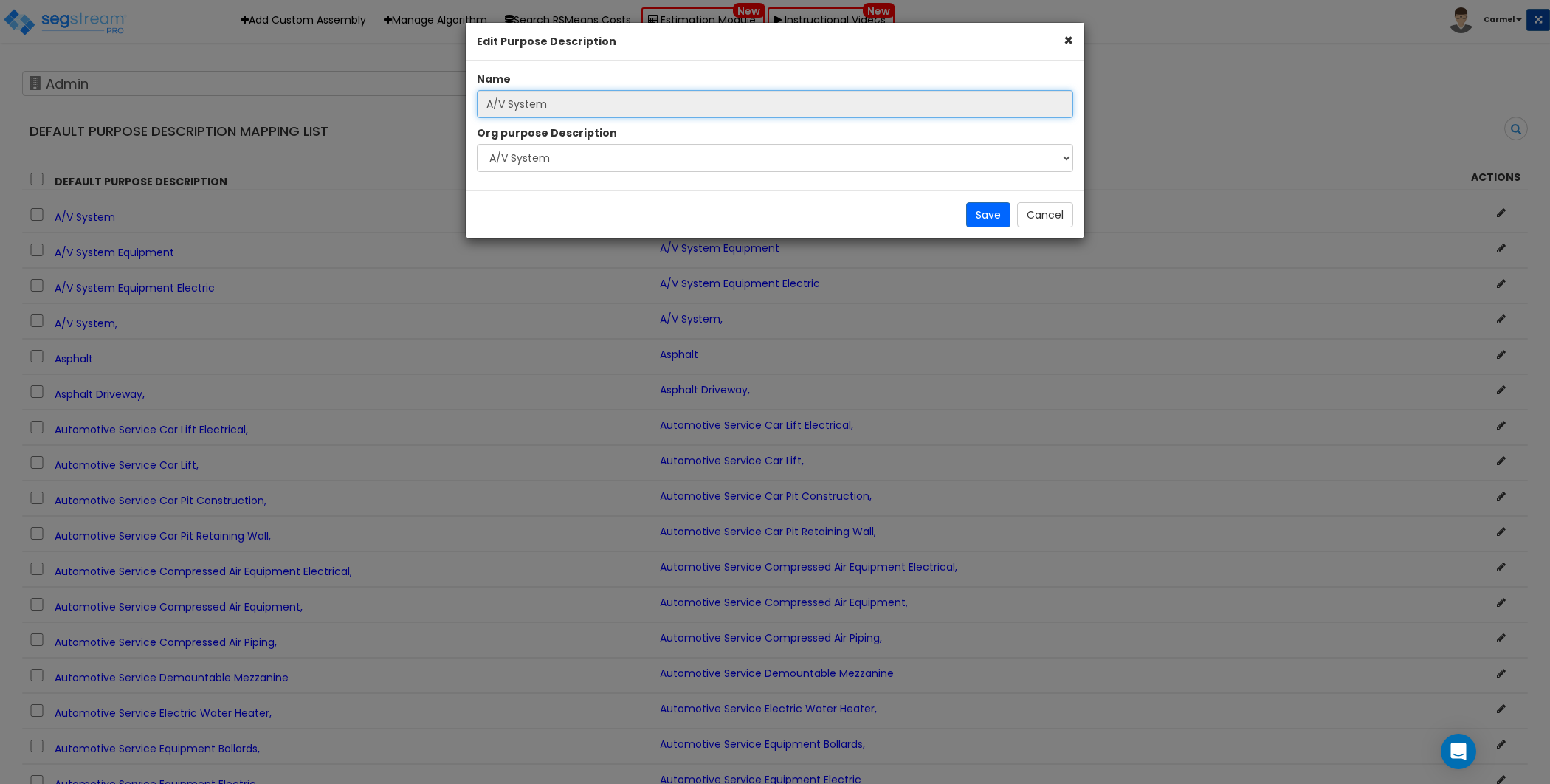
click at [611, 105] on input "A/V System" at bounding box center [775, 105] width 597 height 29
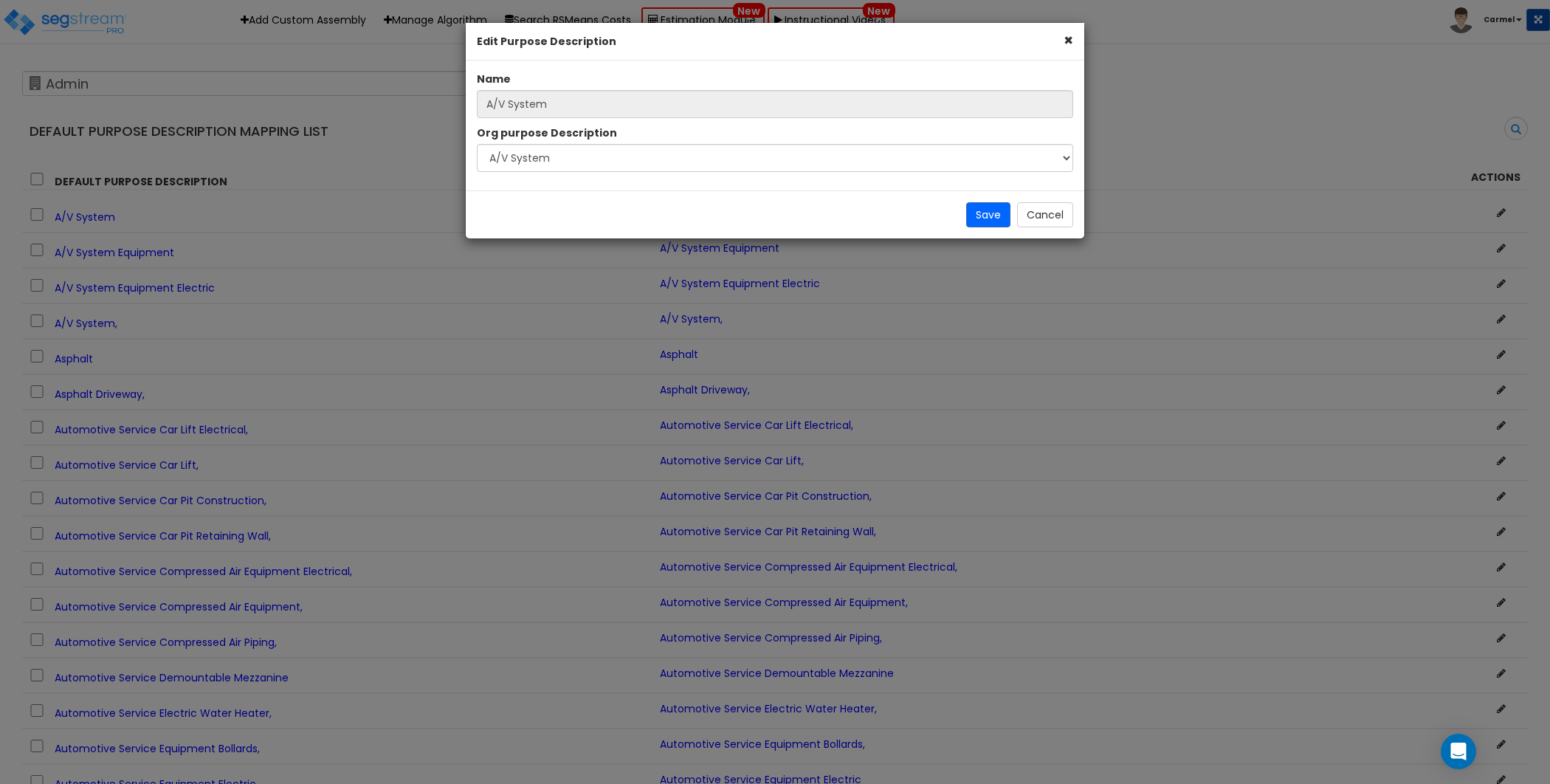
click at [726, 221] on div "Save Cancel" at bounding box center [775, 214] width 619 height 48
click at [1069, 41] on button "×" at bounding box center [1068, 40] width 10 height 15
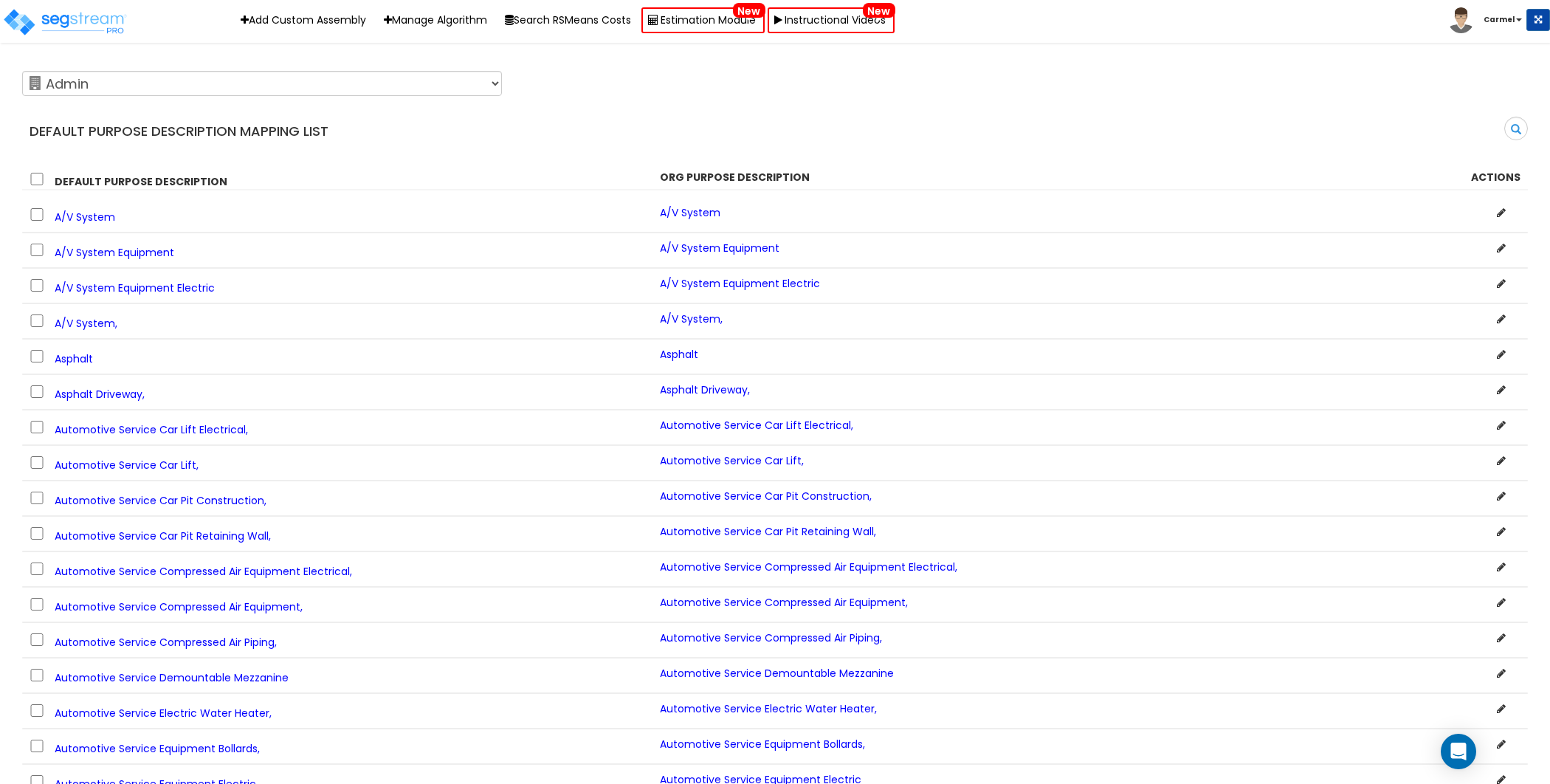
click at [1202, 84] on div "123 Test 586 MHH Abaco ABGi Accelerated Realty Consultant, LLC Accelerated Real…" at bounding box center [764, 83] width 1506 height 37
click at [32, 213] on input "checkbox" at bounding box center [37, 214] width 15 height 12
checkbox input "true"
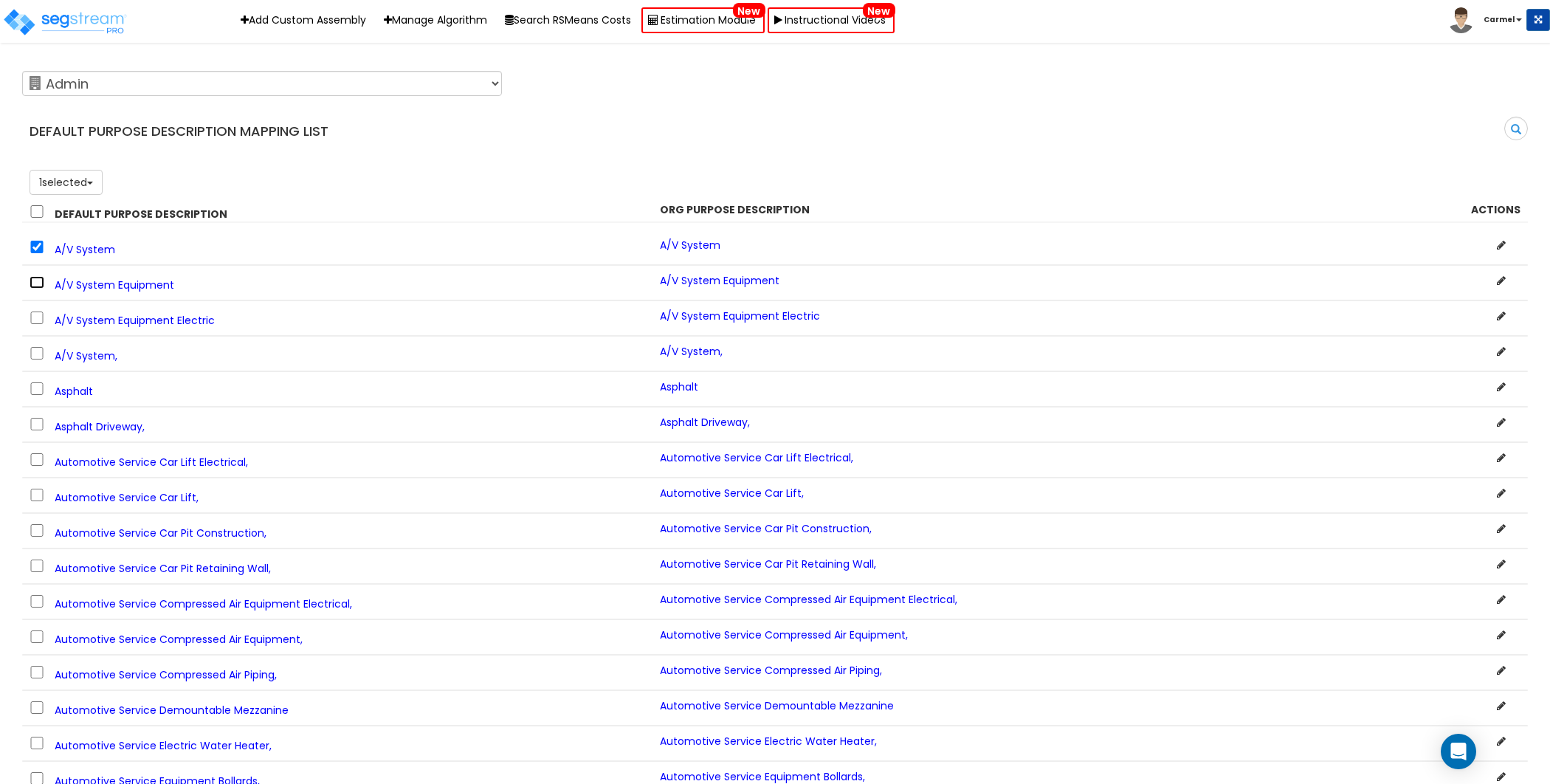
click at [31, 279] on input "checkbox" at bounding box center [37, 282] width 15 height 12
checkbox input "true"
click at [32, 304] on div "A/V System Equipment Electric A/V System Equipment Electric" at bounding box center [775, 317] width 1506 height 35
click at [32, 312] on input "checkbox" at bounding box center [37, 317] width 15 height 12
checkbox input "true"
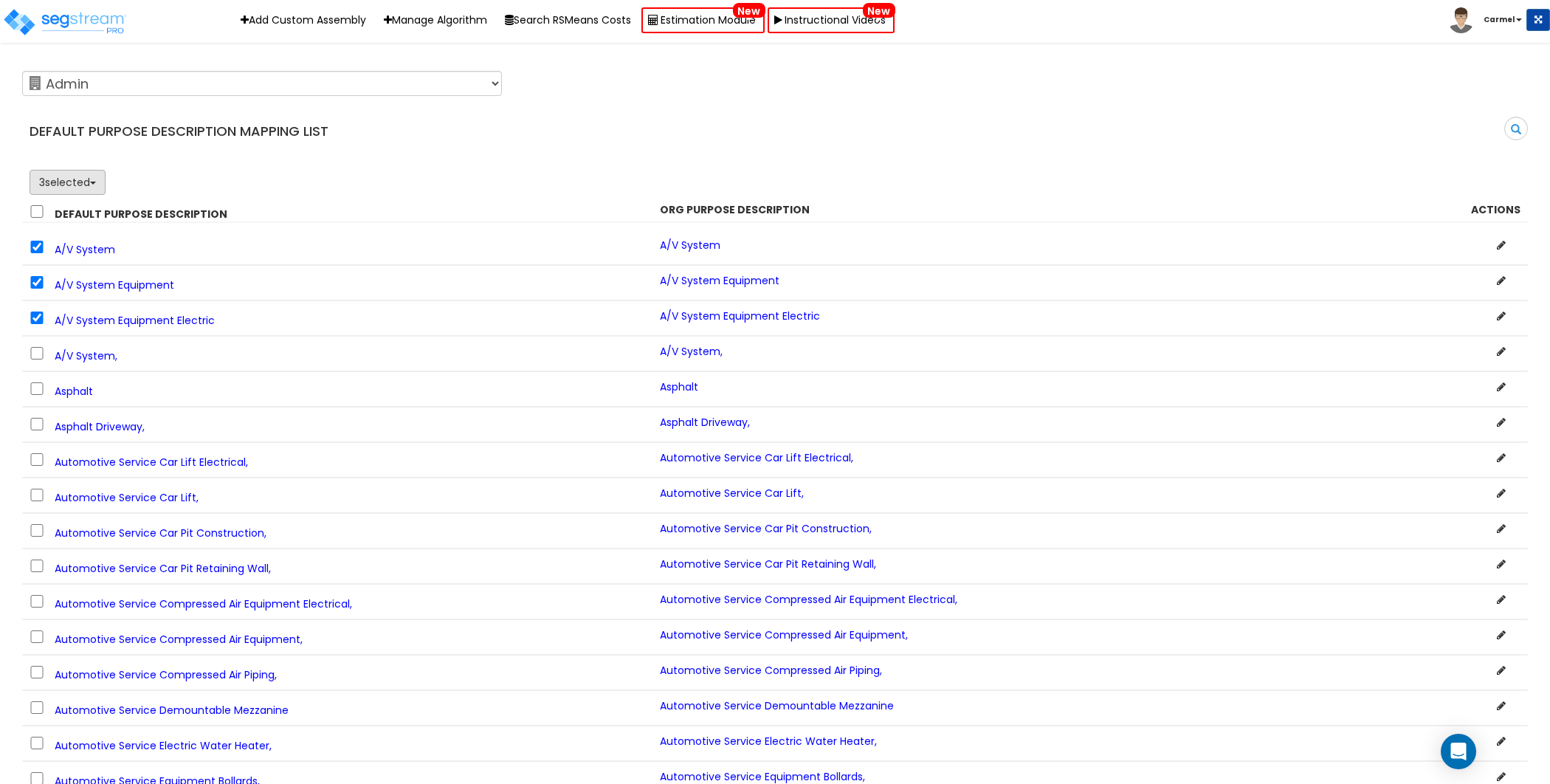
click at [77, 188] on button "3 selected" at bounding box center [67, 182] width 76 height 25
click at [231, 155] on div "123 Test 586 MHH Abaco ABGi Accelerated Realty Consultant, LLC Accelerated Real…" at bounding box center [775, 143] width 1506 height 158
click at [59, 190] on button "3 selected" at bounding box center [67, 182] width 76 height 25
click at [61, 216] on link "Edit" at bounding box center [88, 215] width 117 height 29
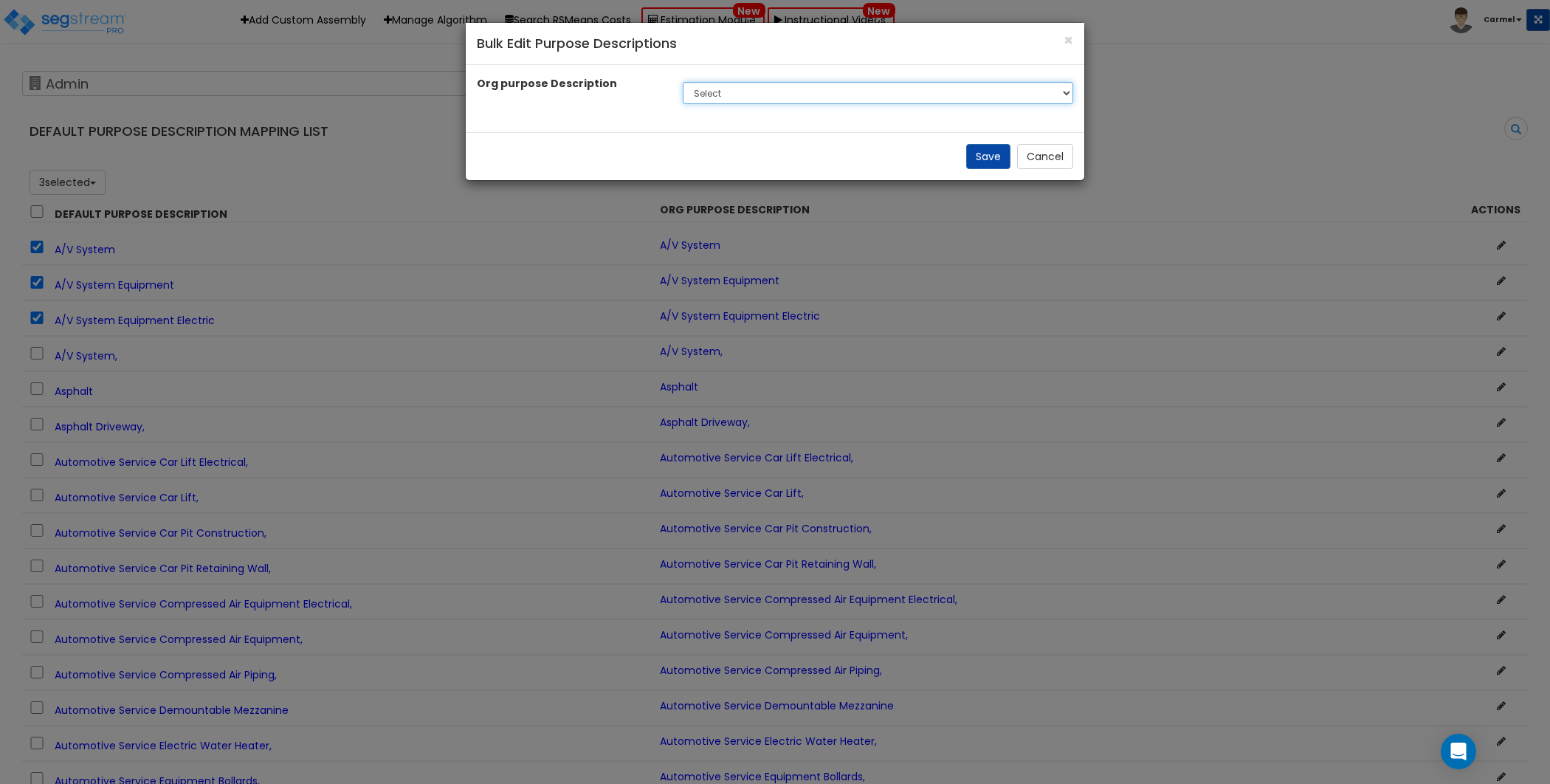
click at [737, 97] on select "Select A New Purpose Descrip A/V System A/V System Equipment A/V System Equipme…" at bounding box center [878, 92] width 391 height 22
drag, startPoint x: 1046, startPoint y: 161, endPoint x: 1030, endPoint y: 163, distance: 16.1
click at [1046, 161] on button "Cancel" at bounding box center [1044, 156] width 56 height 25
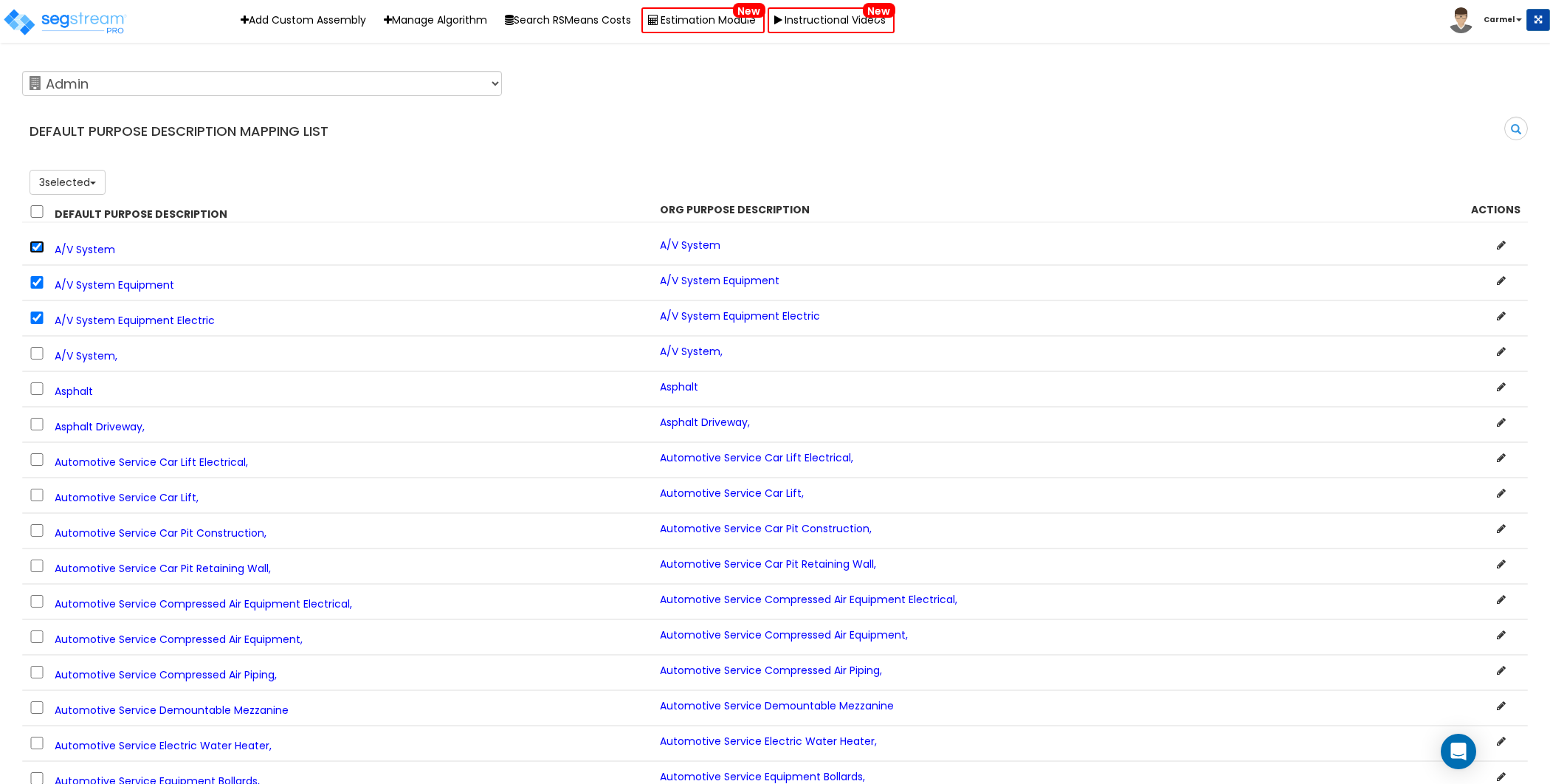
click at [38, 242] on input "checkbox" at bounding box center [37, 246] width 15 height 12
checkbox input "false"
click at [34, 273] on div "A/V System Equipment" at bounding box center [333, 282] width 630 height 19
click at [36, 277] on input "checkbox" at bounding box center [37, 282] width 15 height 12
checkbox input "false"
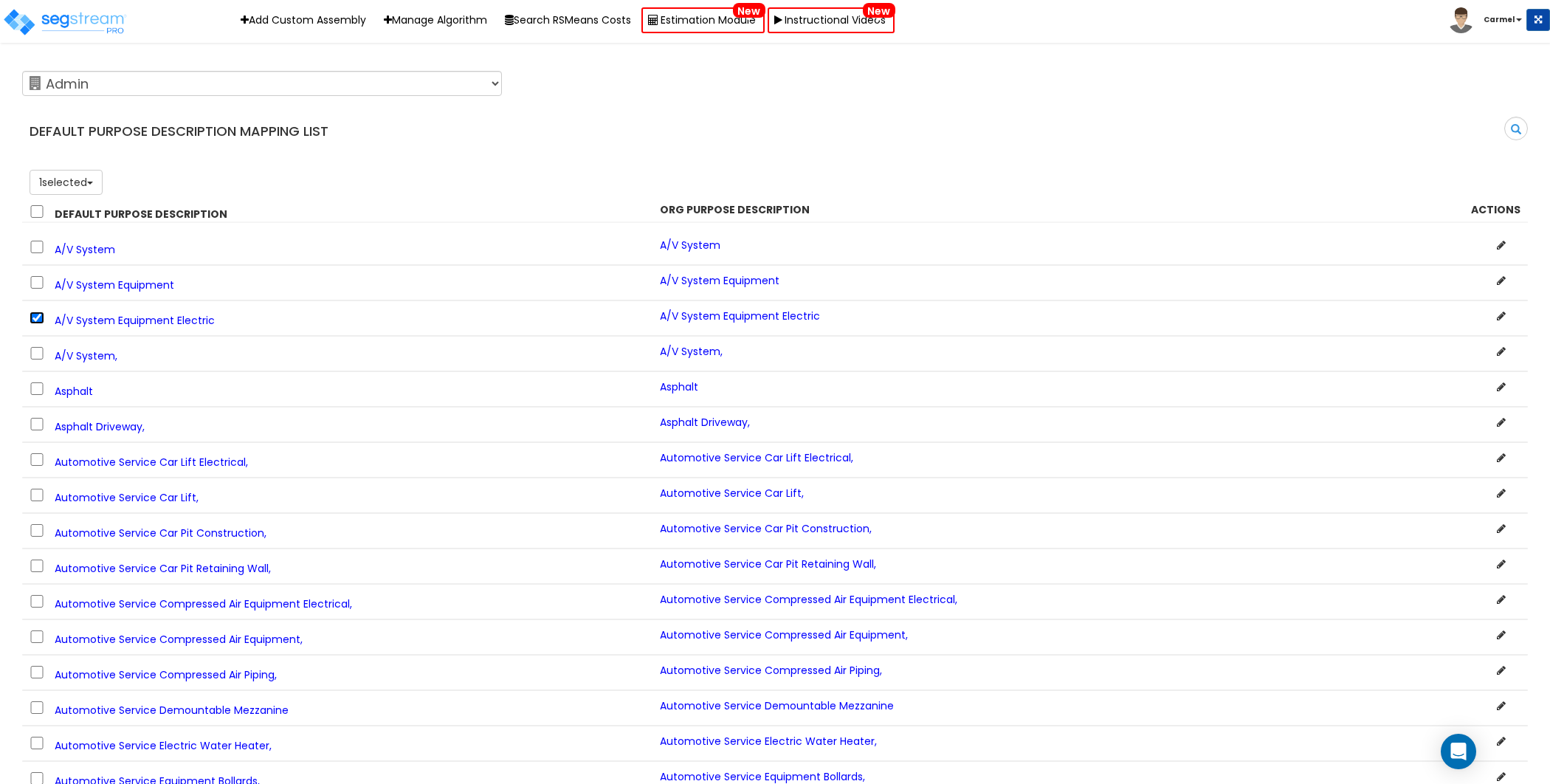
click at [37, 316] on input "checkbox" at bounding box center [37, 317] width 15 height 12
checkbox input "false"
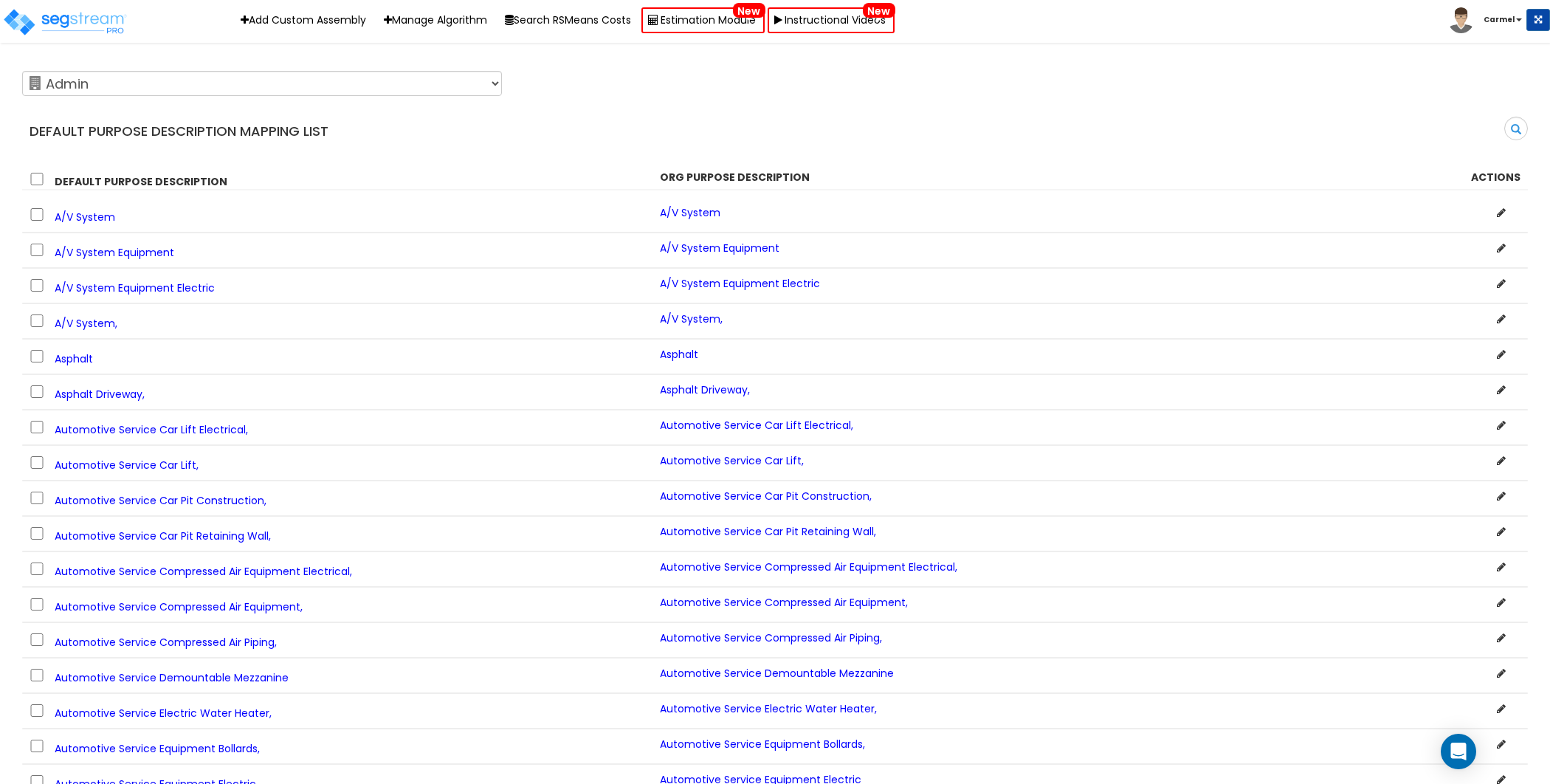
click at [1108, 76] on div "123 Test 586 MHH Abaco ABGi Accelerated Realty Consultant, LLC Accelerated Real…" at bounding box center [764, 83] width 1506 height 37
click at [479, 85] on select "123 Test 586 MHH Abaco ABGi Accelerated Realty Consultant, LLC Accelerated Real…" at bounding box center [261, 84] width 480 height 25
click at [521, 89] on div "123 Test 586 MHH Abaco ABGi Accelerated Realty Consultant, LLC Accelerated Real…" at bounding box center [764, 83] width 1506 height 37
click at [479, 89] on select "123 Test 586 MHH Abaco ABGi Accelerated Realty Consultant, LLC Accelerated Real…" at bounding box center [261, 84] width 480 height 25
click at [586, 91] on div "123 Test 586 MHH Abaco ABGi Accelerated Realty Consultant, LLC Accelerated Real…" at bounding box center [764, 83] width 1506 height 37
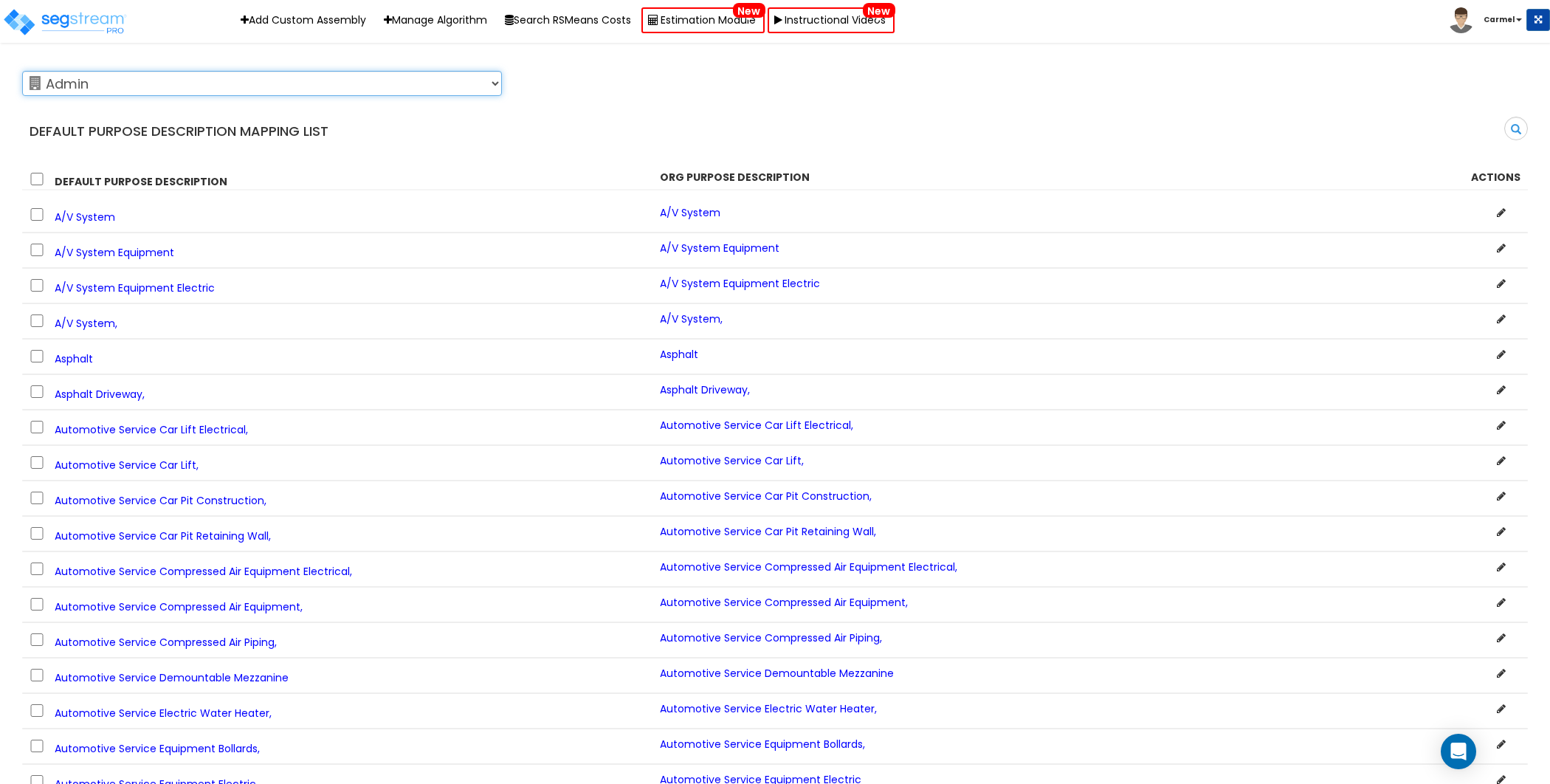
click at [461, 88] on select "123 Test 586 MHH Abaco ABGi Accelerated Realty Consultant, LLC Accelerated Real…" at bounding box center [261, 84] width 480 height 25
click at [534, 87] on div "123 Test 586 MHH Abaco ABGi Accelerated Realty Consultant, LLC Accelerated Real…" at bounding box center [764, 83] width 1506 height 37
click at [468, 85] on select "123 Test 586 MHH Abaco ABGi Accelerated Realty Consultant, LLC Accelerated Real…" at bounding box center [261, 84] width 480 height 25
click at [573, 93] on div "123 Test 586 MHH Abaco ABGi Accelerated Realty Consultant, LLC Accelerated Real…" at bounding box center [764, 83] width 1506 height 37
click at [1070, 105] on div "Default Purpose Description Mapping List Search" at bounding box center [775, 107] width 1528 height 86
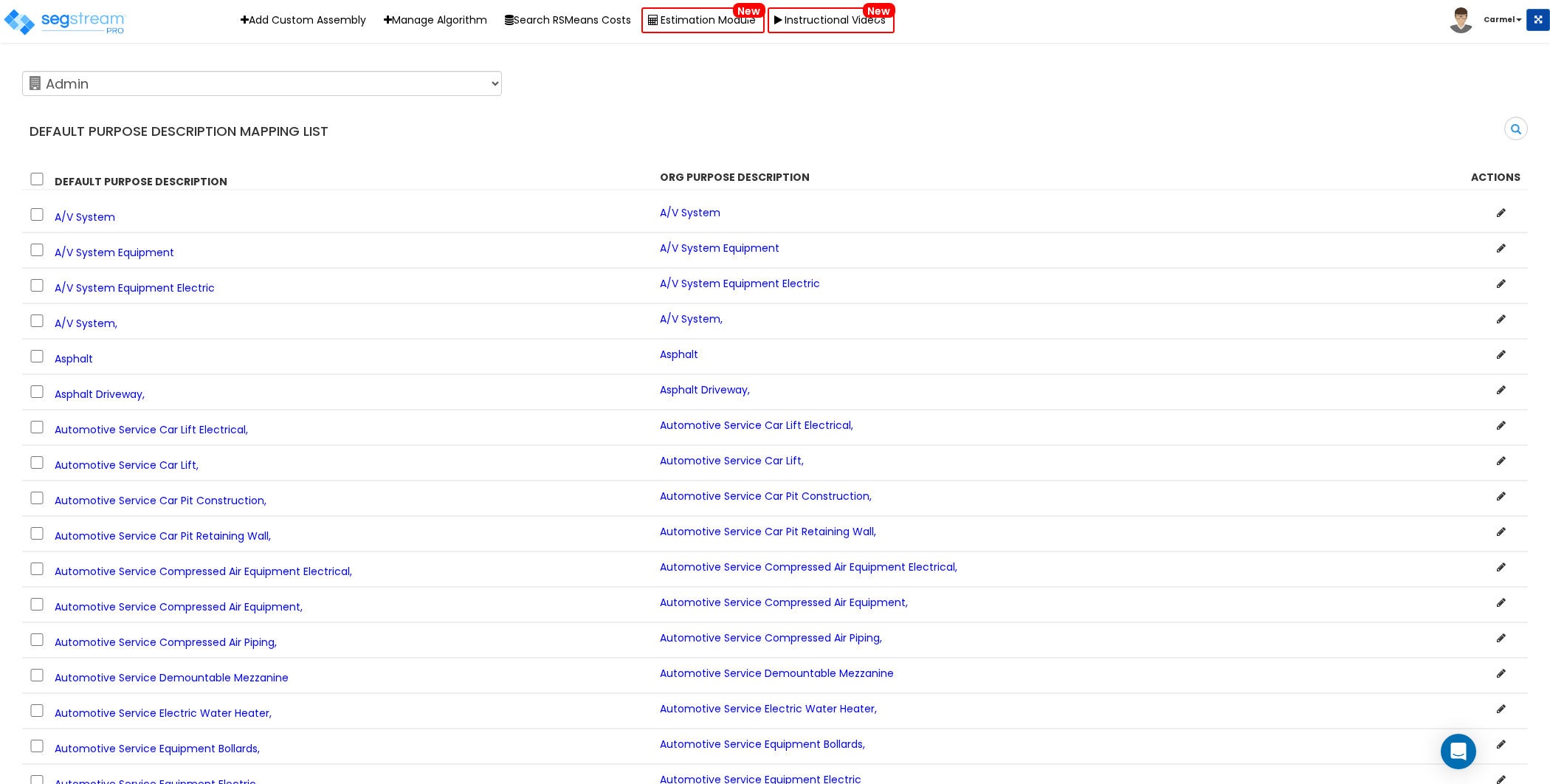
click at [1505, 18] on b "Carmel" at bounding box center [1499, 20] width 31 height 11
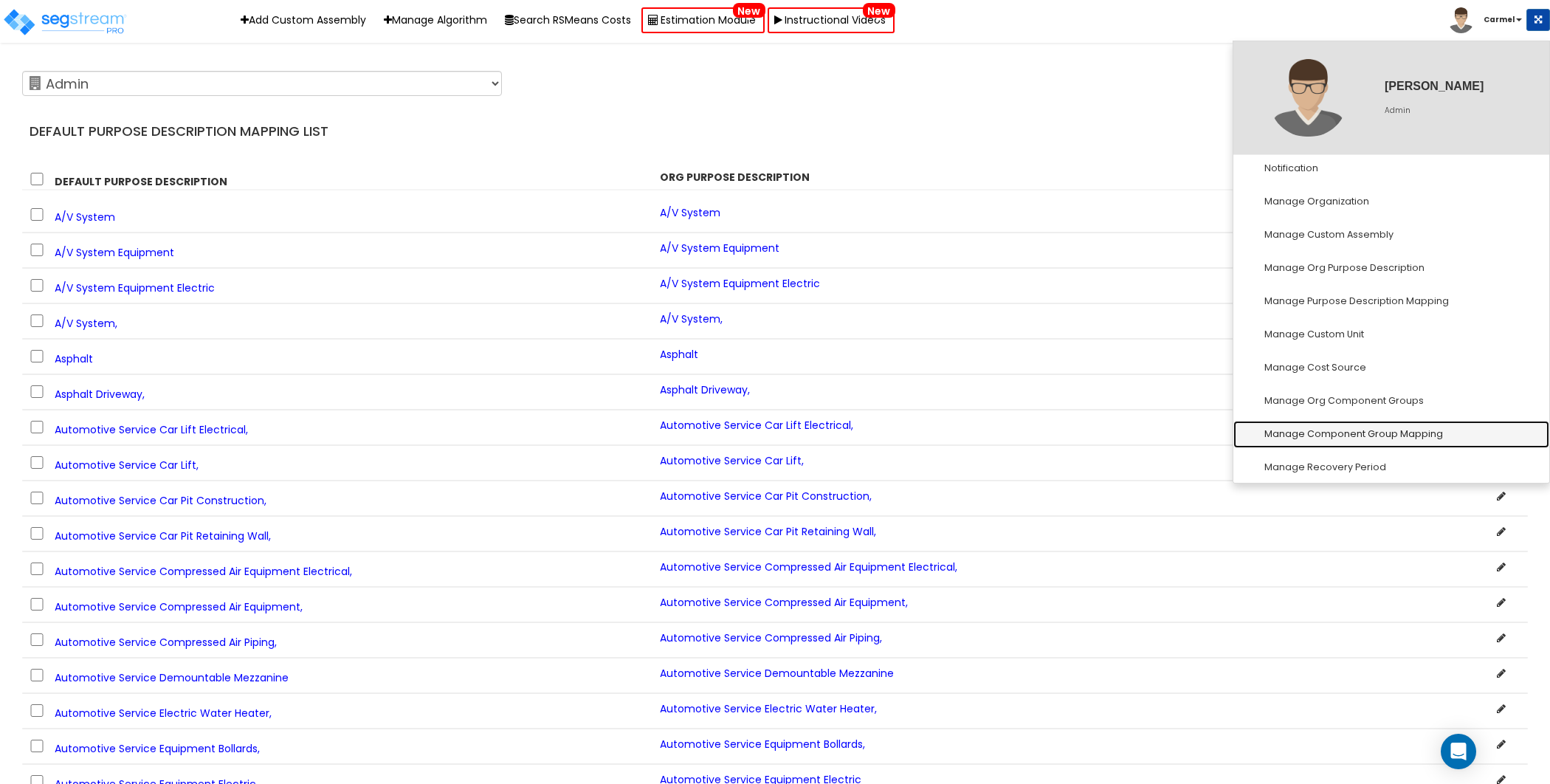
click at [1414, 435] on link "Manage Component Group Mapping" at bounding box center [1391, 434] width 316 height 28
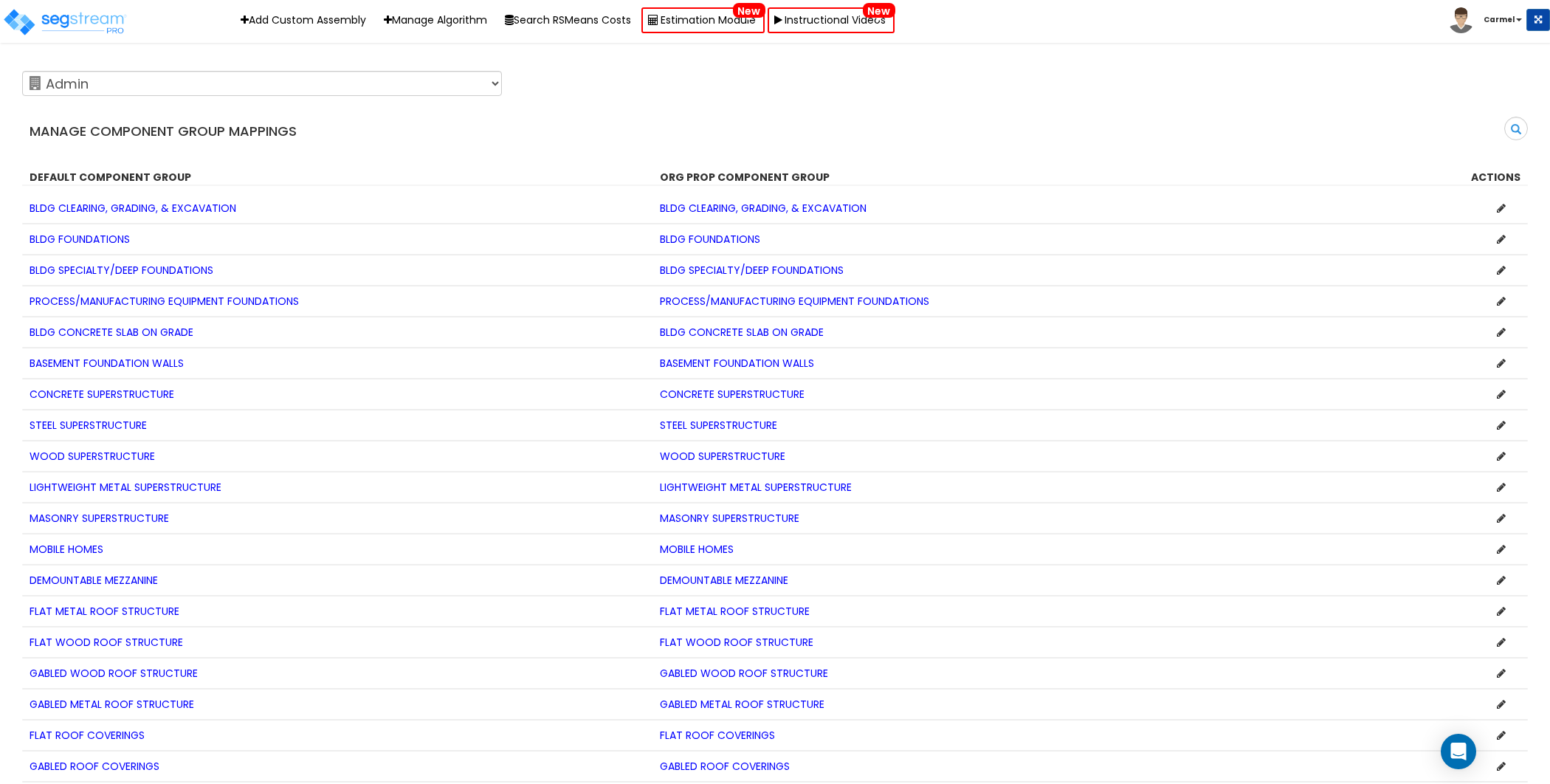
drag, startPoint x: 643, startPoint y: 181, endPoint x: 936, endPoint y: 155, distance: 294.2
click at [937, 155] on div "123 Test 586 MHH [GEOGRAPHIC_DATA] ABGi Accelerated Realty Consultant, LLC Acce…" at bounding box center [775, 124] width 1506 height 121
click at [934, 155] on div "123 Test 586 MHH [GEOGRAPHIC_DATA] ABGi Accelerated Realty Consultant, LLC Acce…" at bounding box center [775, 124] width 1506 height 121
drag, startPoint x: 643, startPoint y: 183, endPoint x: 868, endPoint y: 179, distance: 225.0
click at [868, 179] on div "Default Component Group Org Prop Component Group Actions" at bounding box center [775, 178] width 1513 height 15
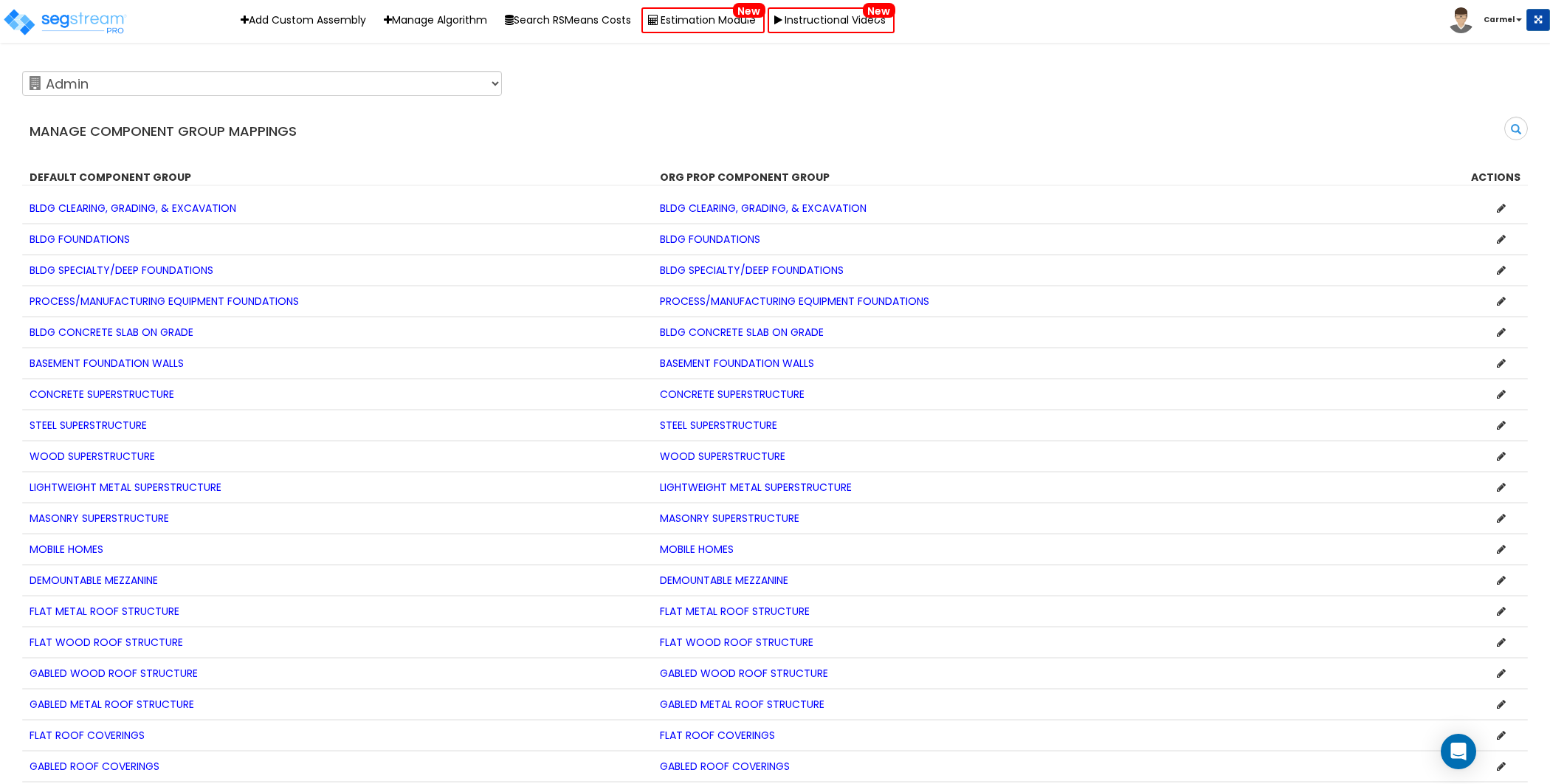
click at [1010, 127] on div "Search" at bounding box center [1158, 134] width 764 height 35
click at [1513, 213] on div at bounding box center [1406, 208] width 253 height 15
click at [1503, 207] on icon at bounding box center [1501, 208] width 9 height 10
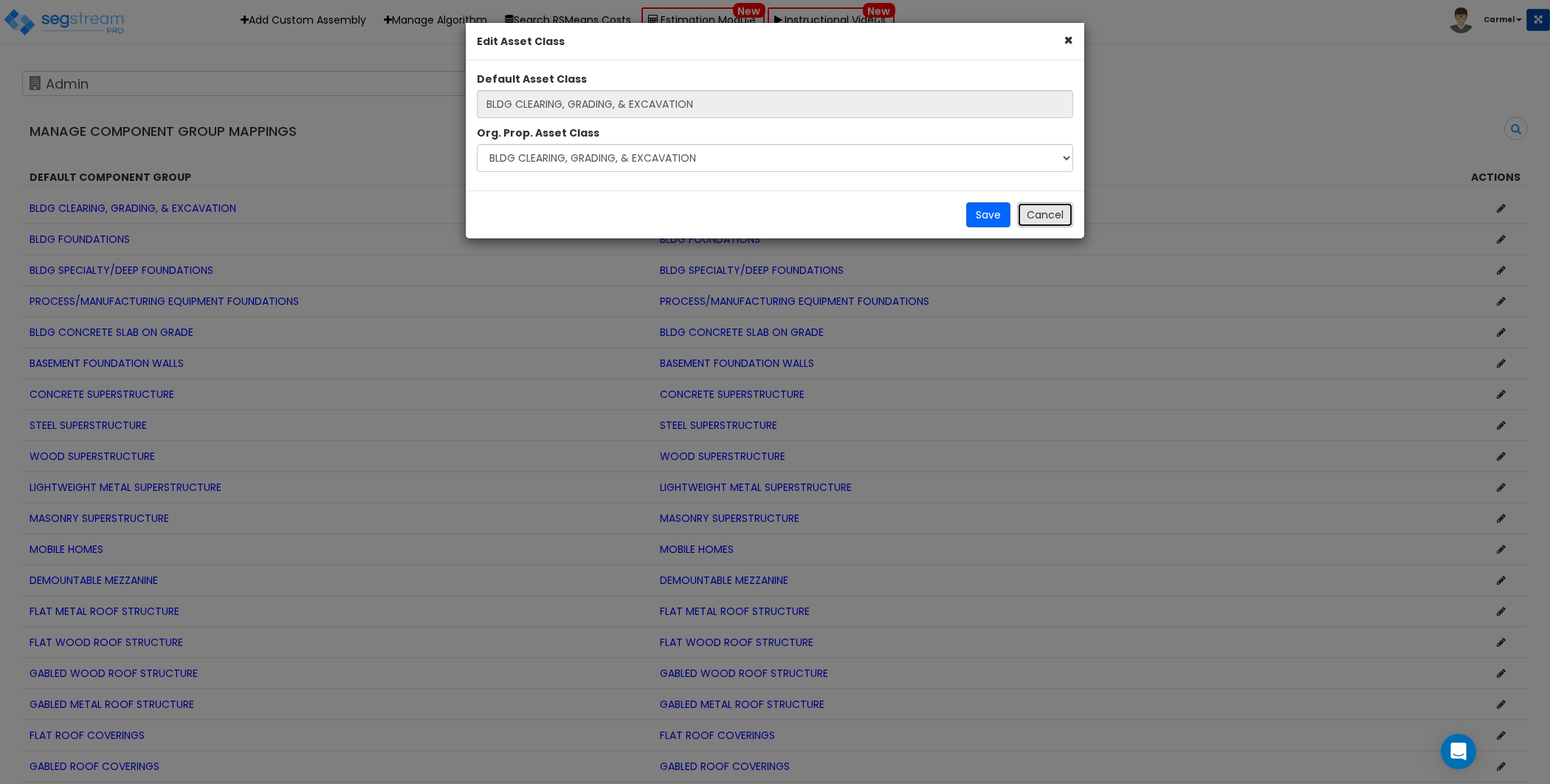
click at [1046, 209] on button "Cancel" at bounding box center [1044, 215] width 56 height 25
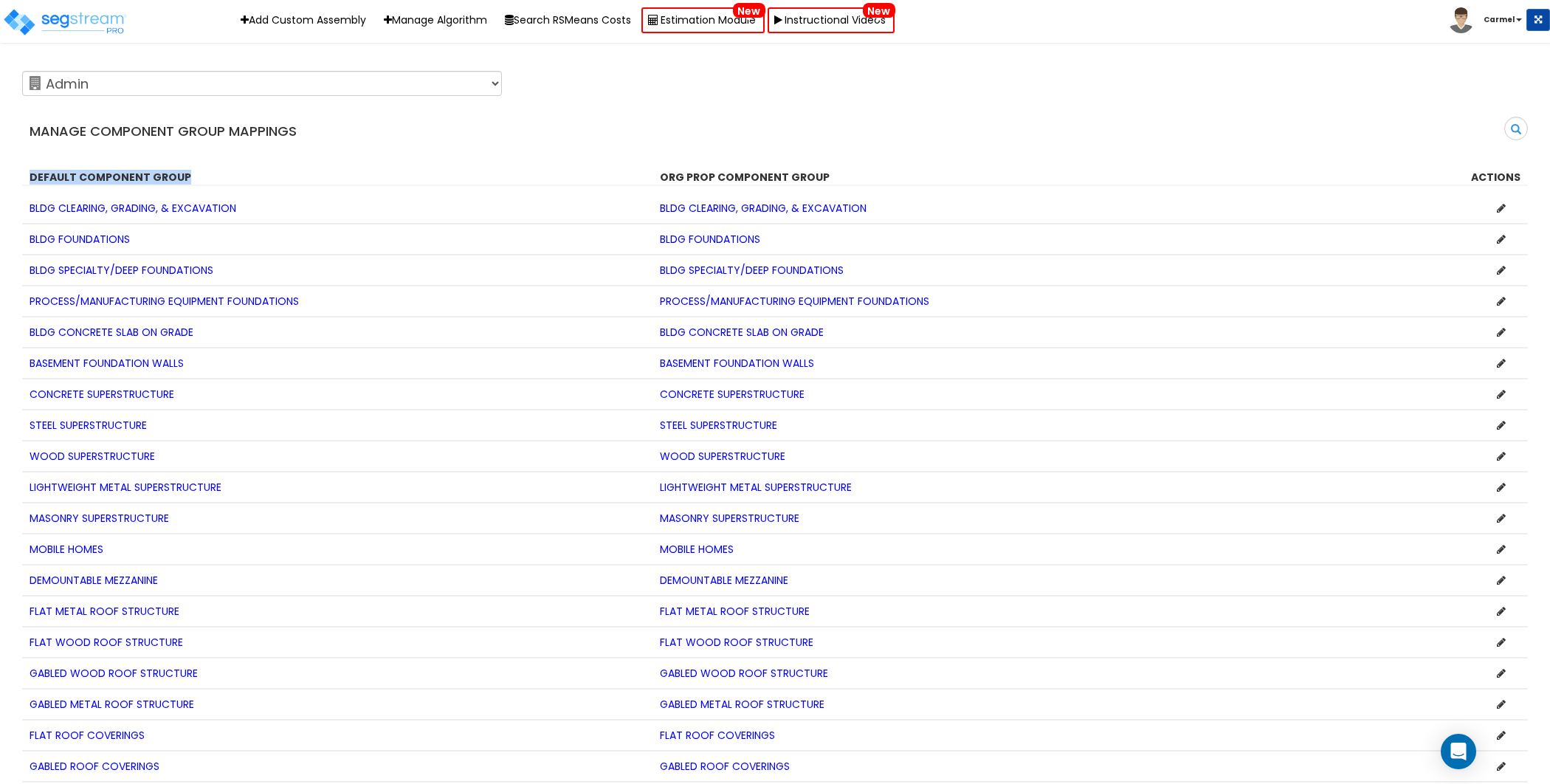
drag, startPoint x: 29, startPoint y: 176, endPoint x: 226, endPoint y: 181, distance: 197.1
click at [226, 181] on div "Default Component Group" at bounding box center [333, 178] width 630 height 15
drag, startPoint x: 679, startPoint y: 174, endPoint x: 888, endPoint y: 168, distance: 209.1
click at [888, 168] on div "Default Component Group Org Prop Component Group Actions" at bounding box center [775, 173] width 1506 height 22
click at [908, 113] on div "Manage Component Group Mappings Search" at bounding box center [775, 107] width 1528 height 86
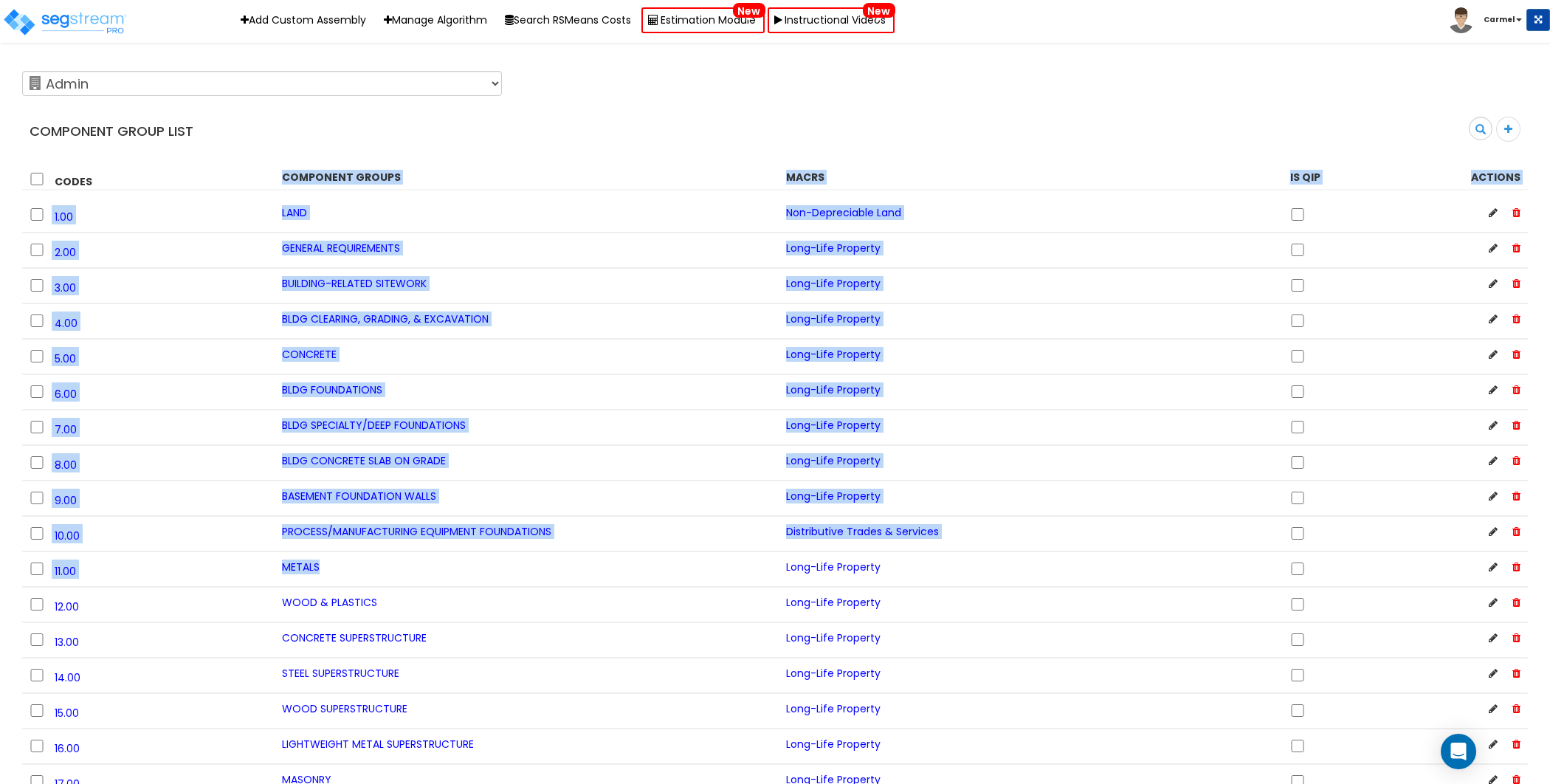
drag, startPoint x: 287, startPoint y: 182, endPoint x: 549, endPoint y: 556, distance: 456.6
click at [460, 125] on h4 "Component Group List" at bounding box center [396, 131] width 735 height 15
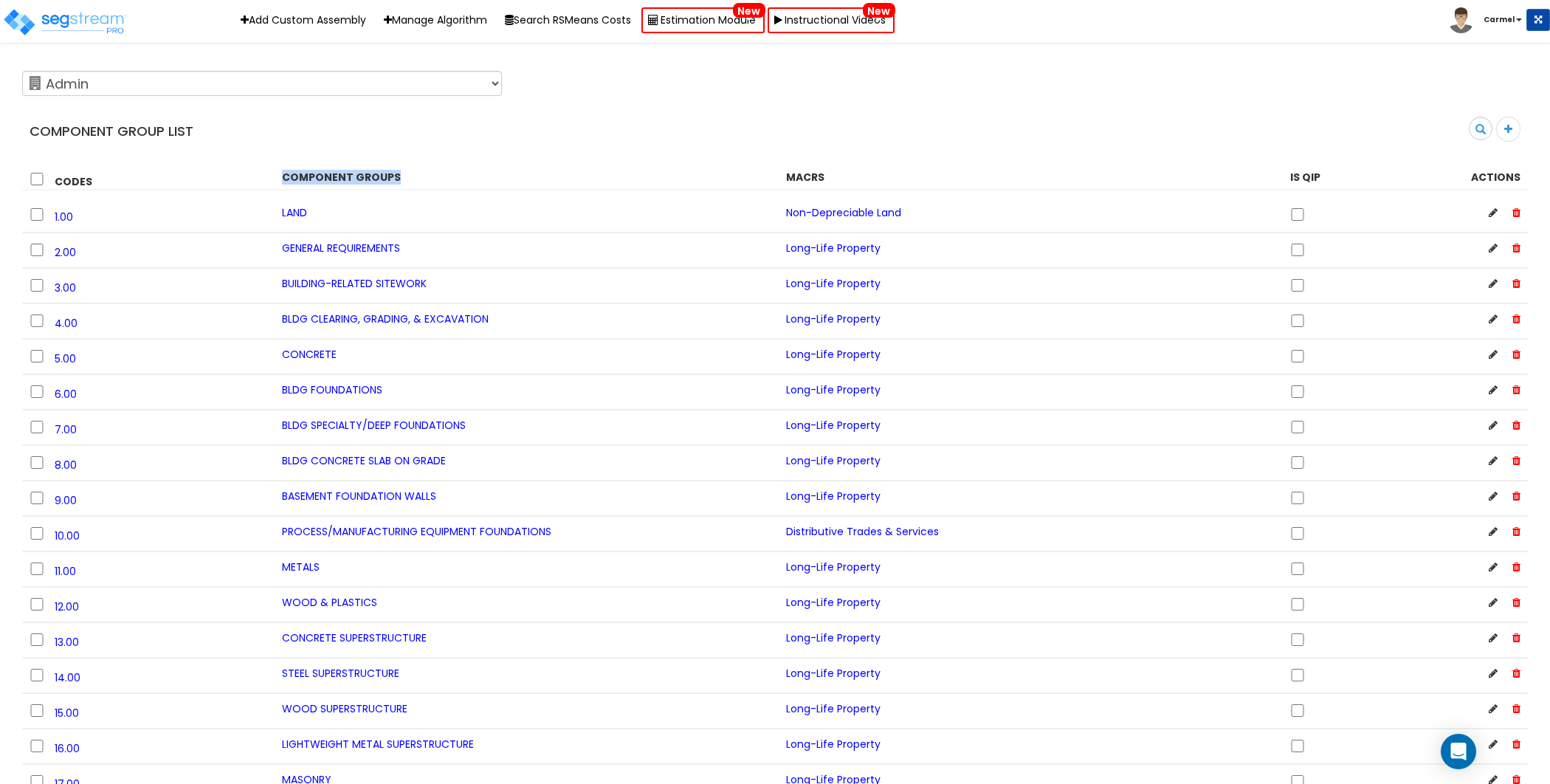
drag, startPoint x: 282, startPoint y: 176, endPoint x: 416, endPoint y: 177, distance: 134.0
click at [416, 177] on div "Component Groups" at bounding box center [523, 178] width 505 height 15
click at [394, 127] on h4 "Component Group List" at bounding box center [396, 131] width 735 height 15
drag, startPoint x: 54, startPoint y: 183, endPoint x: 440, endPoint y: 174, distance: 386.1
click at [440, 174] on div "Codes Component Groups MACRS Is QIP Actions" at bounding box center [775, 180] width 1513 height 19
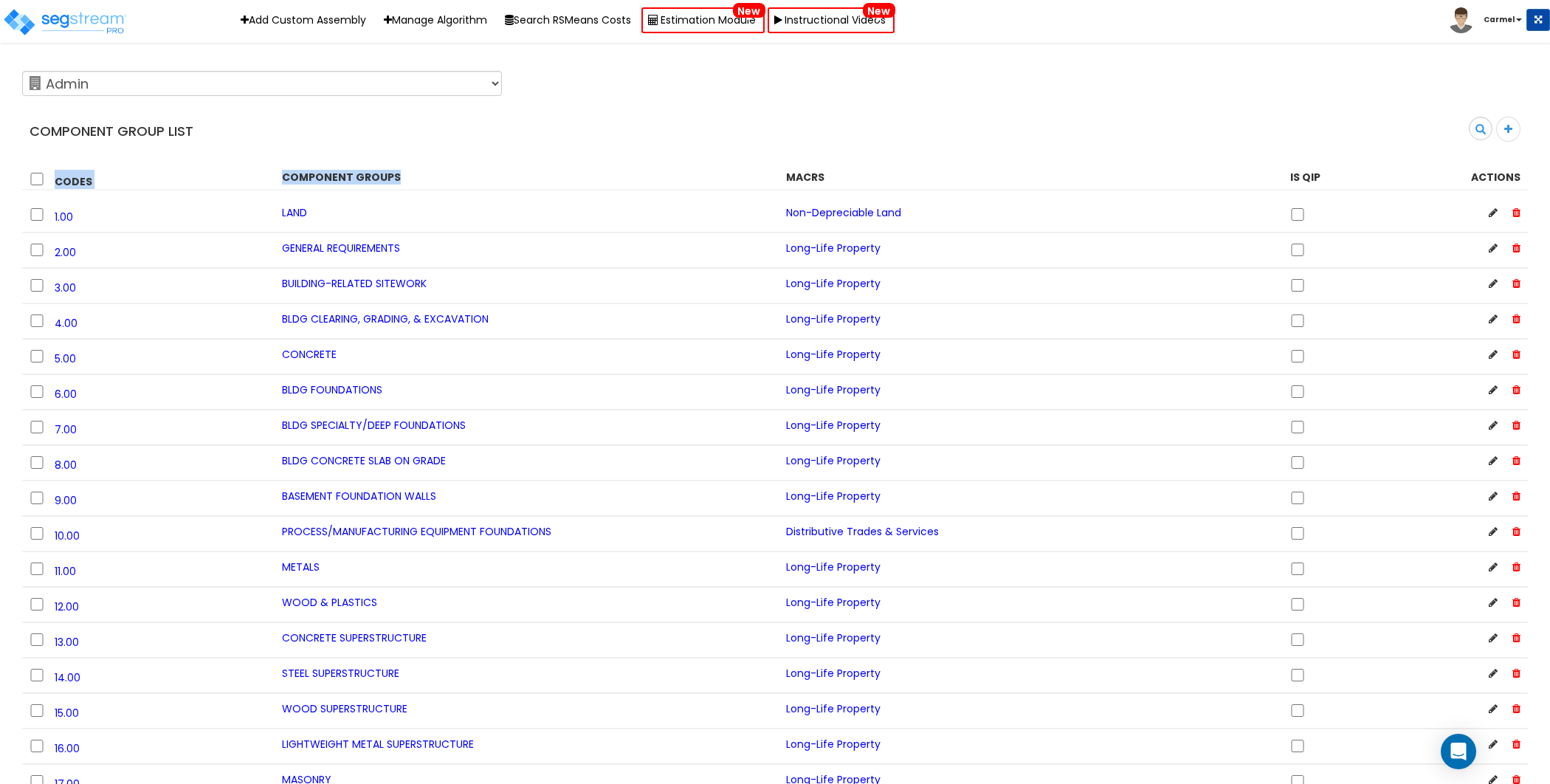
click at [253, 181] on div "Codes" at bounding box center [144, 180] width 253 height 19
drag, startPoint x: 230, startPoint y: 170, endPoint x: 485, endPoint y: 171, distance: 255.0
click at [485, 171] on div "Codes Component Groups MACRS Is QIP Actions" at bounding box center [775, 180] width 1513 height 19
click at [272, 167] on div "0 selected [GEOGRAPHIC_DATA] Edit × Delete Custom Units Are you sure you want t…" at bounding box center [775, 176] width 1506 height 27
click at [64, 220] on span "1.00" at bounding box center [63, 218] width 18 height 15
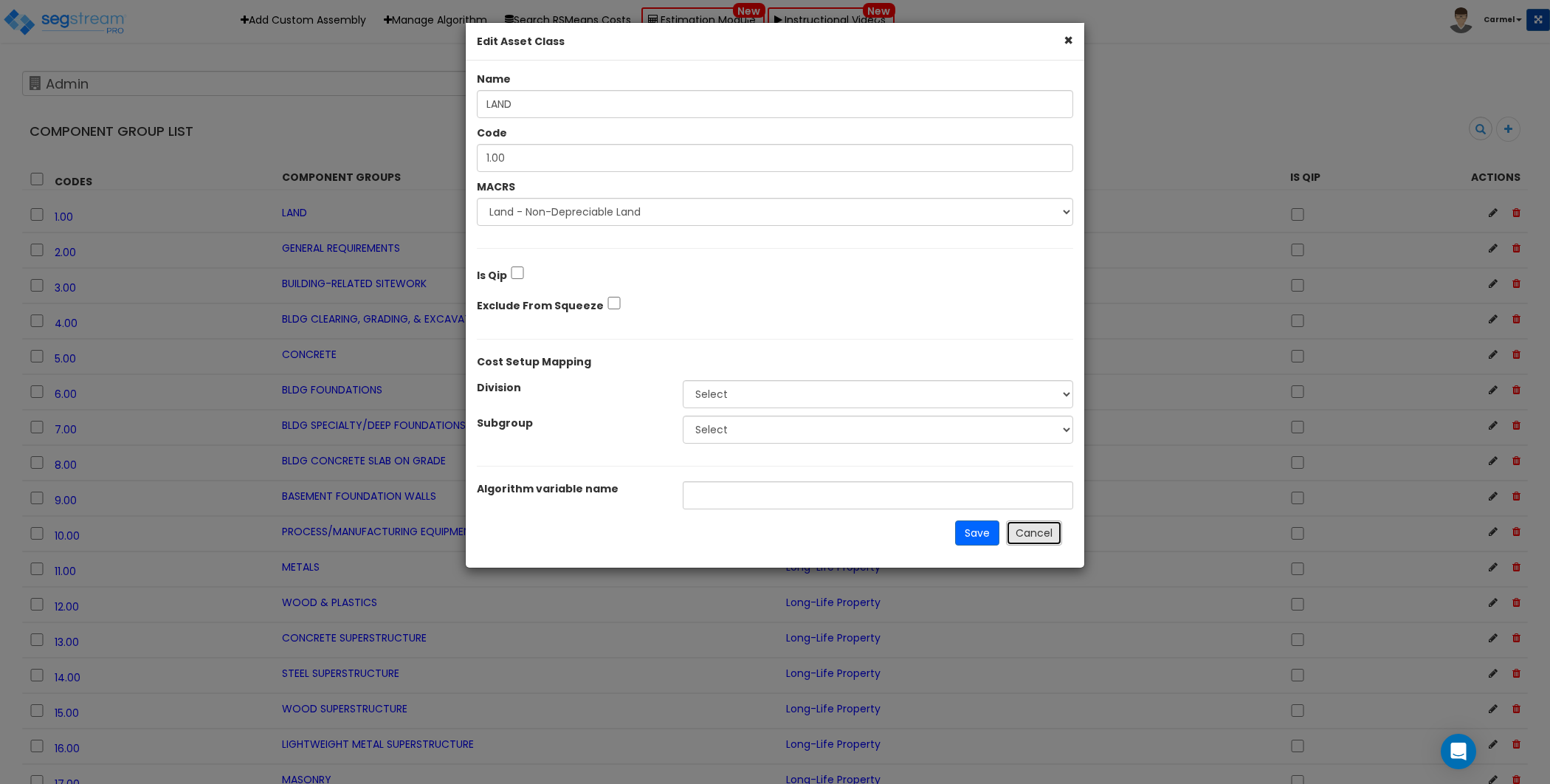
drag, startPoint x: 1035, startPoint y: 534, endPoint x: 934, endPoint y: 459, distance: 125.8
click at [1035, 534] on button "Cancel" at bounding box center [1034, 533] width 56 height 25
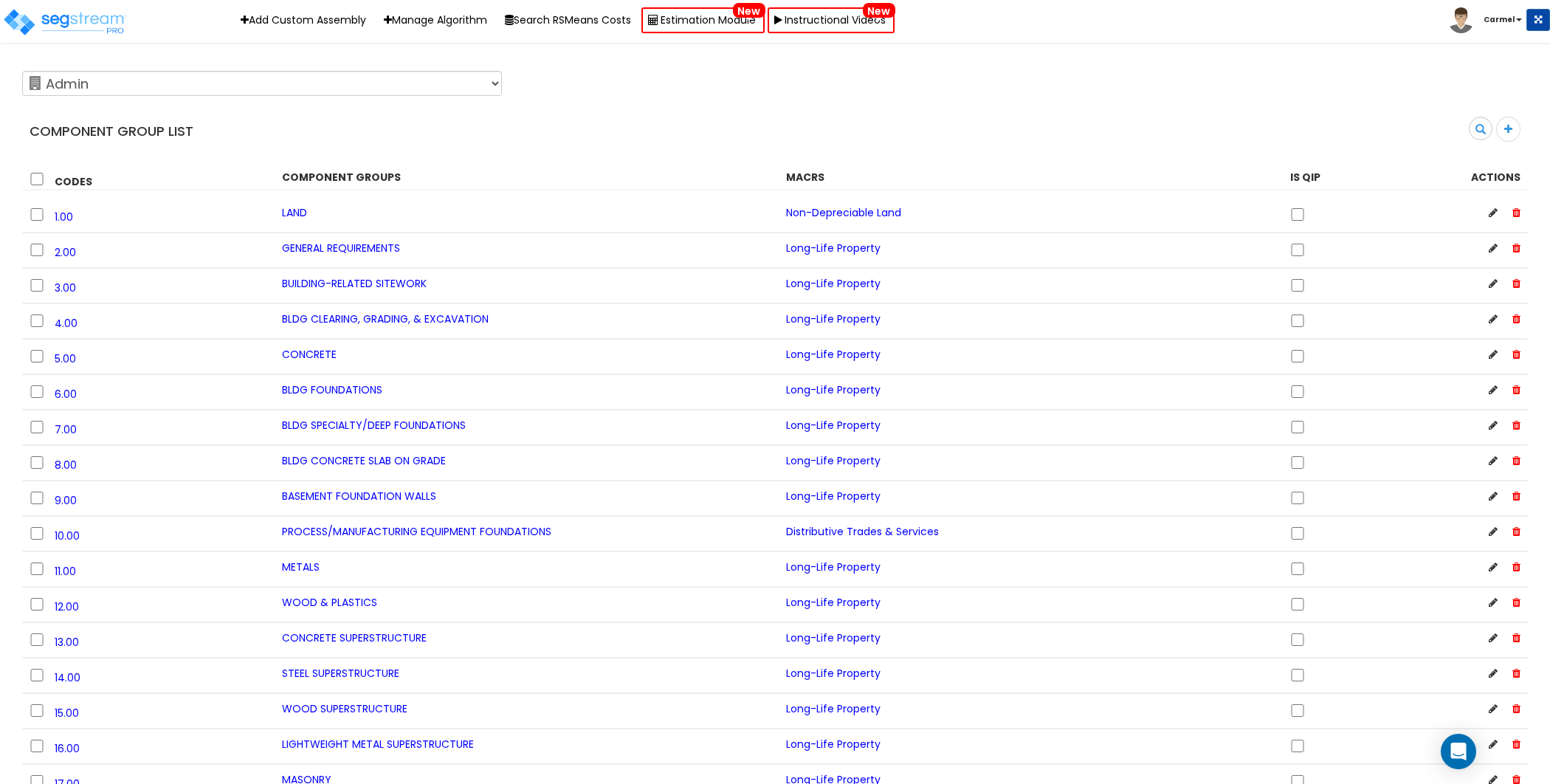
click at [297, 208] on span "LAND" at bounding box center [295, 213] width 25 height 15
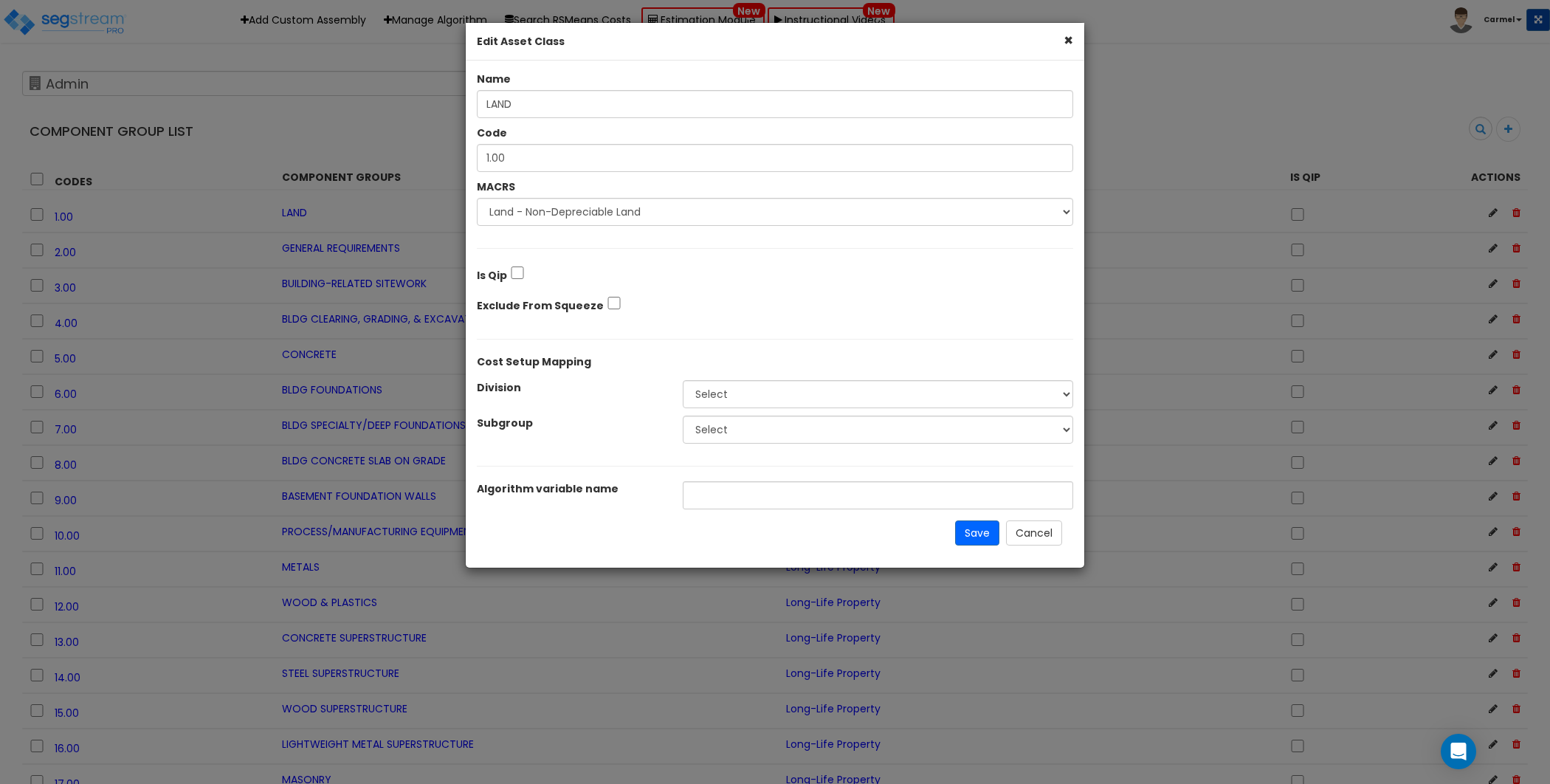
click at [1050, 544] on div "Save Cancel" at bounding box center [775, 533] width 597 height 48
click at [1039, 521] on button "Cancel" at bounding box center [1034, 533] width 56 height 25
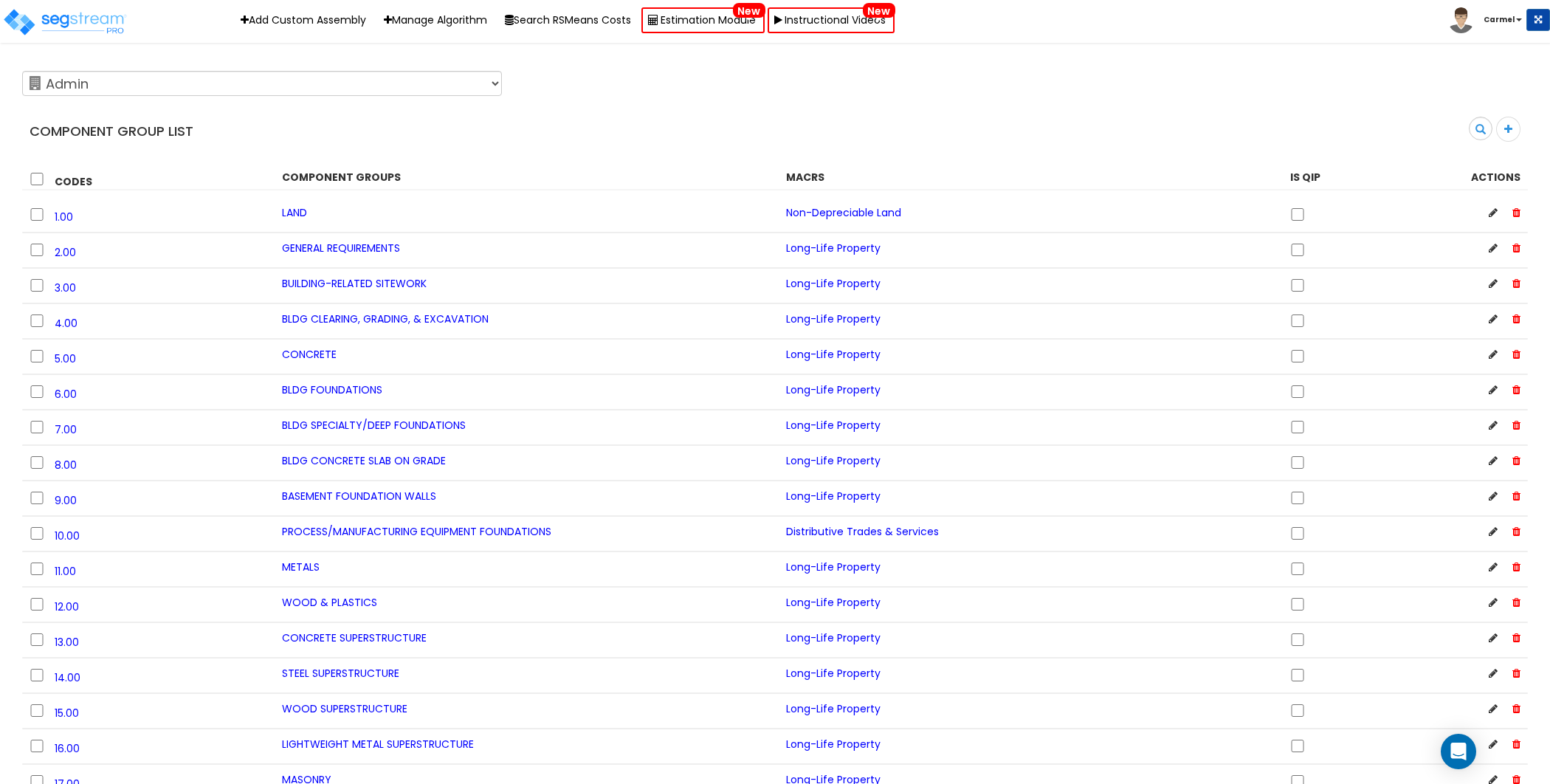
click at [988, 217] on div "Non-Depreciable Land" at bounding box center [1027, 213] width 505 height 15
click at [1040, 216] on div "Non-Depreciable Land" at bounding box center [1027, 213] width 505 height 15
click at [838, 214] on span "Non-Depreciable Land" at bounding box center [843, 213] width 115 height 15
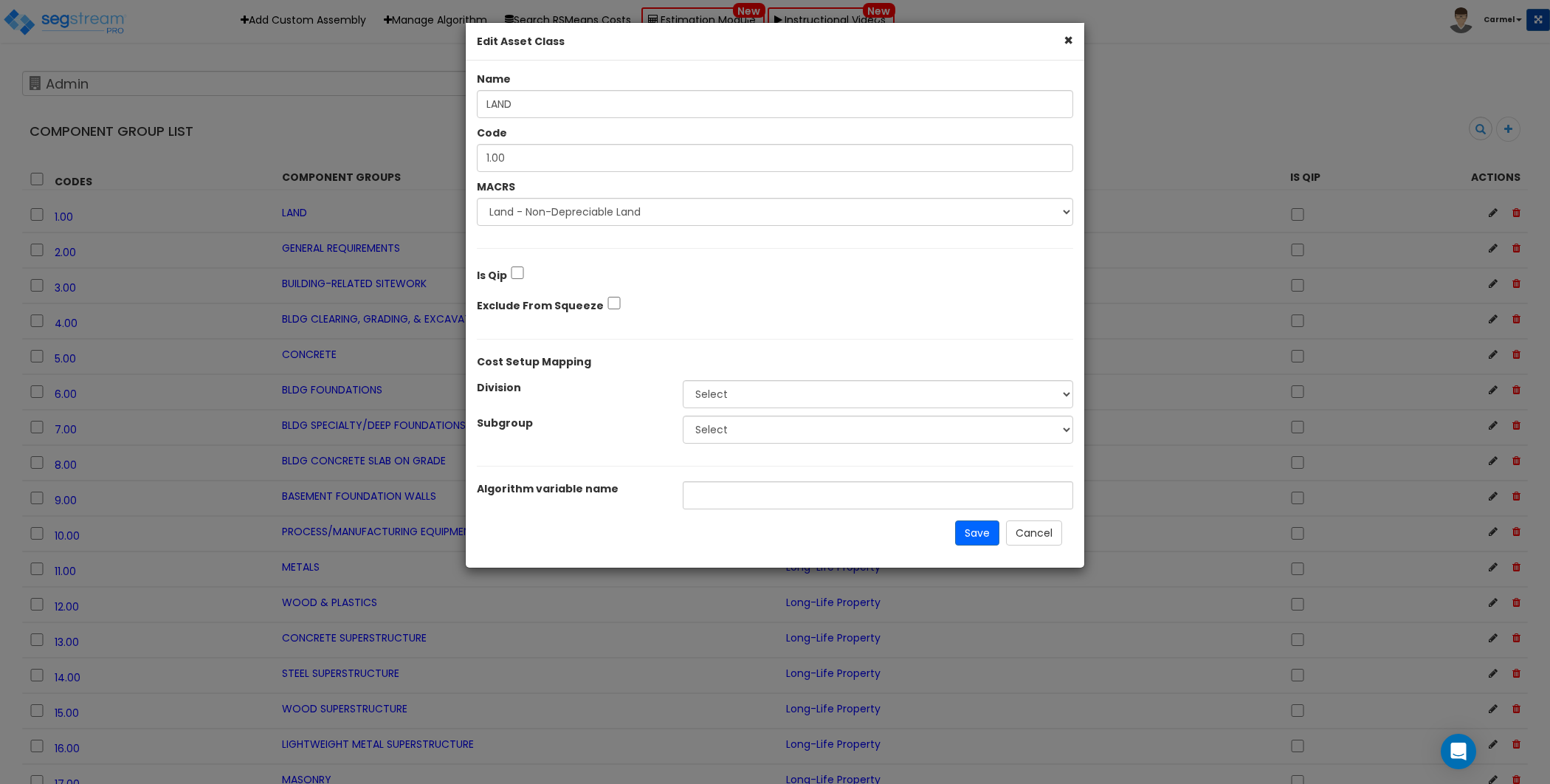
click at [1066, 36] on button "×" at bounding box center [1068, 40] width 10 height 15
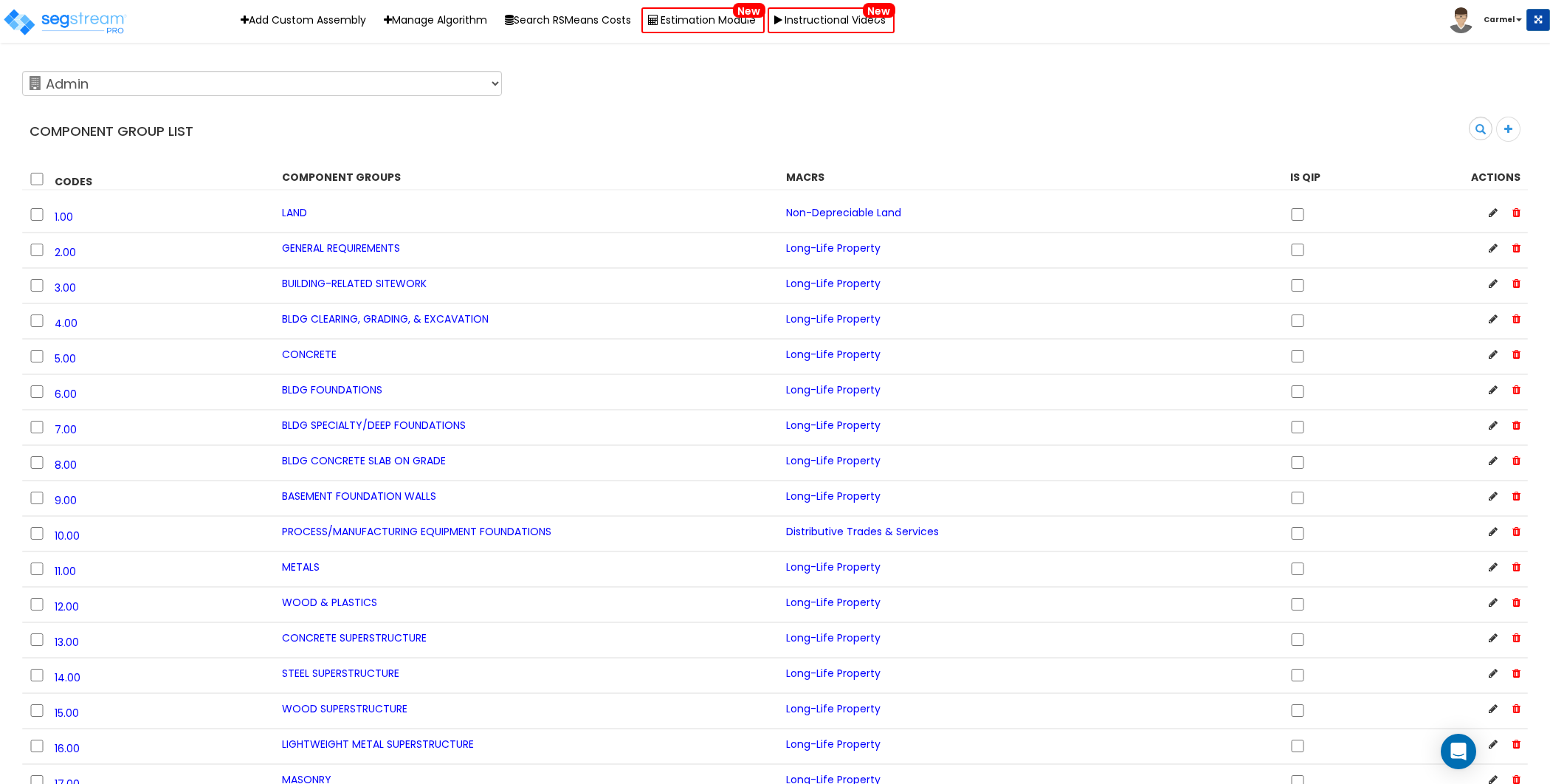
click at [655, 113] on div "Component Group List Search" at bounding box center [775, 107] width 1528 height 86
click at [1296, 217] on input "checkbox" at bounding box center [1298, 214] width 15 height 12
checkbox input "true"
click at [1300, 250] on input "checkbox" at bounding box center [1298, 249] width 15 height 12
click at [1294, 252] on input "checkbox" at bounding box center [1298, 249] width 15 height 12
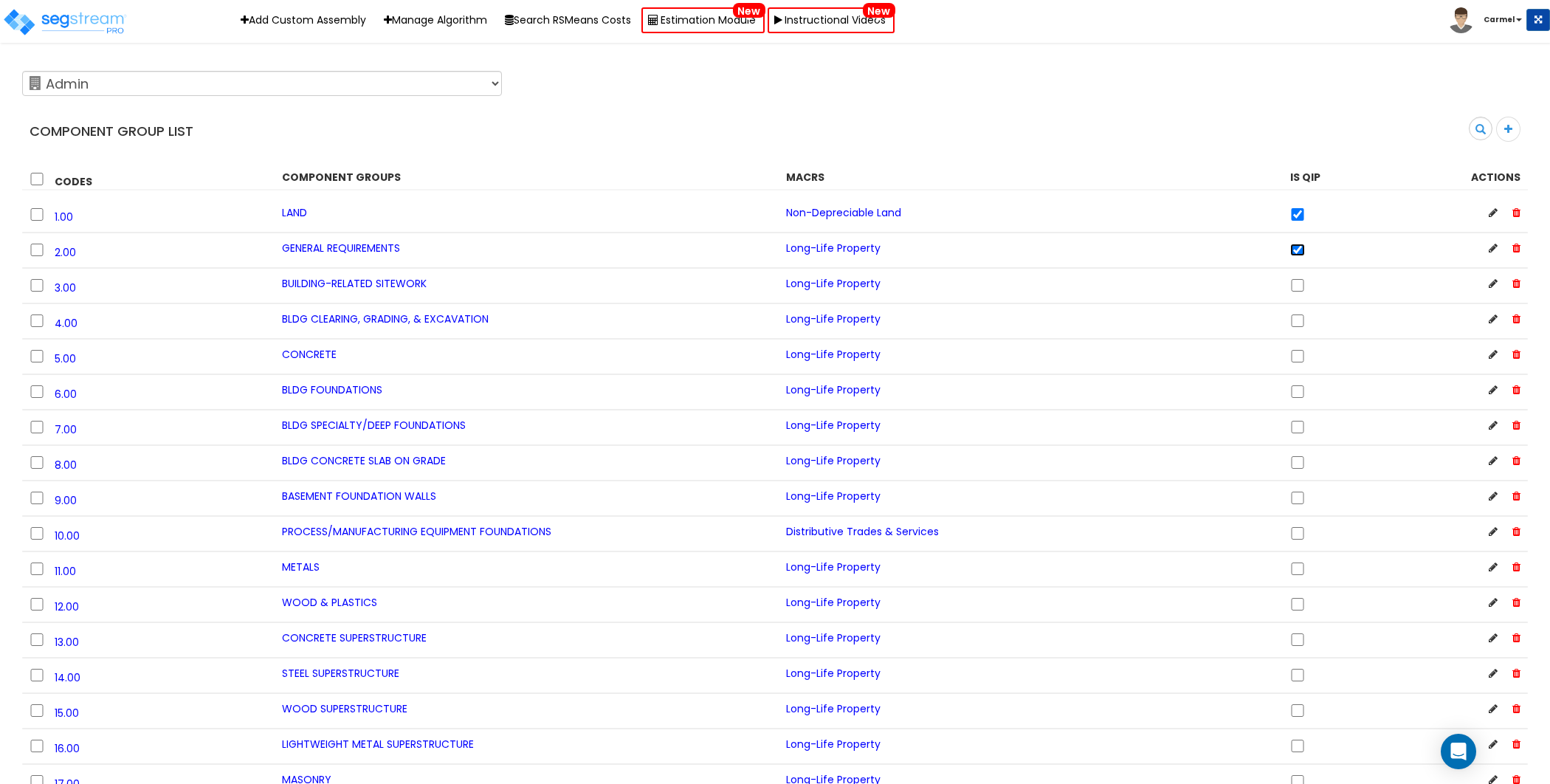
checkbox input "false"
click at [1299, 220] on input "checkbox" at bounding box center [1298, 214] width 15 height 12
click at [1490, 213] on icon at bounding box center [1493, 212] width 9 height 10
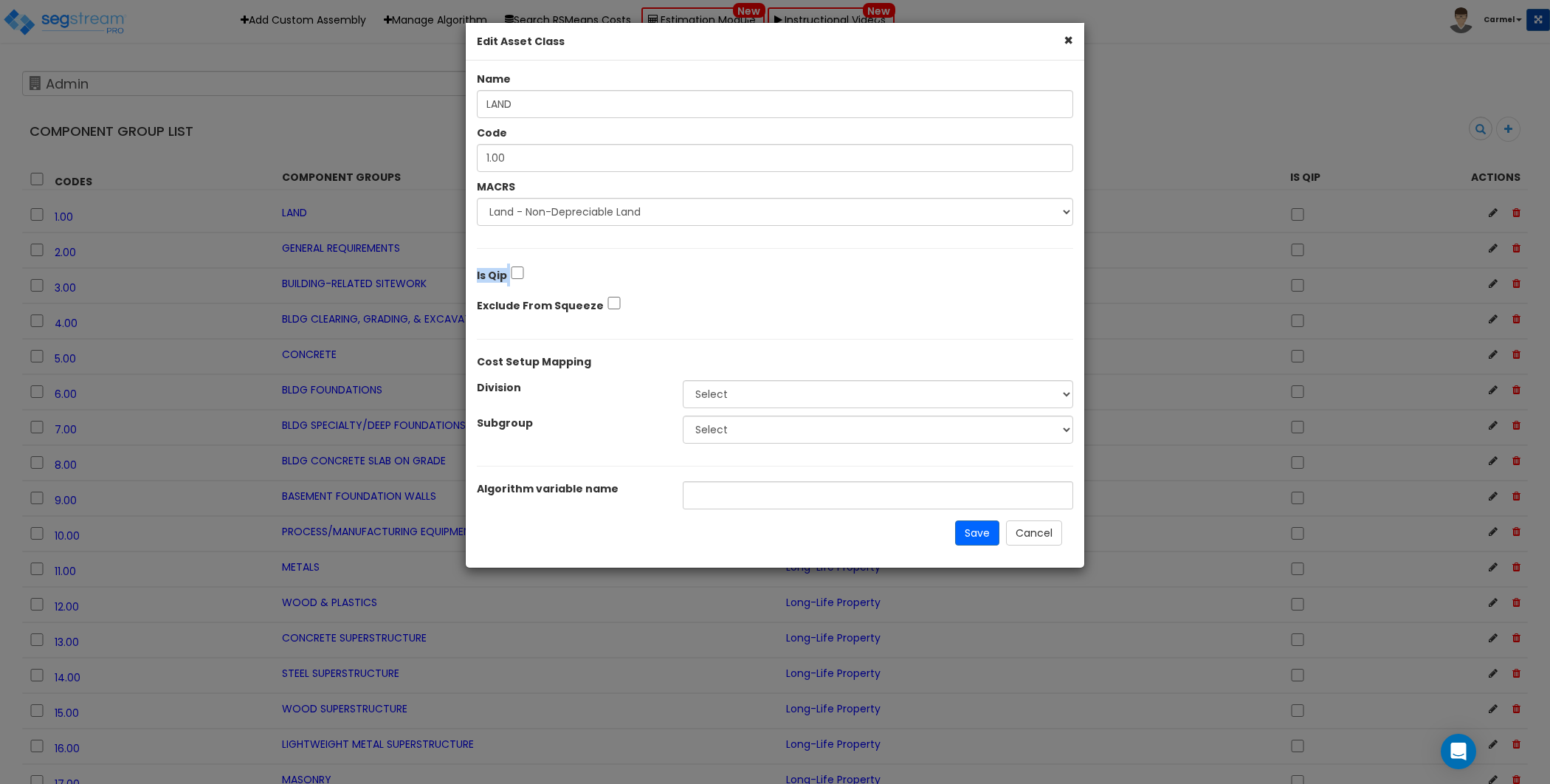
drag, startPoint x: 488, startPoint y: 278, endPoint x: 551, endPoint y: 276, distance: 63.0
click at [551, 276] on div "Is Qip" at bounding box center [775, 275] width 619 height 23
click at [565, 275] on div "Is Qip" at bounding box center [775, 275] width 619 height 23
click at [1026, 528] on button "Cancel" at bounding box center [1034, 533] width 56 height 25
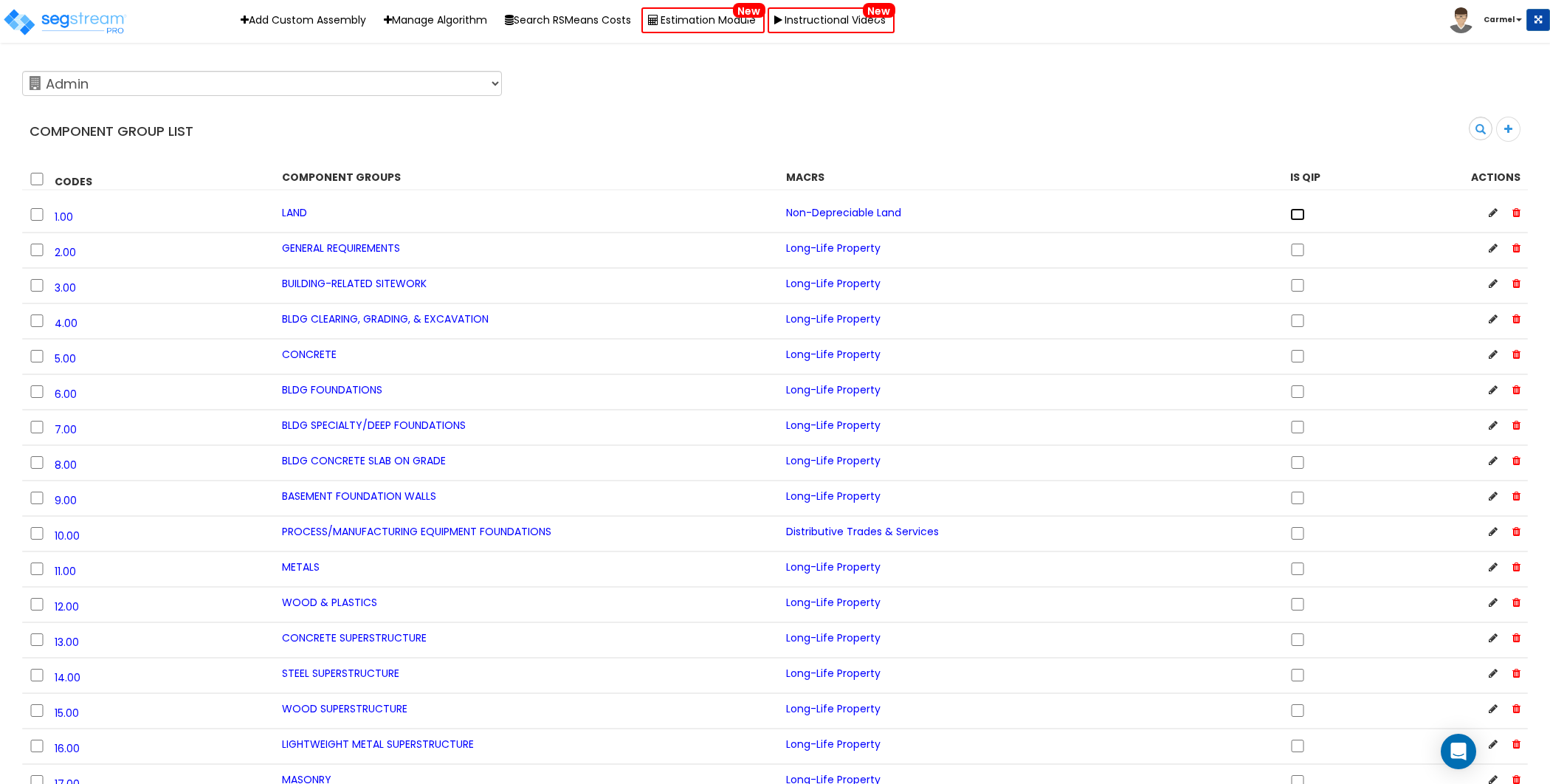
click at [1298, 216] on input "checkbox" at bounding box center [1298, 214] width 15 height 12
checkbox input "true"
drag, startPoint x: 1491, startPoint y: 216, endPoint x: 1477, endPoint y: 219, distance: 14.3
click at [1491, 216] on icon at bounding box center [1493, 212] width 9 height 10
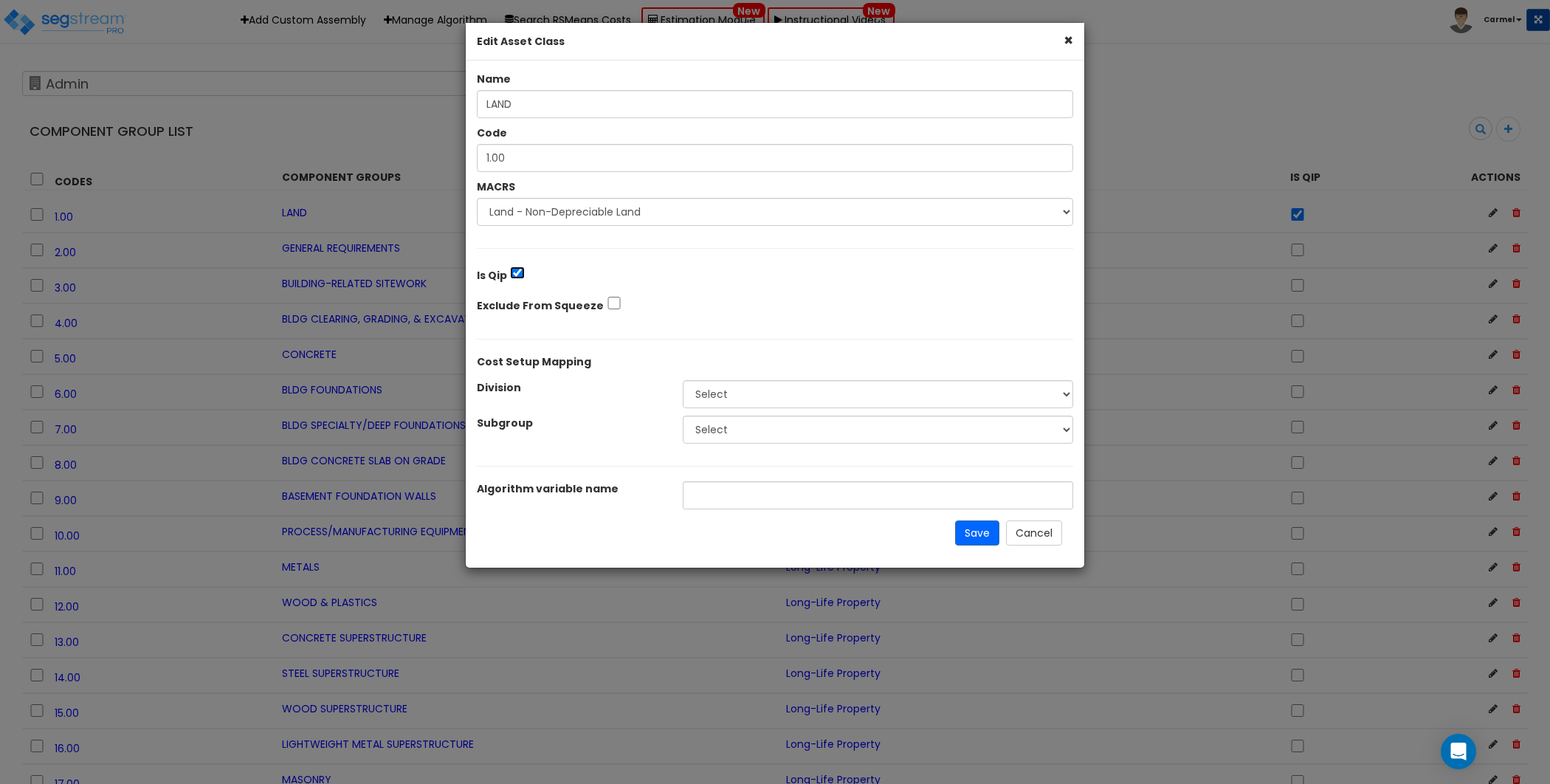
click at [513, 272] on input "checkbox" at bounding box center [518, 272] width 15 height 12
checkbox input "false"
click at [981, 527] on button "Save" at bounding box center [977, 533] width 45 height 25
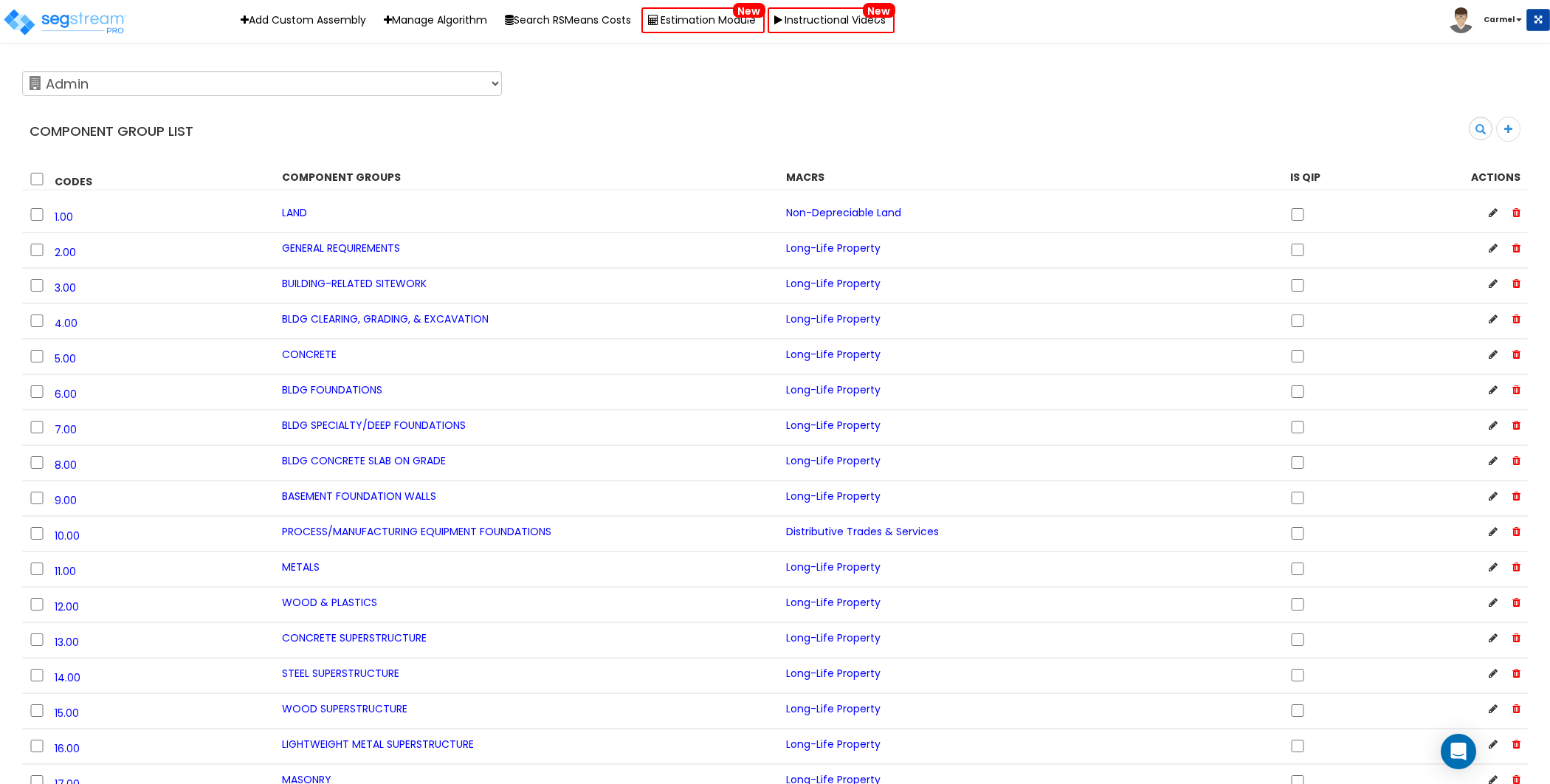
click at [1513, 127] on div at bounding box center [1509, 129] width 25 height 25
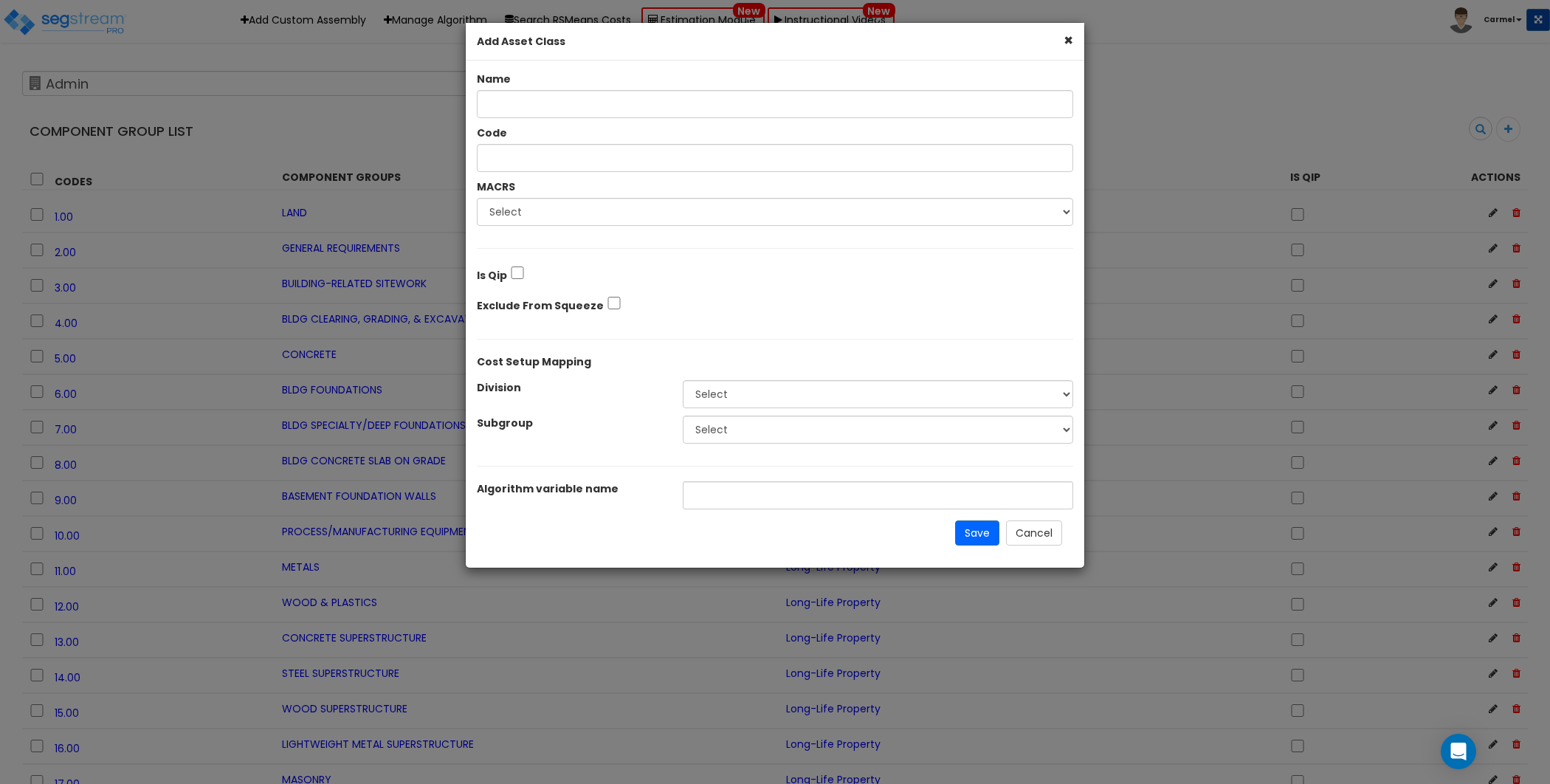
drag, startPoint x: 1071, startPoint y: 34, endPoint x: 1083, endPoint y: 35, distance: 12.0
click at [1086, 36] on div "× Add Asset Class Name Code MACRS Select NA - Long-Life Property Land - Non-Dep…" at bounding box center [775, 392] width 1550 height 784
drag, startPoint x: 504, startPoint y: 39, endPoint x: 577, endPoint y: 44, distance: 73.2
click at [577, 44] on div "× Add Asset Class" at bounding box center [775, 42] width 619 height 38
click at [505, 41] on b "Add Asset Class" at bounding box center [521, 42] width 88 height 15
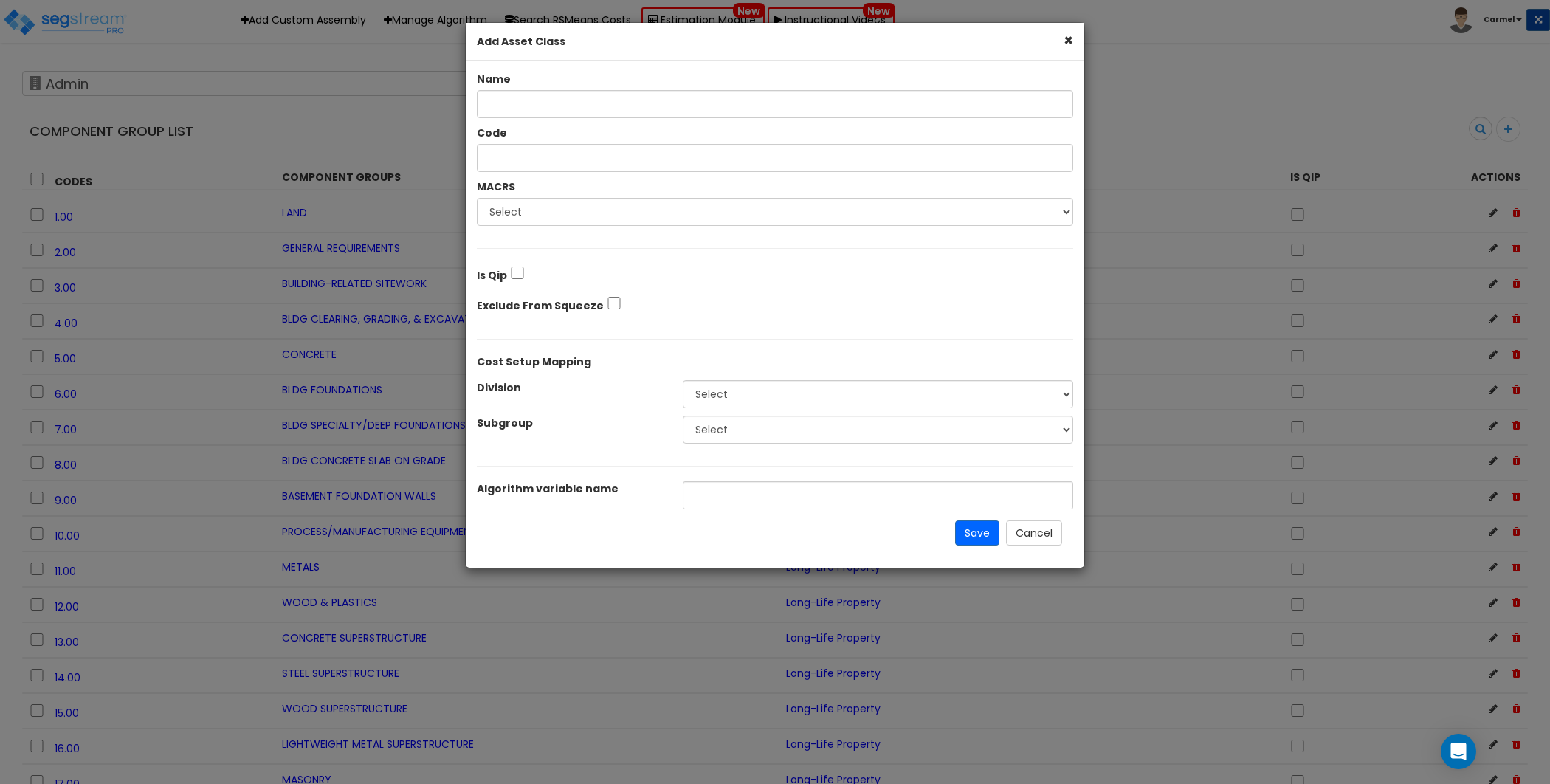
drag, startPoint x: 502, startPoint y: 39, endPoint x: 599, endPoint y: 40, distance: 97.0
click at [599, 40] on div "× Add Asset Class" at bounding box center [775, 42] width 619 height 38
click at [1033, 209] on select "Select NA - Long-Life Property Land - Non-Depreciable Land QIP - Qualified Impr…" at bounding box center [775, 212] width 597 height 29
click at [733, 389] on select "Select" at bounding box center [878, 394] width 391 height 29
click at [762, 415] on select "Select" at bounding box center [878, 430] width 391 height 29
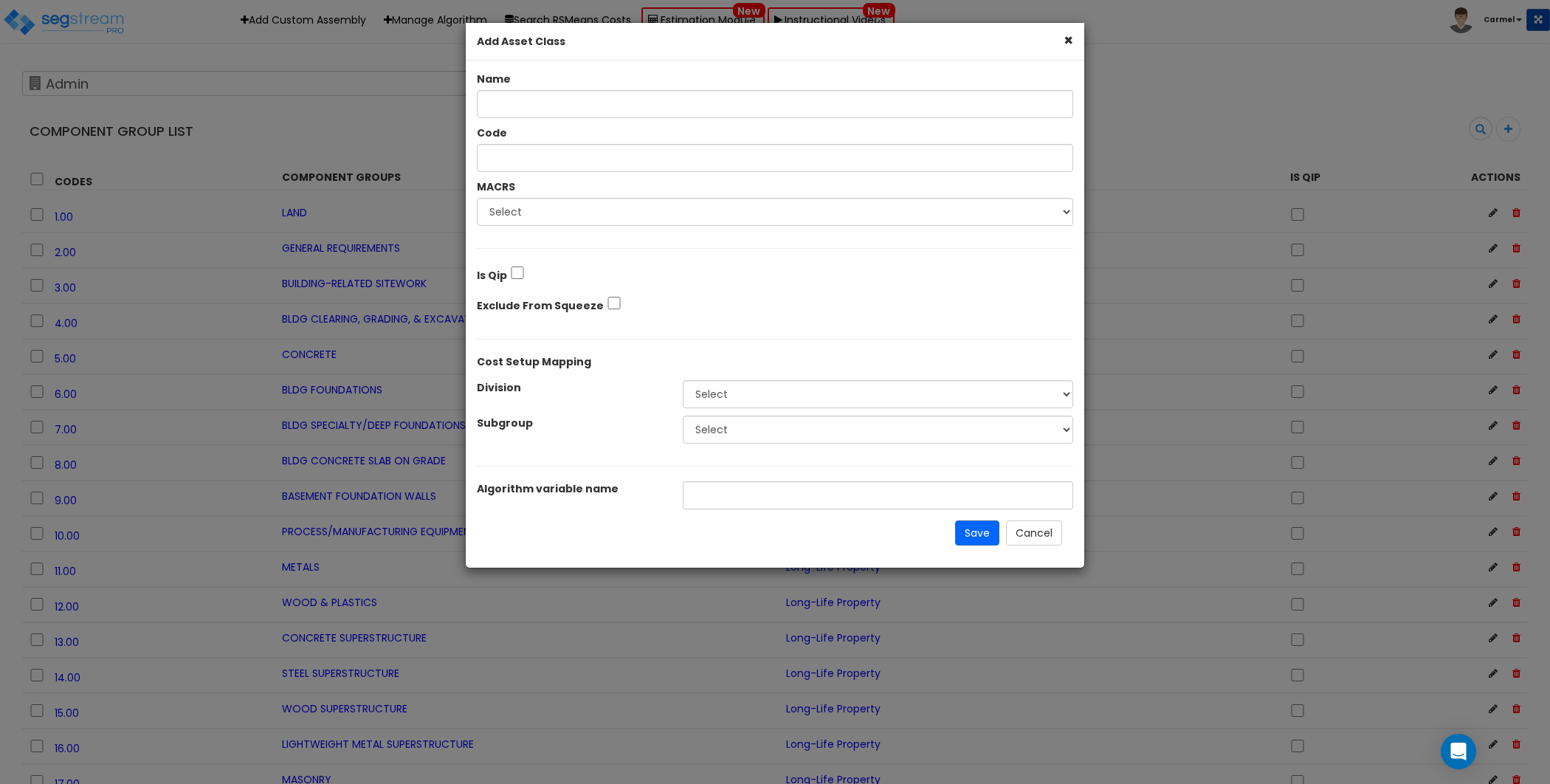
click at [753, 530] on div "Save Cancel" at bounding box center [775, 533] width 597 height 48
click at [641, 157] on input "text" at bounding box center [775, 158] width 597 height 29
click at [1040, 538] on button "Cancel" at bounding box center [1034, 533] width 56 height 25
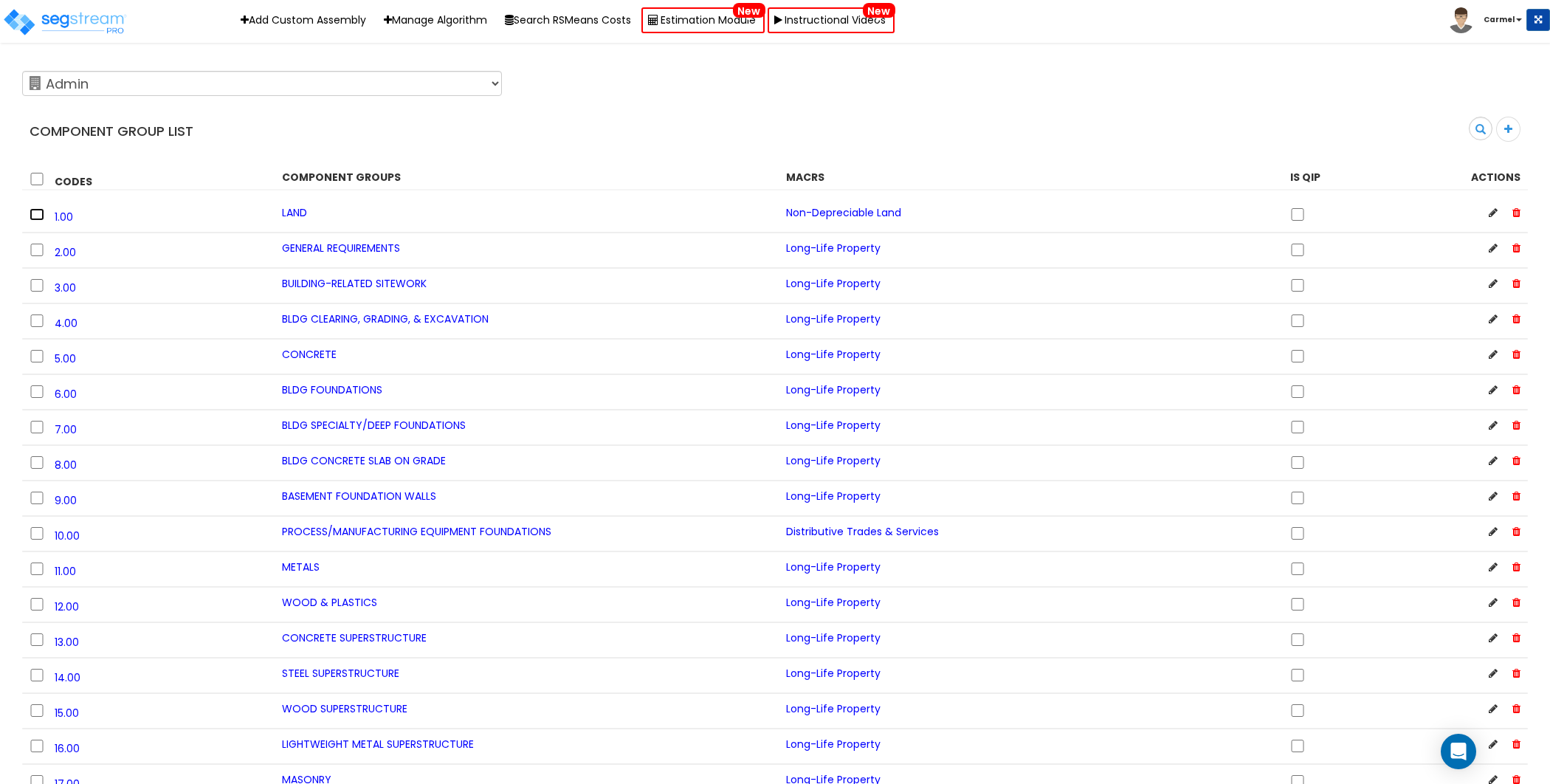
click at [38, 217] on input "checkbox" at bounding box center [37, 214] width 15 height 12
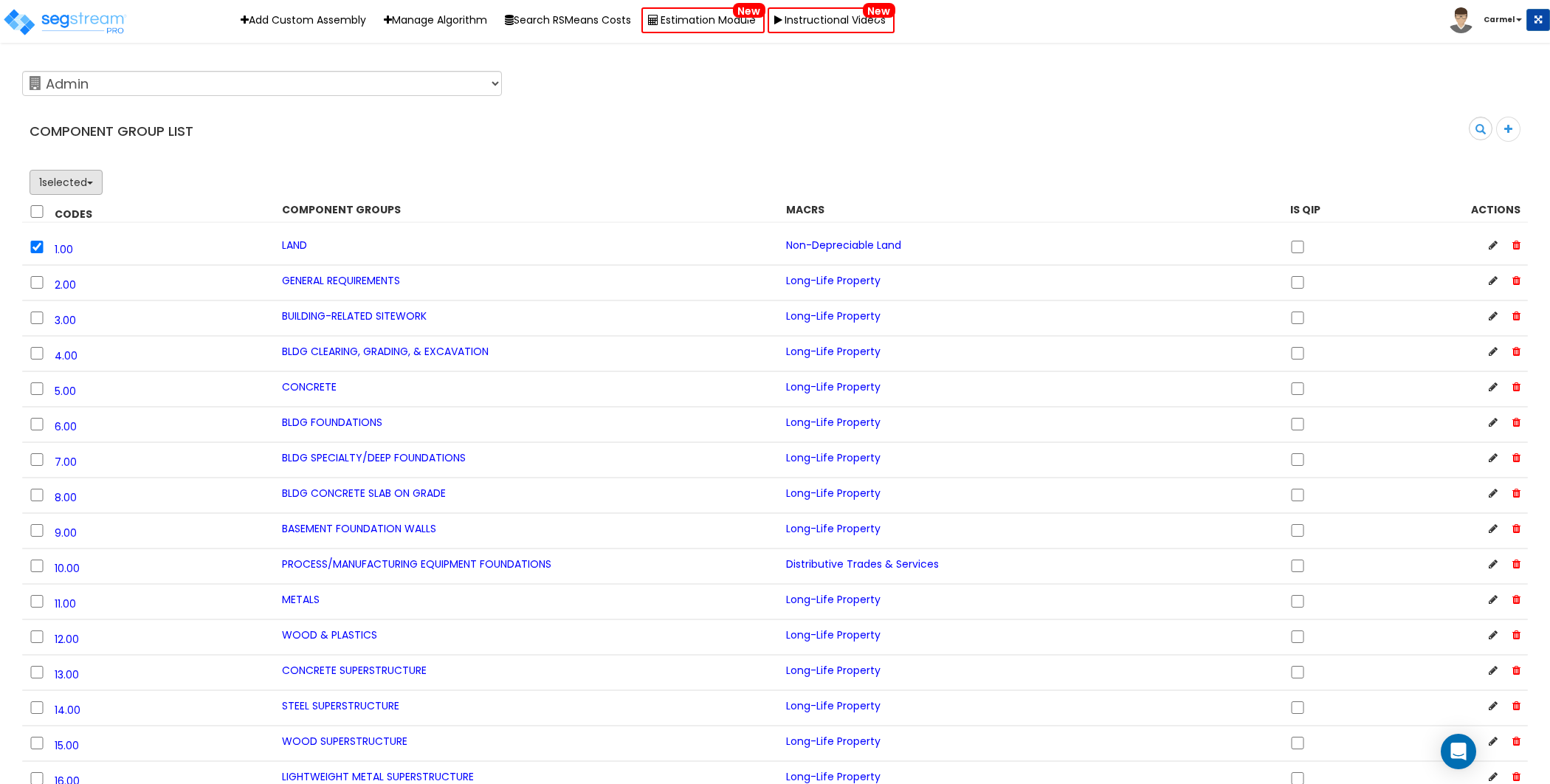
click at [94, 177] on button "1 selected" at bounding box center [66, 182] width 73 height 25
click at [365, 123] on div "Component Group List" at bounding box center [393, 131] width 764 height 29
click at [34, 249] on input "checkbox" at bounding box center [37, 246] width 15 height 12
checkbox input "false"
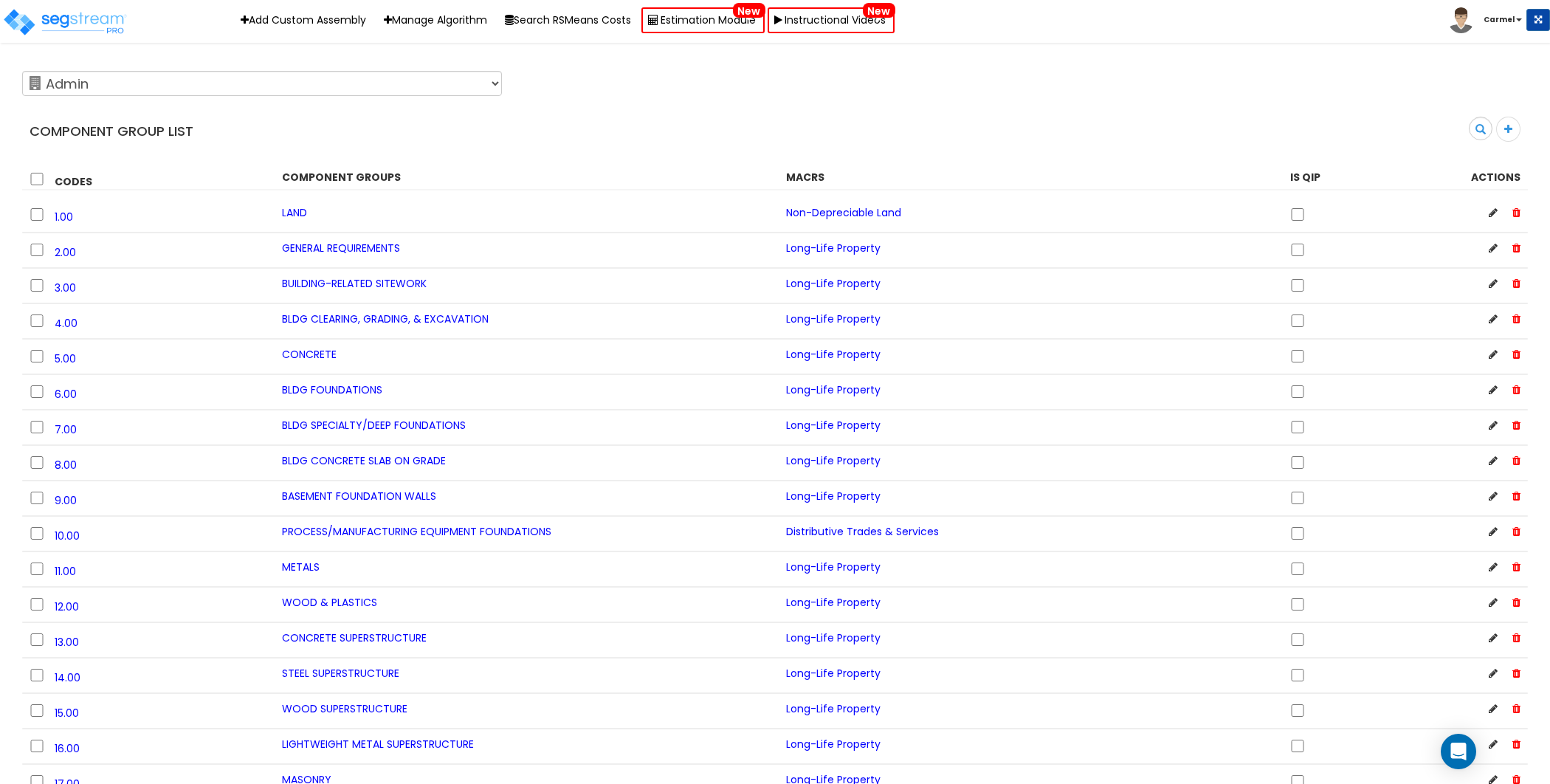
click at [1491, 211] on icon at bounding box center [1493, 212] width 9 height 10
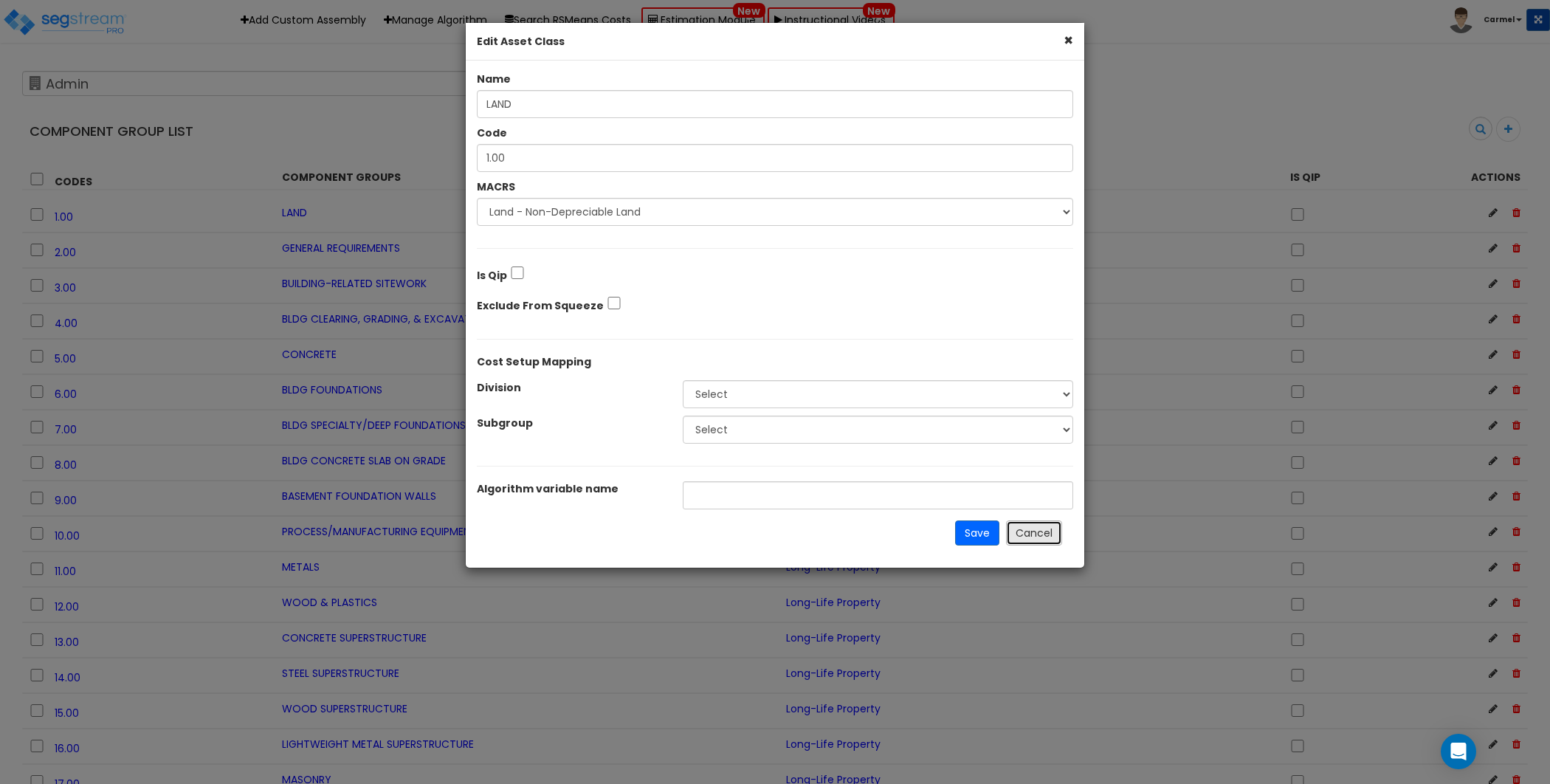
click at [1039, 531] on button "Cancel" at bounding box center [1034, 533] width 56 height 25
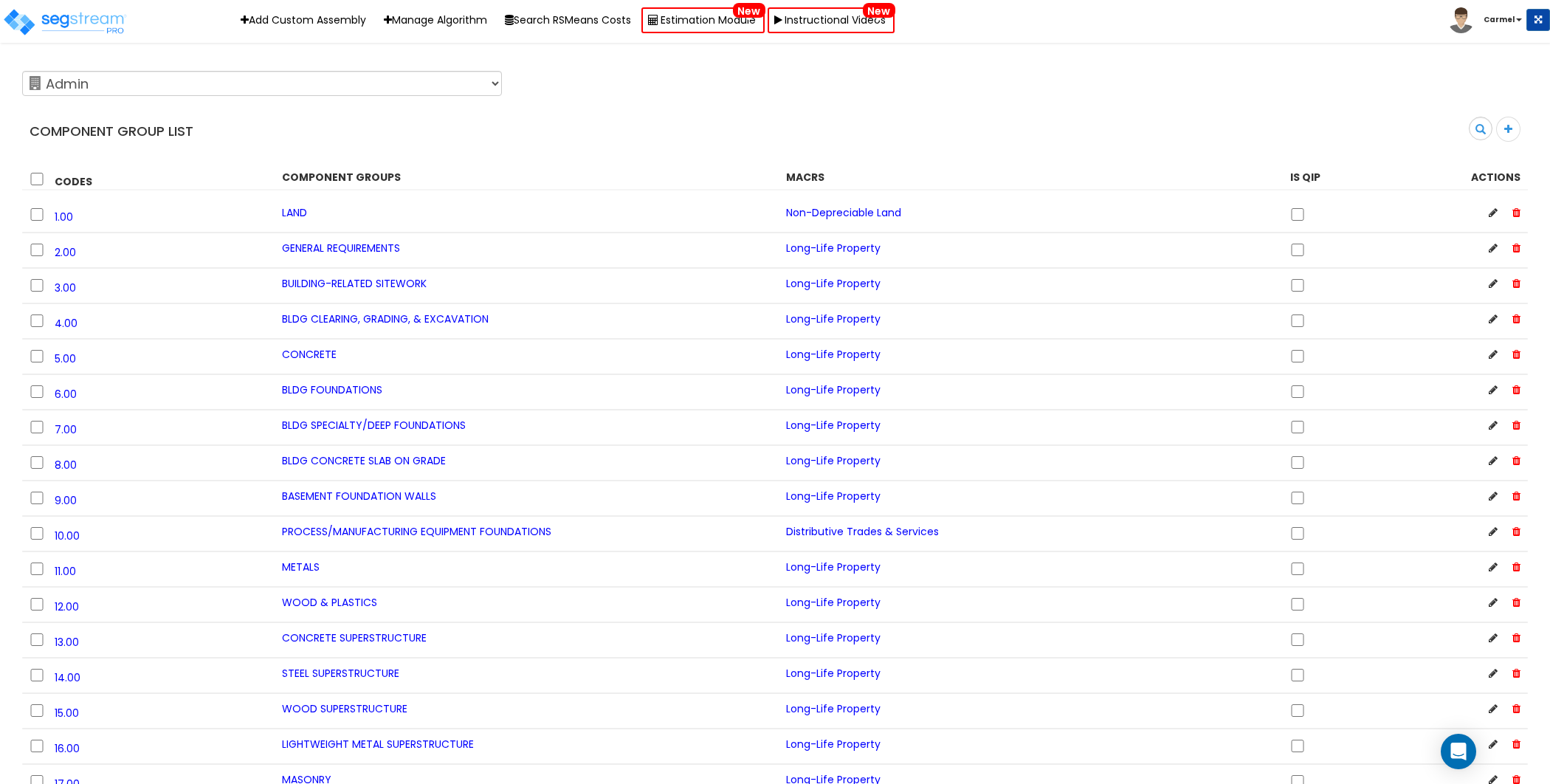
click at [1517, 216] on icon at bounding box center [1517, 212] width 9 height 10
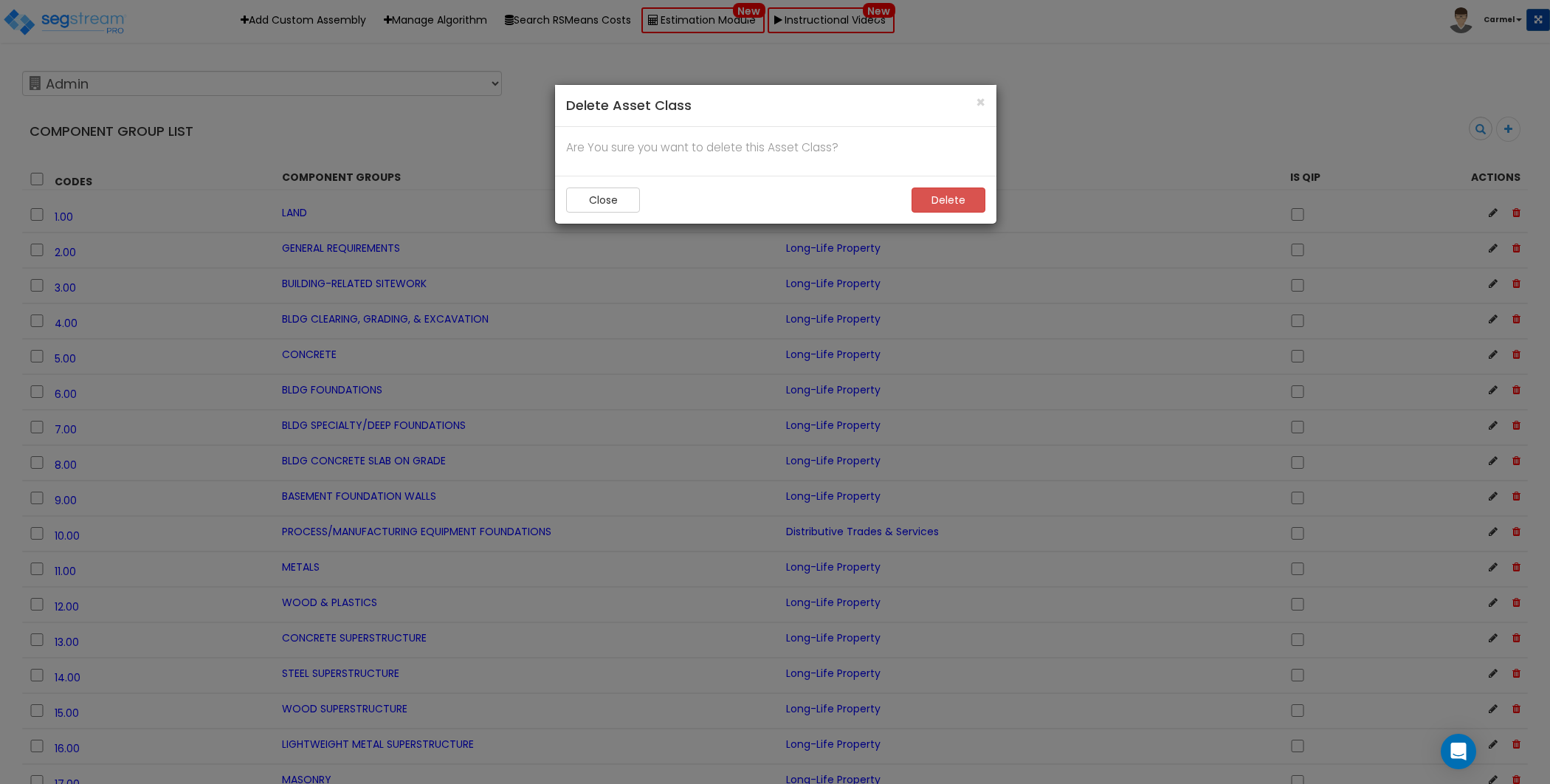
drag, startPoint x: 597, startPoint y: 41, endPoint x: 577, endPoint y: 103, distance: 65.1
click at [573, 105] on h4 "Delete Asset Class" at bounding box center [775, 105] width 419 height 19
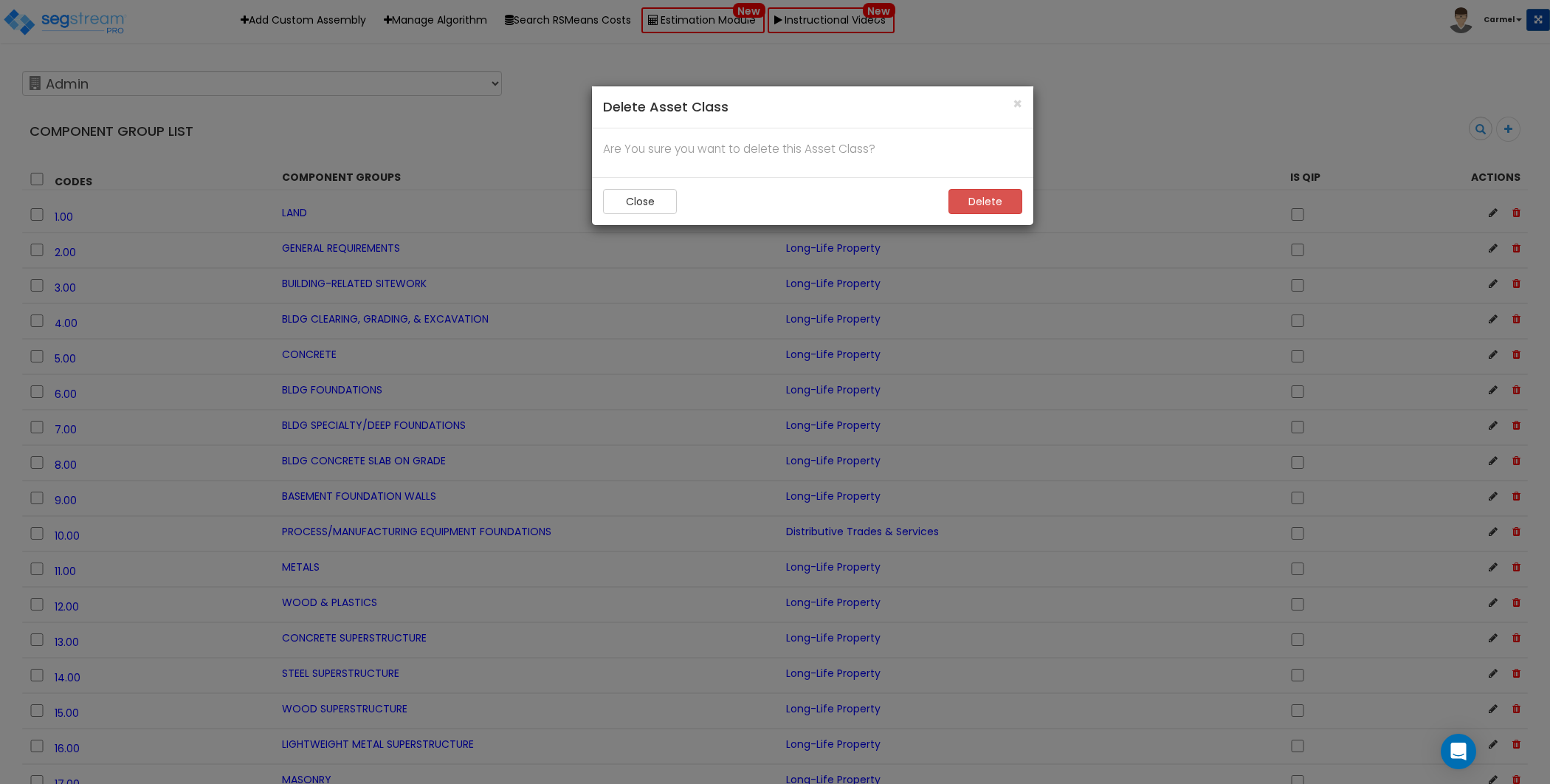
drag, startPoint x: 622, startPoint y: 107, endPoint x: 660, endPoint y: 107, distance: 38.0
click at [660, 107] on h4 "Delete Asset Class" at bounding box center [813, 107] width 419 height 19
click at [654, 203] on button "Close" at bounding box center [641, 201] width 74 height 25
